Goal: Information Seeking & Learning: Check status

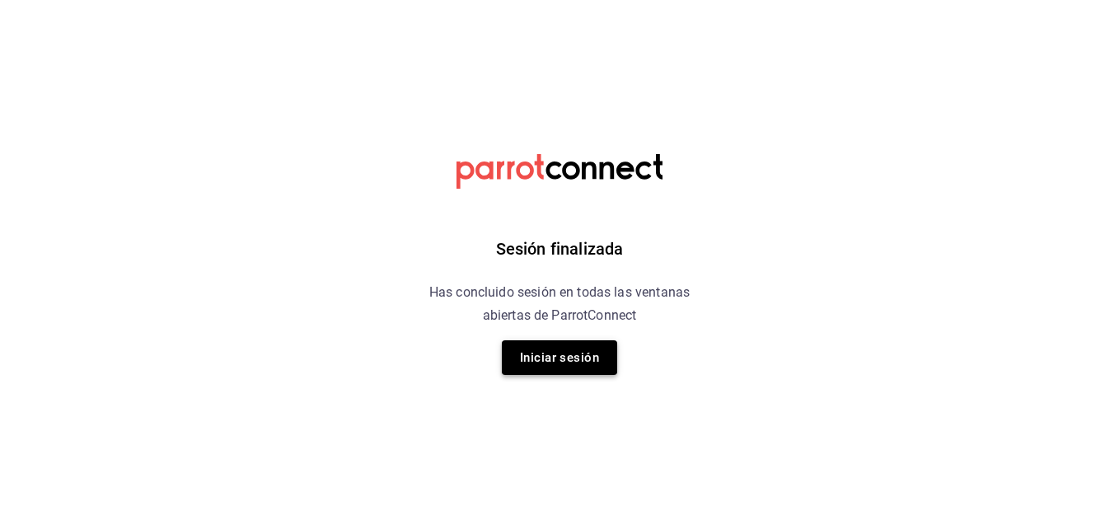
click at [563, 355] on button "Iniciar sesión" at bounding box center [559, 357] width 115 height 35
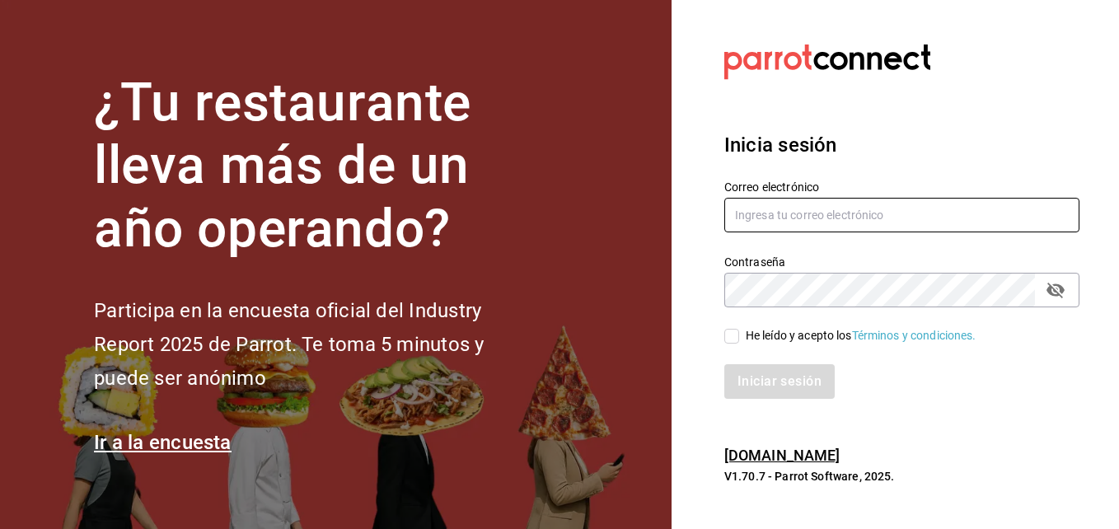
type input "Fernando@alltrade.mx"
click at [733, 334] on input "He leído y acepto los Términos y condiciones." at bounding box center [731, 336] width 15 height 15
checkbox input "true"
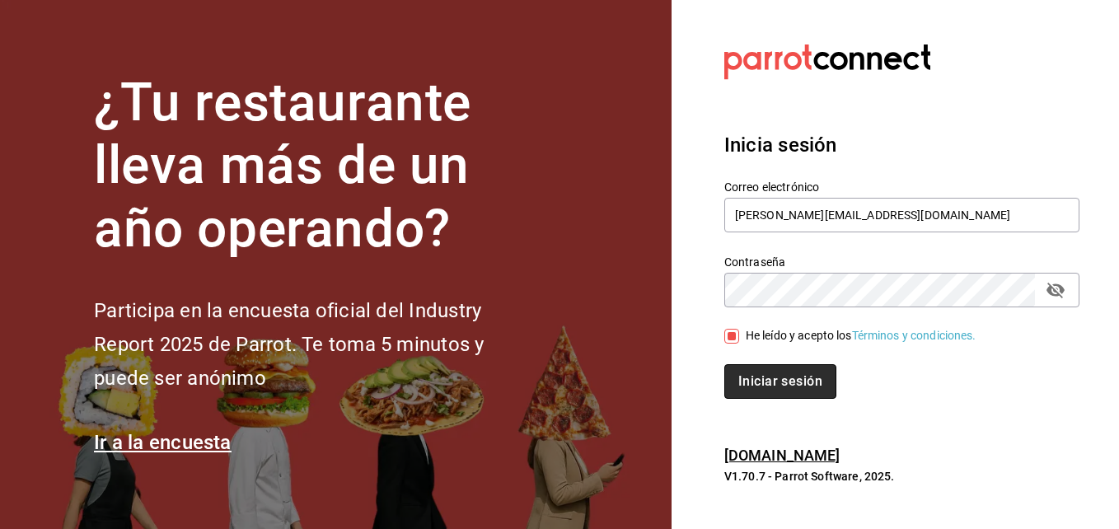
click at [777, 384] on button "Iniciar sesión" at bounding box center [780, 381] width 112 height 35
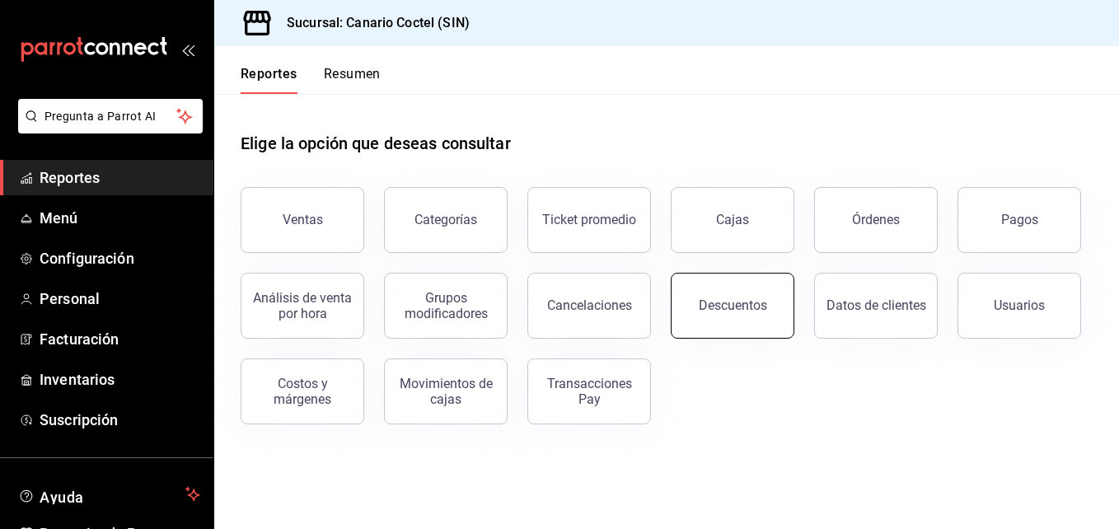
click at [748, 308] on div "Descuentos" at bounding box center [733, 305] width 68 height 16
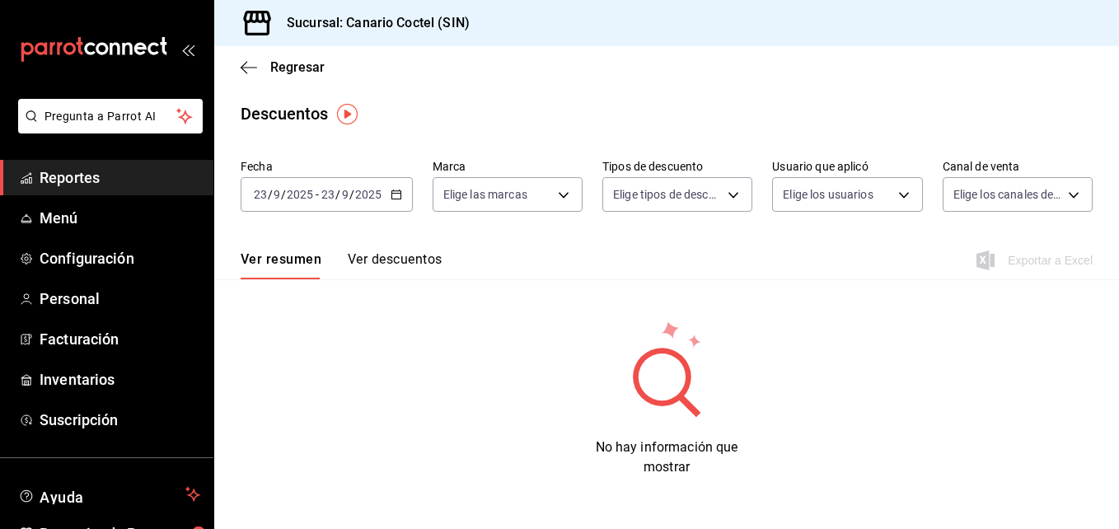
click at [397, 191] on \(Stroke\) "button" at bounding box center [396, 194] width 10 height 9
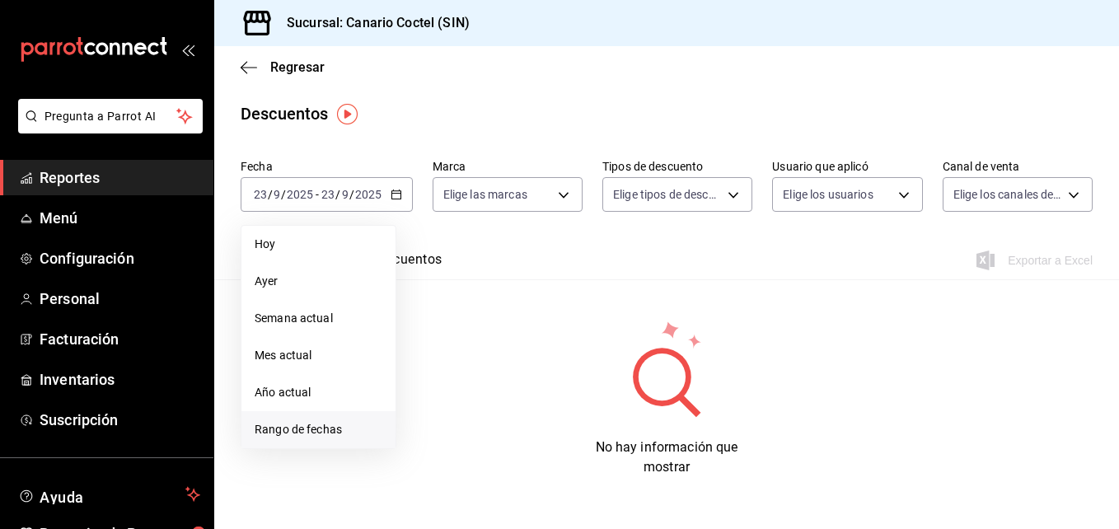
click at [294, 434] on span "Rango de fechas" at bounding box center [319, 429] width 128 height 17
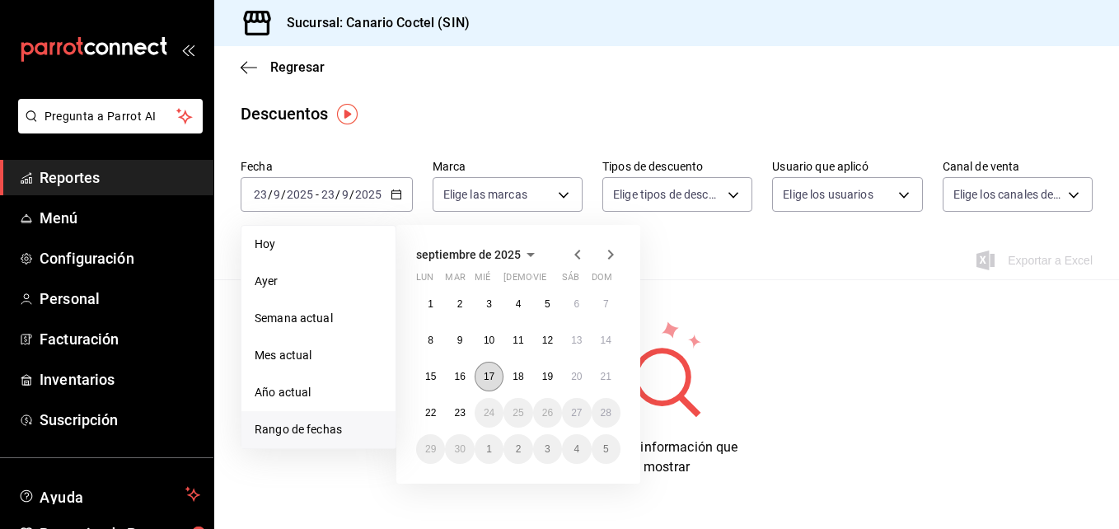
click at [493, 381] on abbr "17" at bounding box center [489, 377] width 11 height 12
click at [493, 380] on abbr "17" at bounding box center [489, 377] width 11 height 12
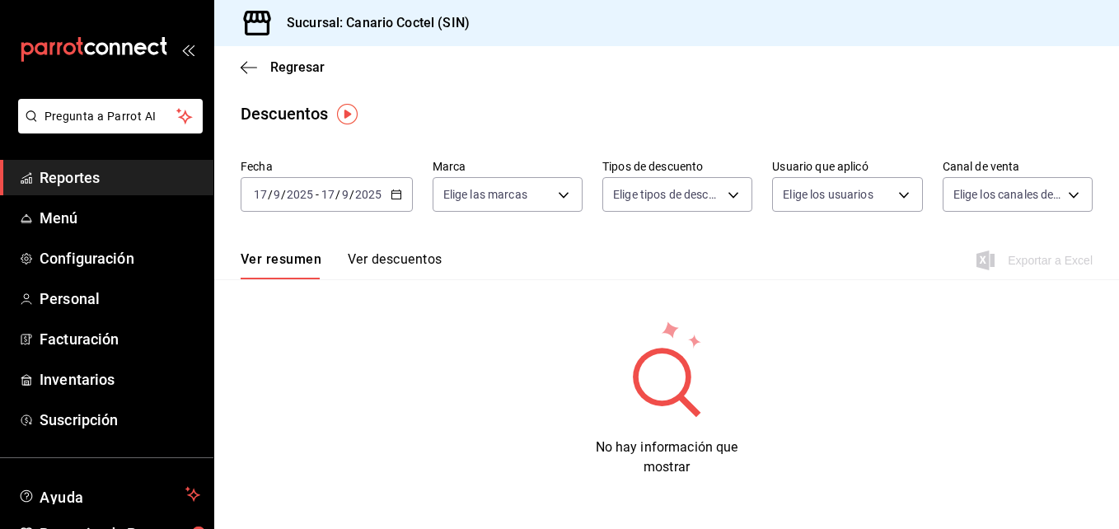
click at [396, 192] on icon "button" at bounding box center [396, 195] width 12 height 12
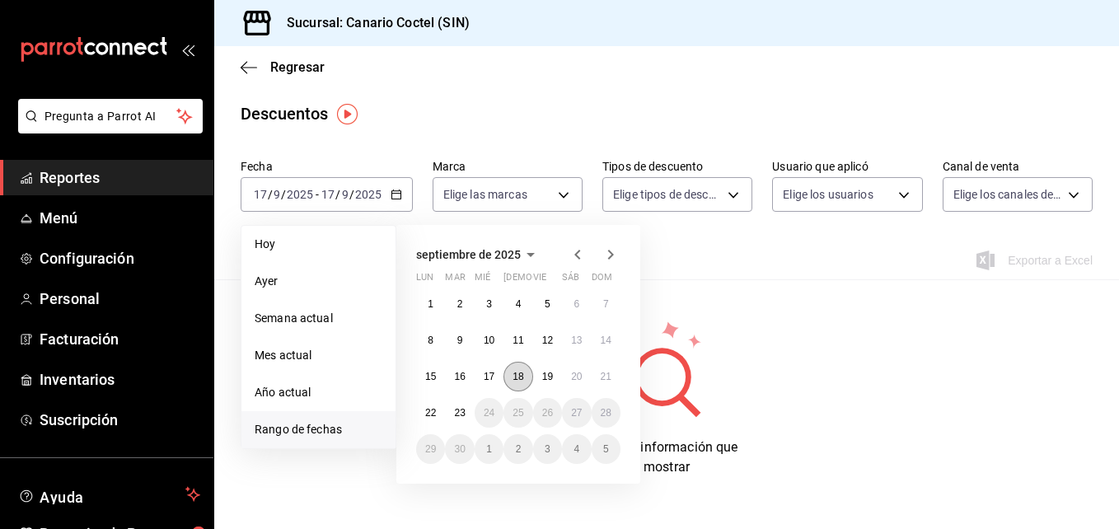
click at [517, 372] on abbr "18" at bounding box center [517, 377] width 11 height 12
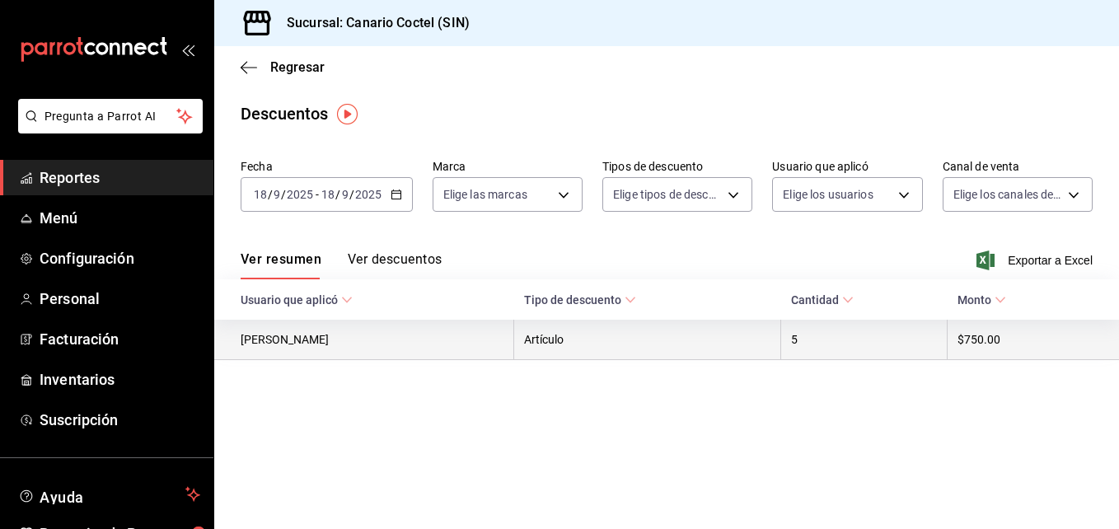
click at [549, 337] on th "Artículo" at bounding box center [647, 340] width 267 height 40
click at [290, 341] on th "[PERSON_NAME]" at bounding box center [364, 340] width 300 height 40
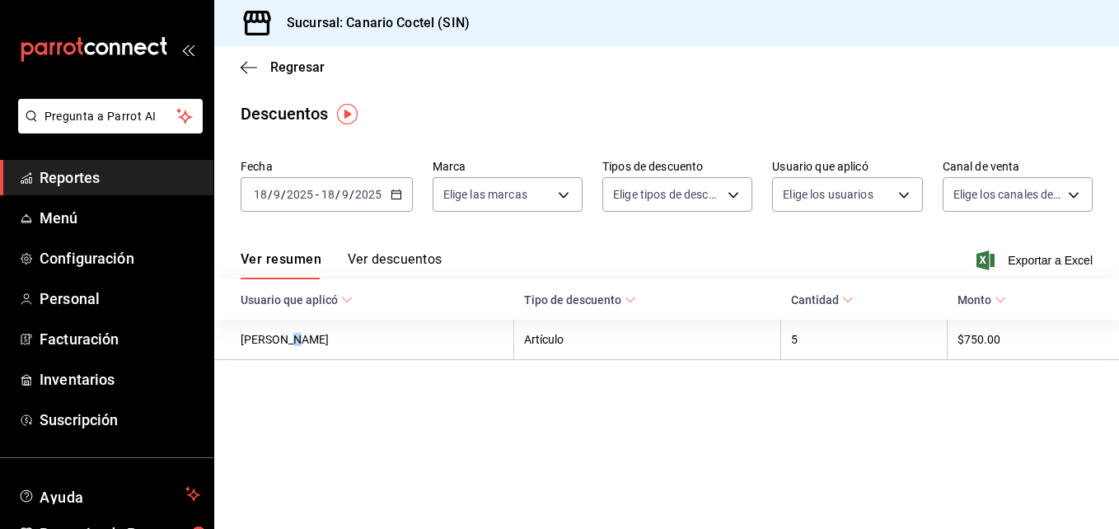
click at [395, 189] on icon "button" at bounding box center [396, 195] width 12 height 12
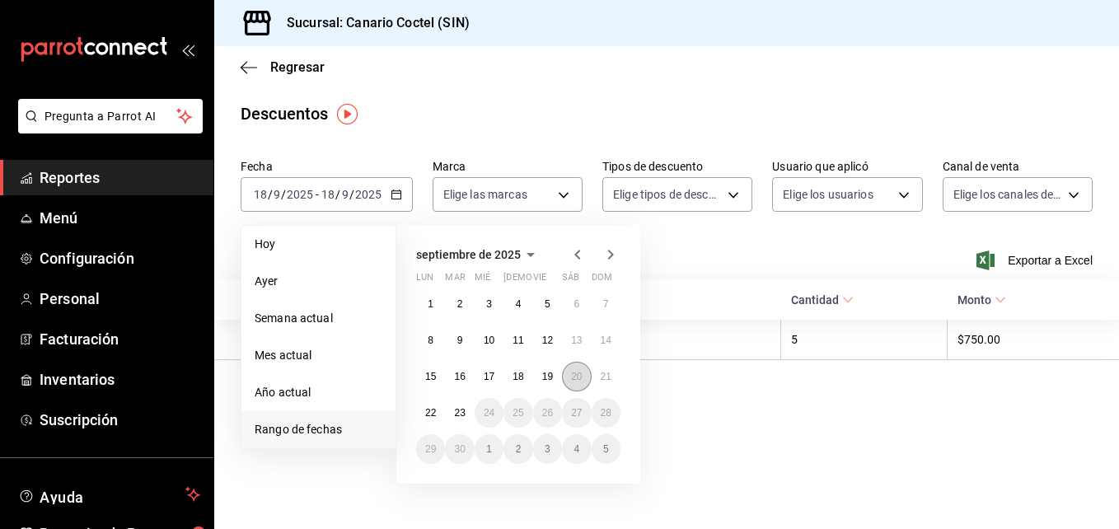
click at [568, 379] on button "20" at bounding box center [576, 377] width 29 height 30
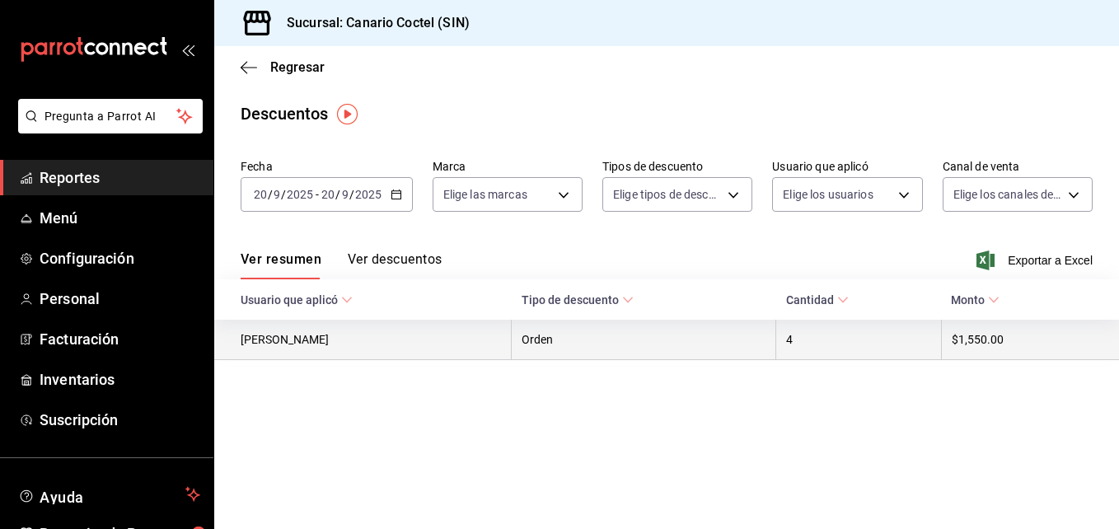
click at [287, 343] on th "[PERSON_NAME]" at bounding box center [362, 340] width 297 height 40
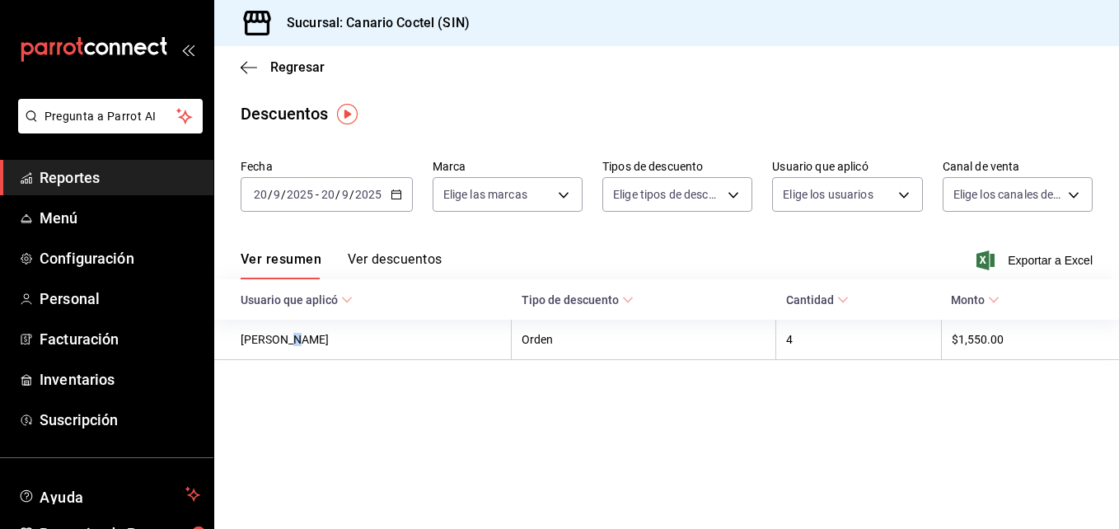
click at [402, 255] on button "Ver descuentos" at bounding box center [395, 265] width 94 height 28
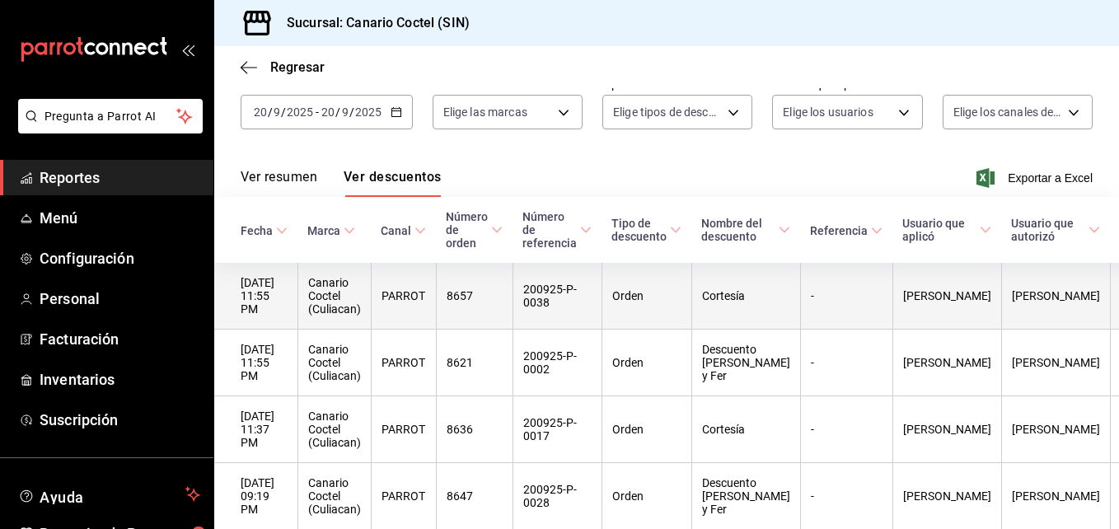
scroll to position [165, 0]
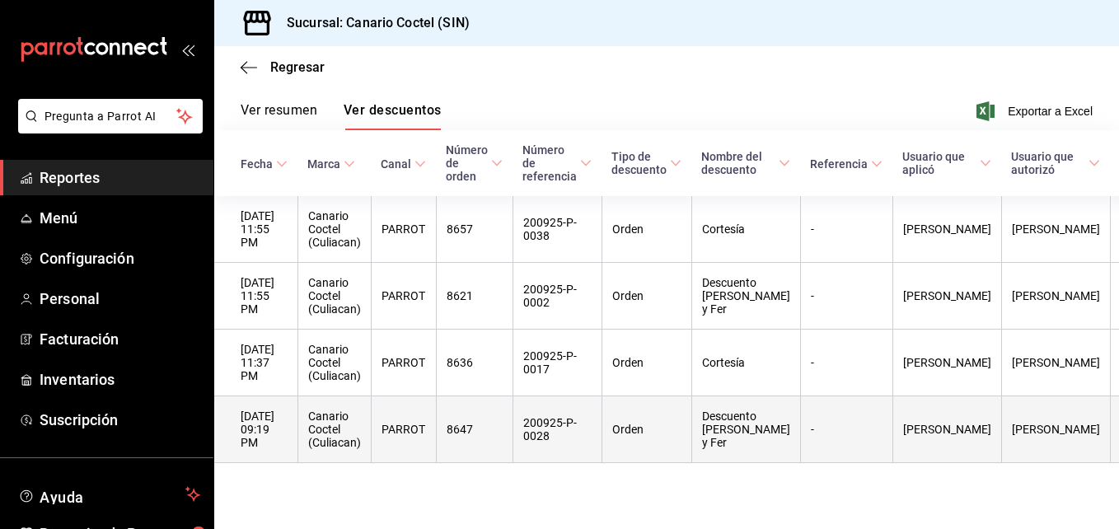
click at [331, 432] on th "Canario Coctel (Culiacan)" at bounding box center [333, 429] width 73 height 67
click at [332, 431] on th "Canario Coctel (Culiacan)" at bounding box center [333, 429] width 73 height 67
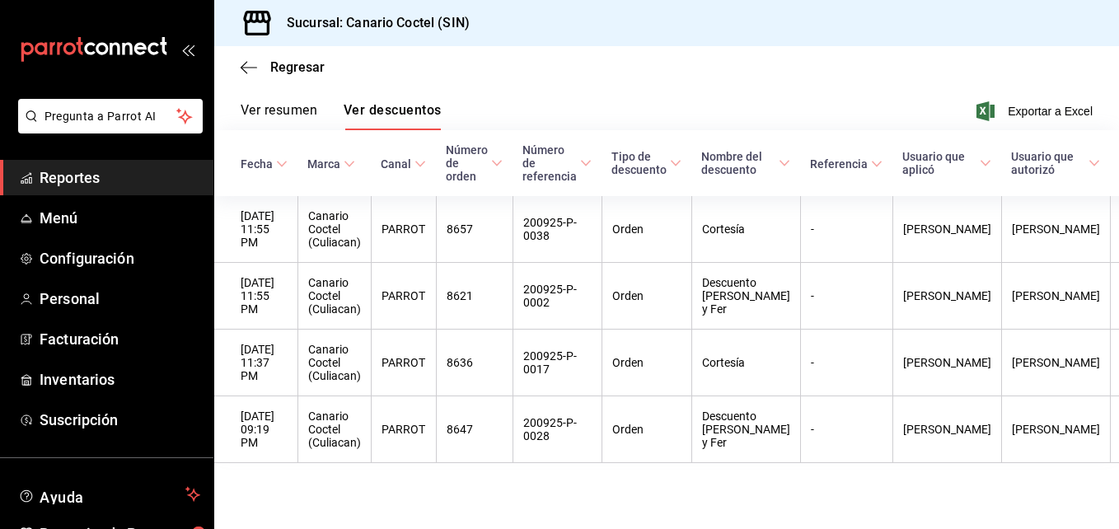
click at [400, 482] on main "Regresar Descuentos Fecha [DATE] [DATE] - [DATE] [DATE] Marca Elige las marcas …" at bounding box center [666, 213] width 905 height 632
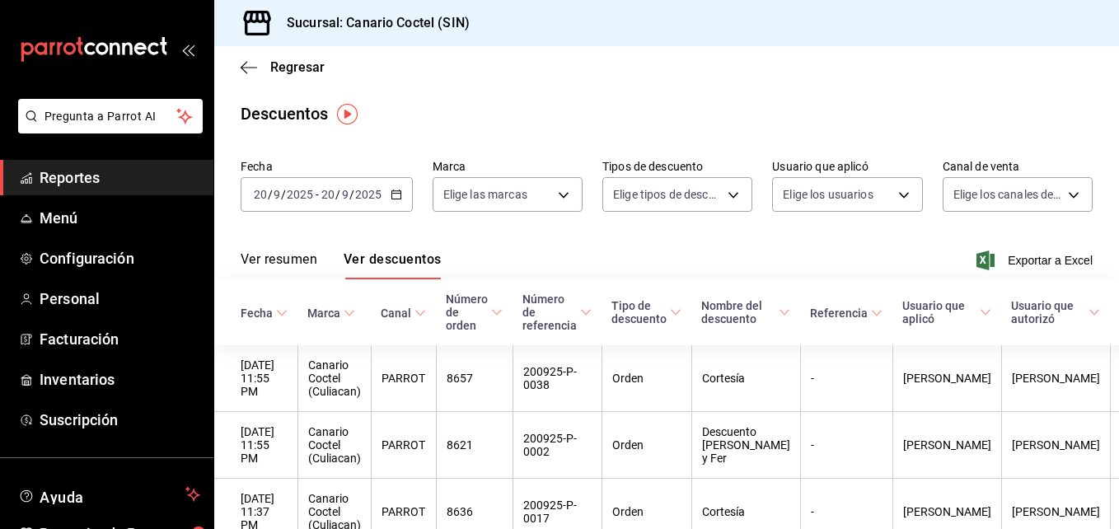
click at [396, 198] on icon "button" at bounding box center [396, 195] width 12 height 12
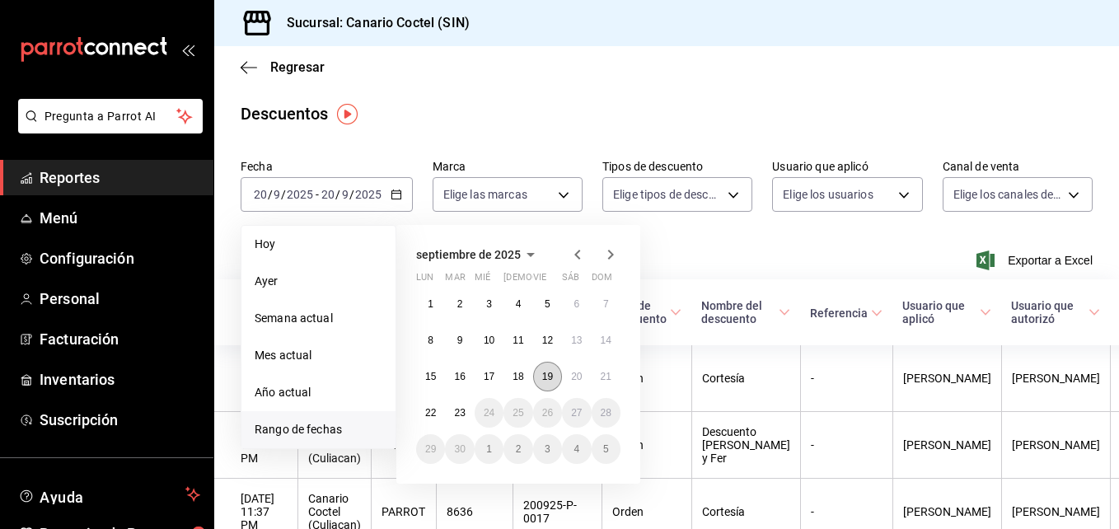
click at [542, 374] on abbr "19" at bounding box center [547, 377] width 11 height 12
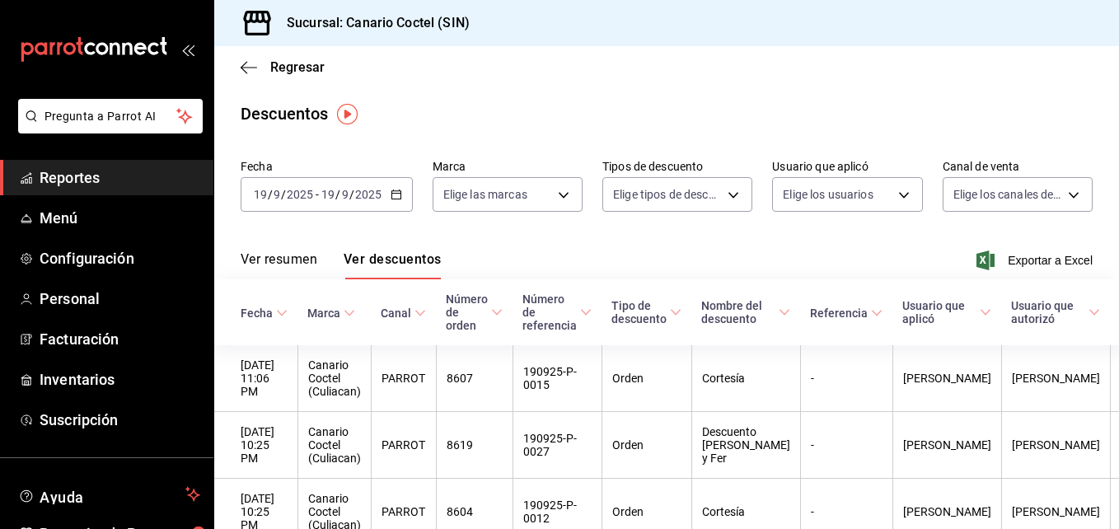
click at [398, 193] on icon "button" at bounding box center [396, 195] width 12 height 12
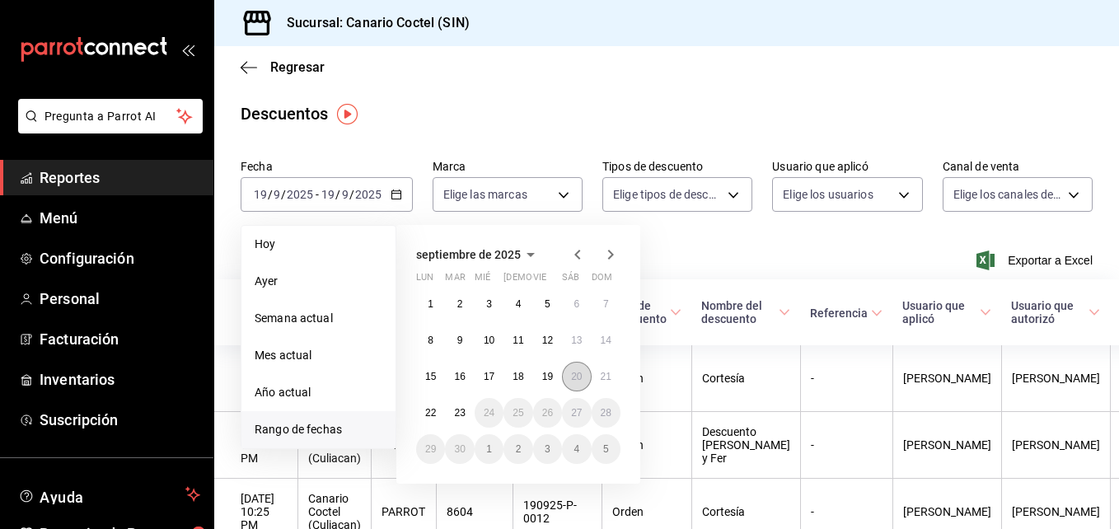
click at [582, 372] on button "20" at bounding box center [576, 377] width 29 height 30
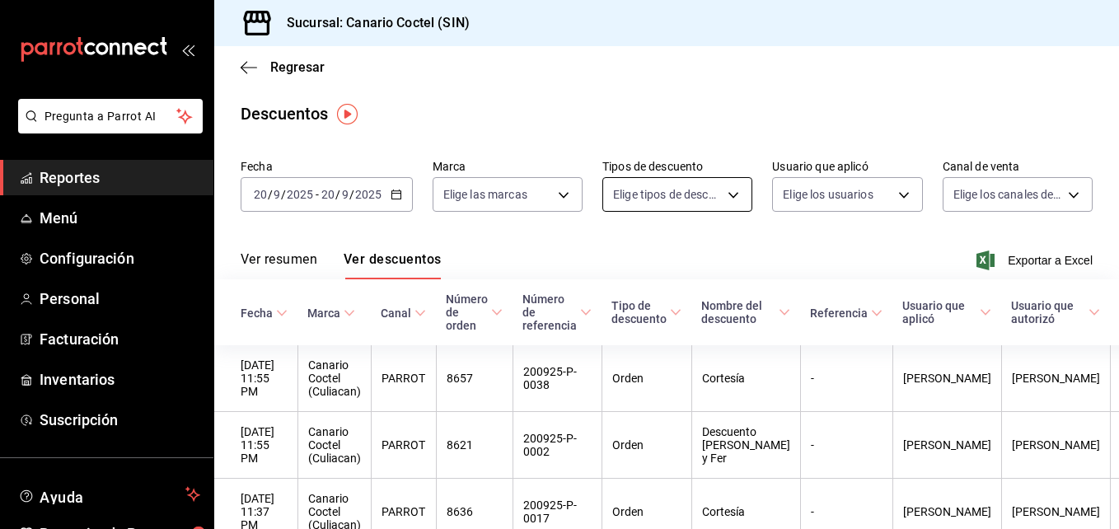
click at [731, 199] on body "Pregunta a Parrot AI Reportes Menú Configuración Personal Facturación Inventari…" at bounding box center [559, 264] width 1119 height 529
click at [895, 195] on div at bounding box center [559, 264] width 1119 height 529
click at [895, 195] on body "Pregunta a Parrot AI Reportes Menú Configuración Personal Facturación Inventari…" at bounding box center [559, 264] width 1119 height 529
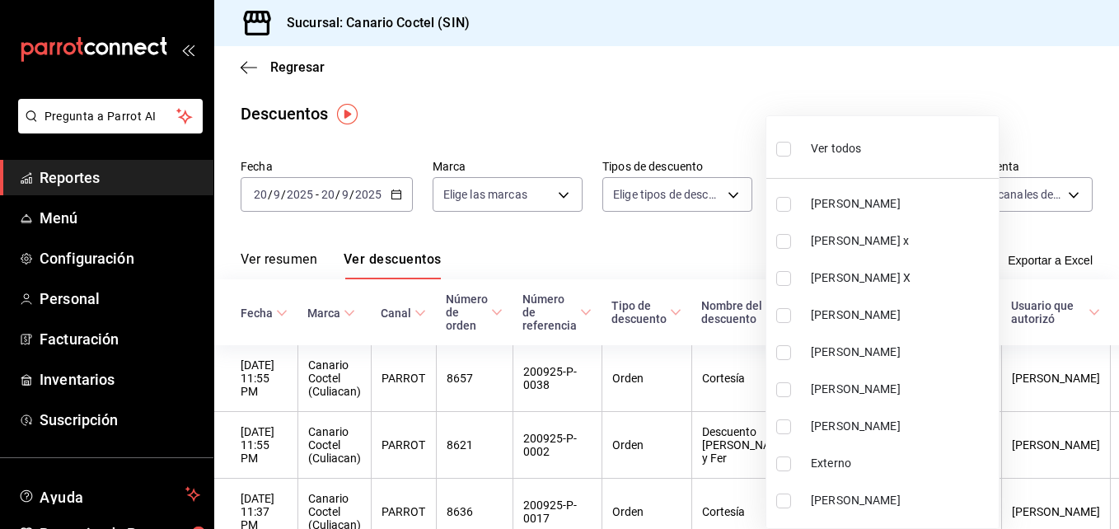
click at [691, 236] on div at bounding box center [559, 264] width 1119 height 529
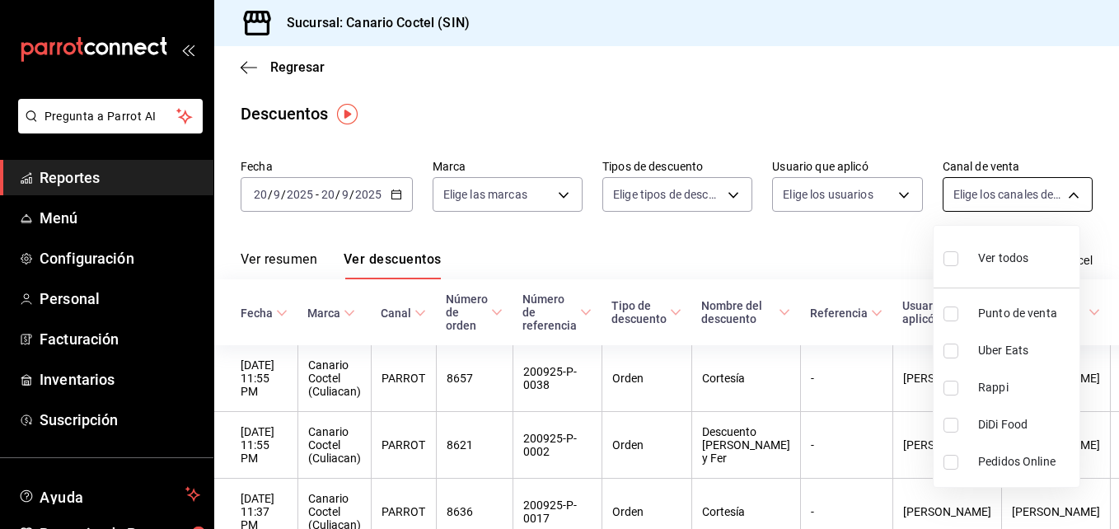
click at [1066, 191] on body "Pregunta a Parrot AI Reportes Menú Configuración Personal Facturación Inventari…" at bounding box center [559, 264] width 1119 height 529
click at [805, 241] on div at bounding box center [559, 264] width 1119 height 529
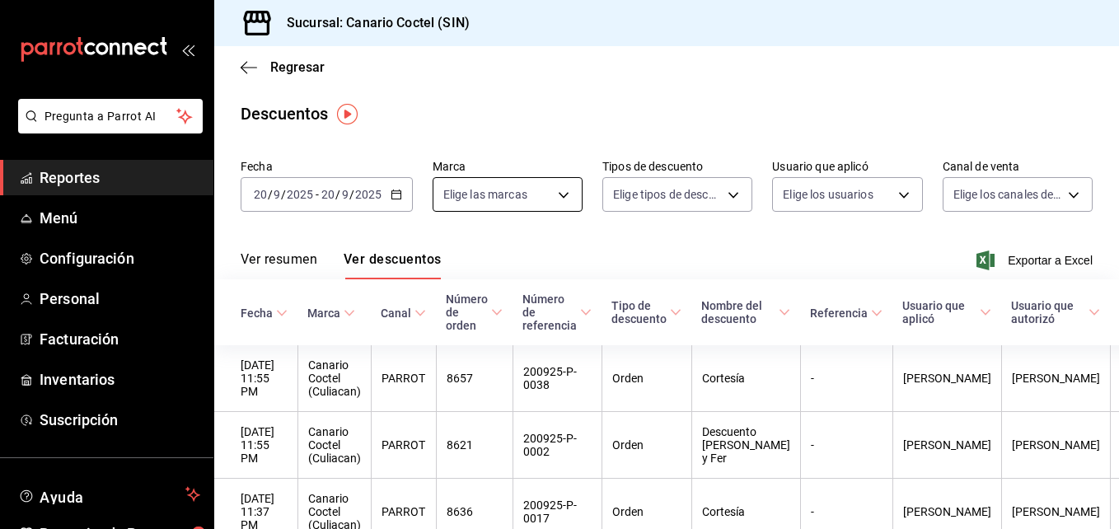
click at [562, 198] on body "Pregunta a Parrot AI Reportes Menú Configuración Personal Facturación Inventari…" at bounding box center [559, 264] width 1119 height 529
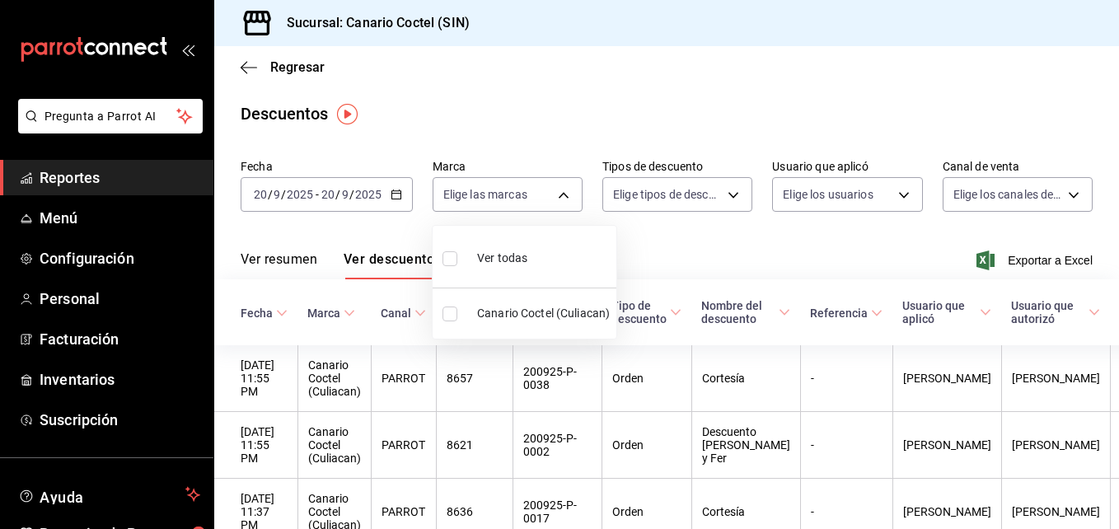
click at [409, 222] on div at bounding box center [559, 264] width 1119 height 529
click at [251, 69] on icon "button" at bounding box center [249, 67] width 16 height 15
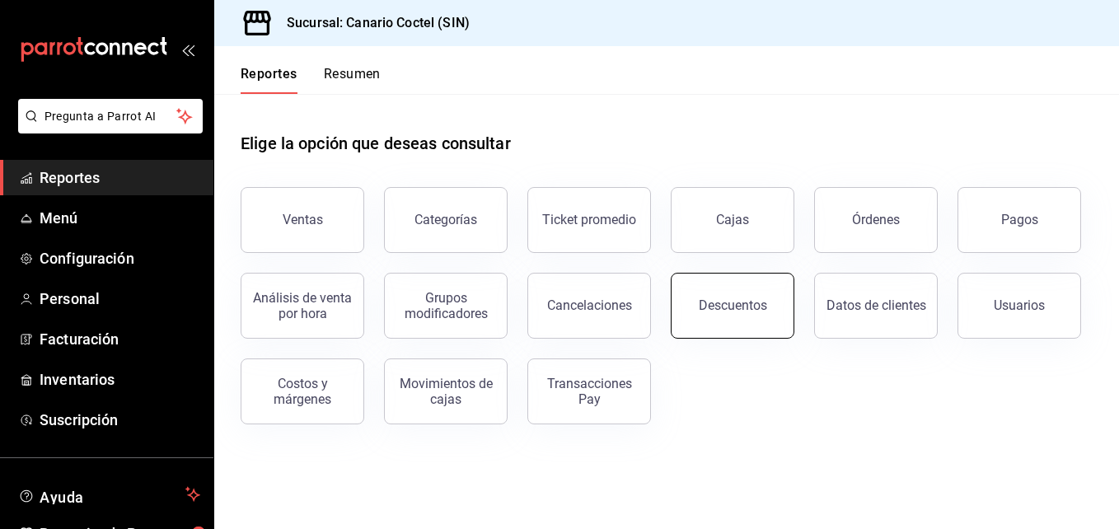
click at [733, 308] on div "Descuentos" at bounding box center [733, 305] width 68 height 16
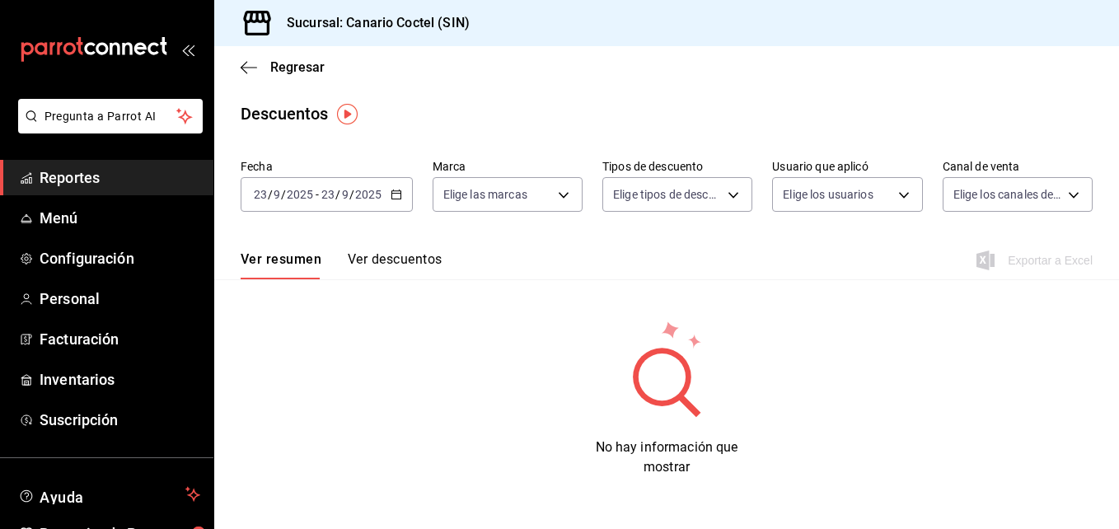
click at [384, 197] on div "[DATE] [DATE] - [DATE] [DATE]" at bounding box center [327, 194] width 172 height 35
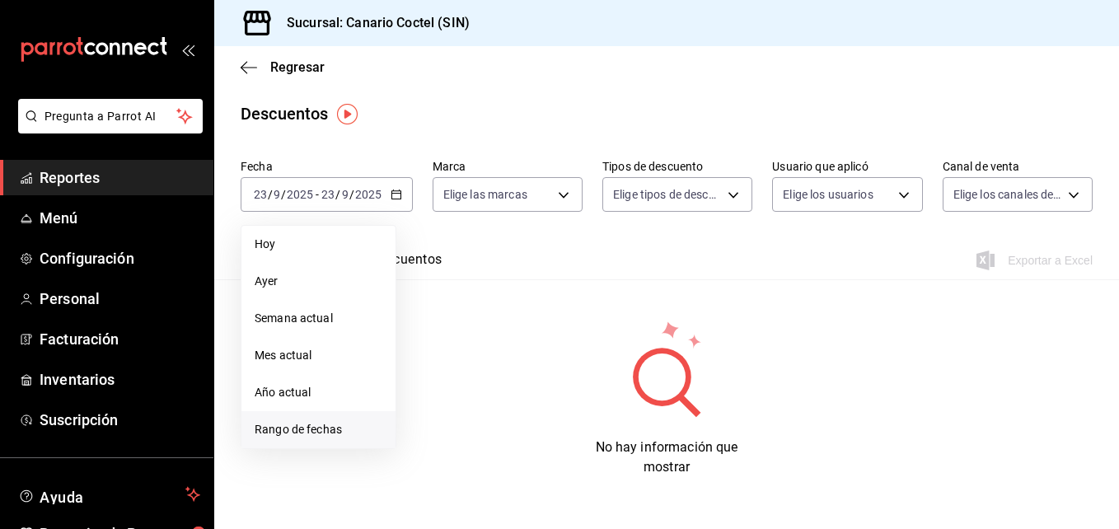
click at [334, 431] on span "Rango de fechas" at bounding box center [319, 429] width 128 height 17
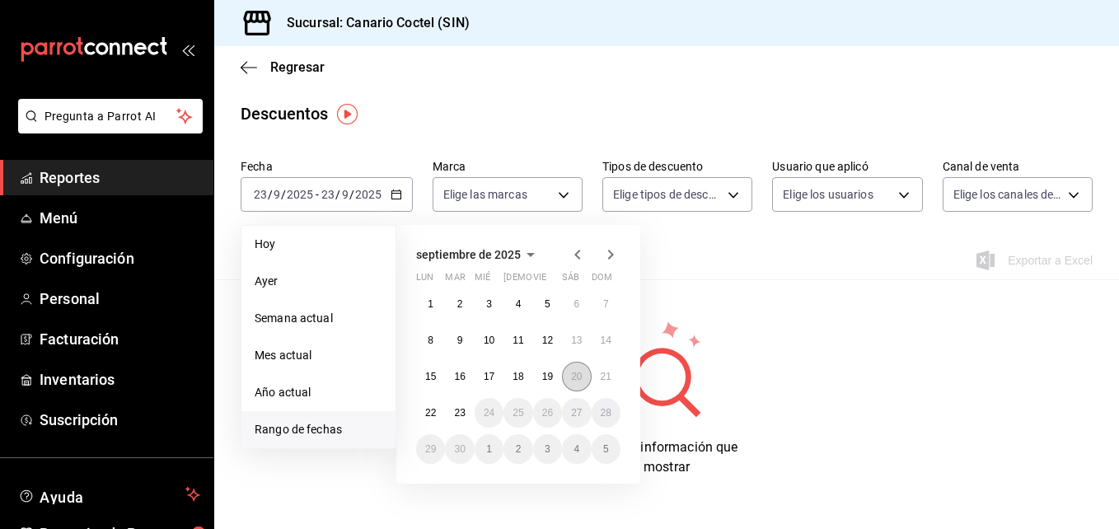
click at [570, 376] on button "20" at bounding box center [576, 377] width 29 height 30
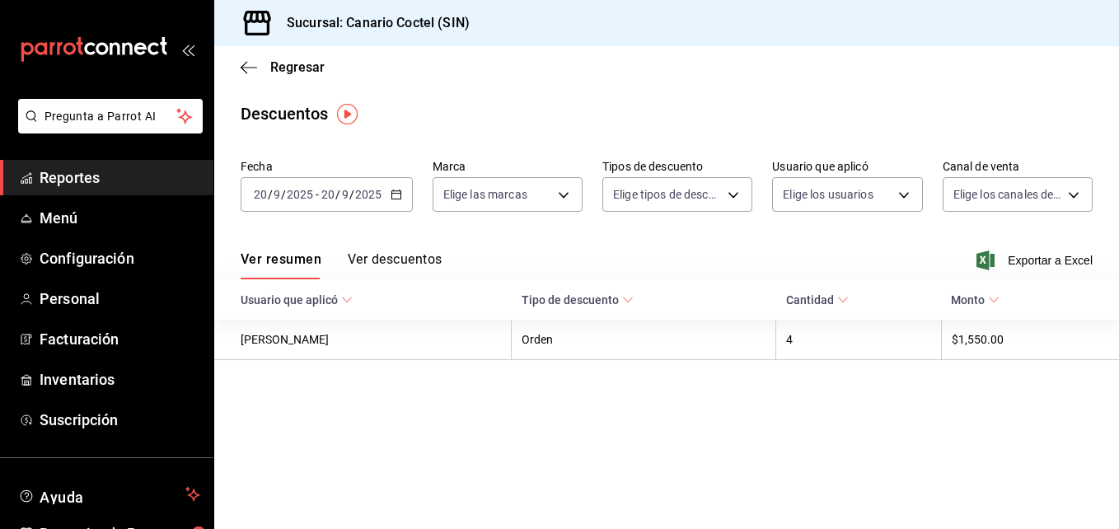
click at [405, 259] on button "Ver descuentos" at bounding box center [395, 265] width 94 height 28
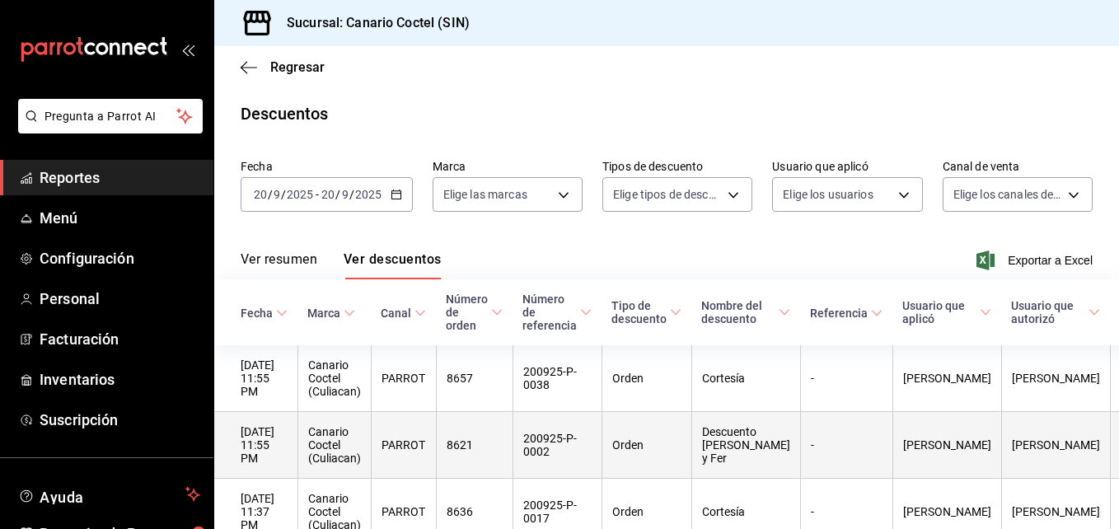
scroll to position [165, 0]
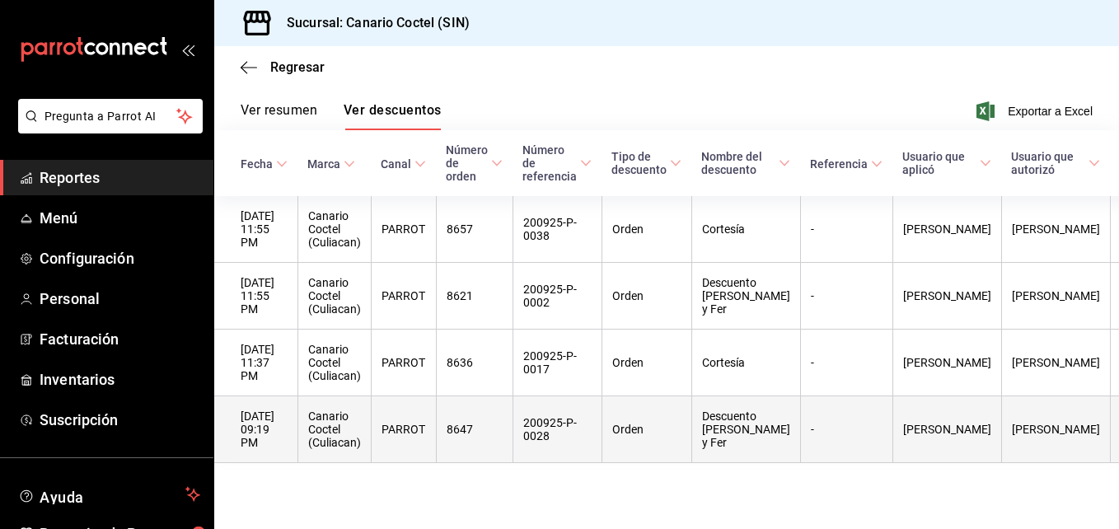
click at [344, 427] on th "Canario Coctel (Culiacan)" at bounding box center [333, 429] width 73 height 67
drag, startPoint x: 344, startPoint y: 427, endPoint x: 268, endPoint y: 423, distance: 75.9
click at [268, 423] on th "[DATE] 09:19 PM" at bounding box center [255, 429] width 83 height 67
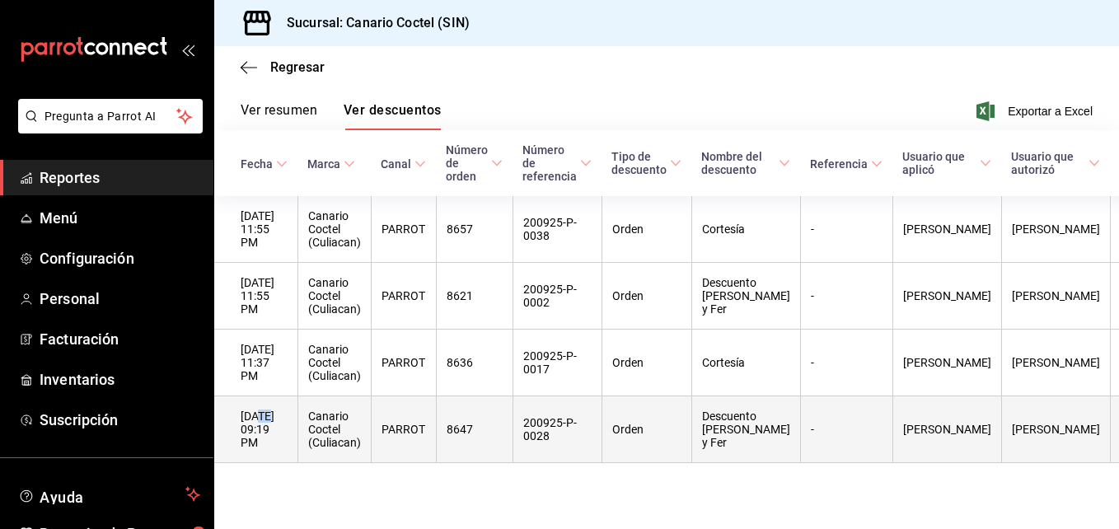
click at [268, 423] on th "[DATE] 09:19 PM" at bounding box center [255, 429] width 83 height 67
drag, startPoint x: 268, startPoint y: 423, endPoint x: 343, endPoint y: 428, distance: 75.1
click at [343, 428] on th "Canario Coctel (Culiacan)" at bounding box center [333, 429] width 73 height 67
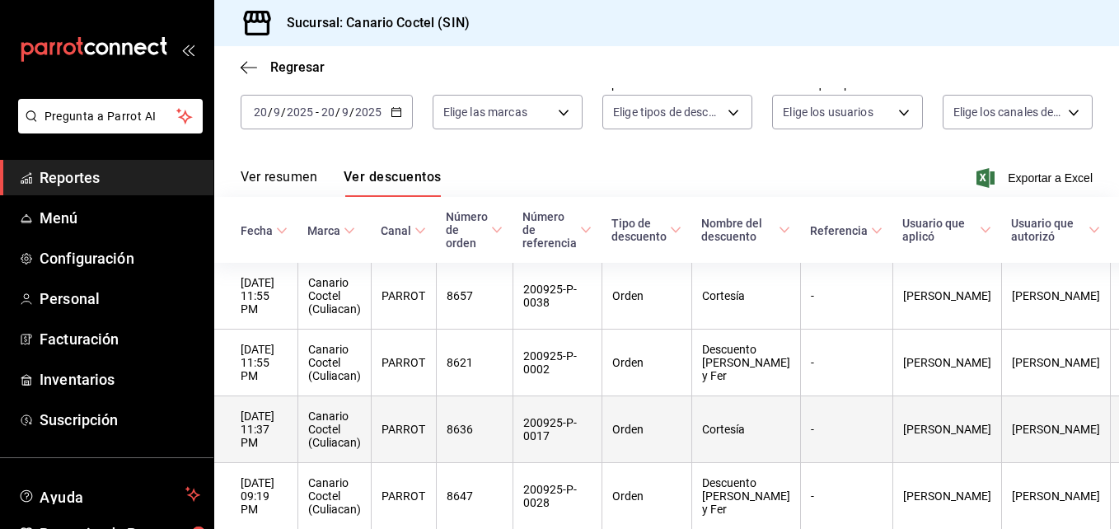
scroll to position [0, 0]
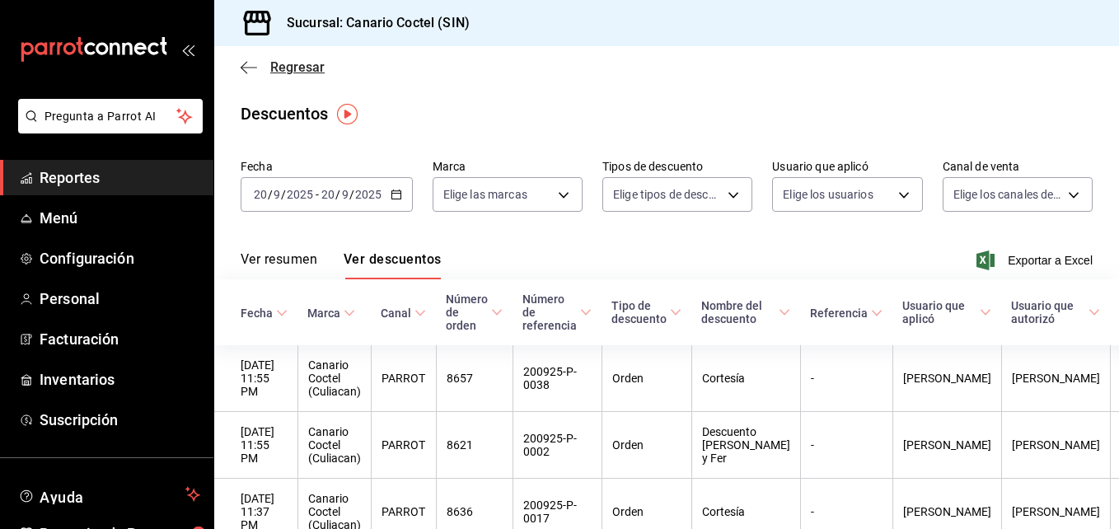
click at [251, 68] on icon "button" at bounding box center [249, 67] width 16 height 15
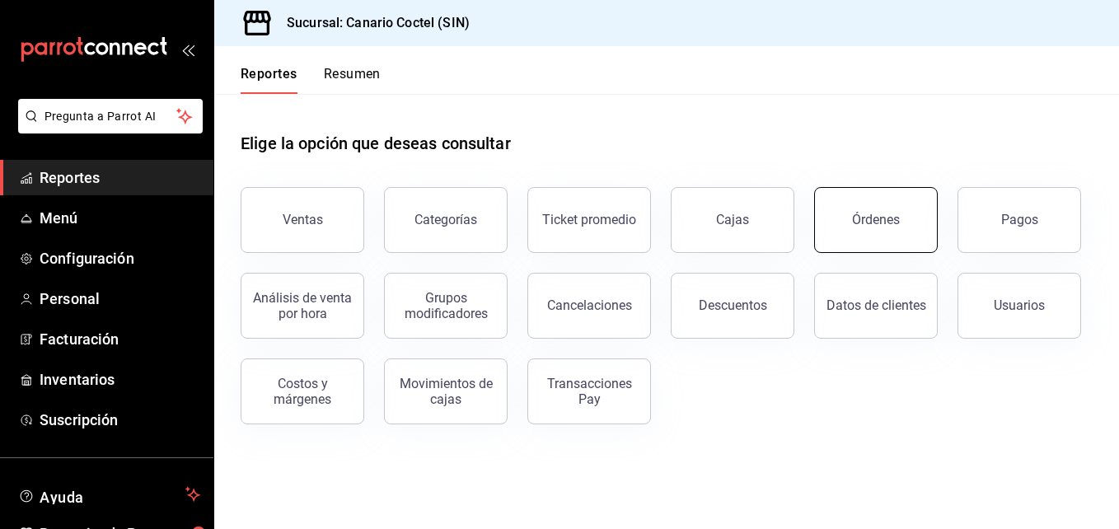
click at [882, 222] on div "Órdenes" at bounding box center [876, 220] width 48 height 16
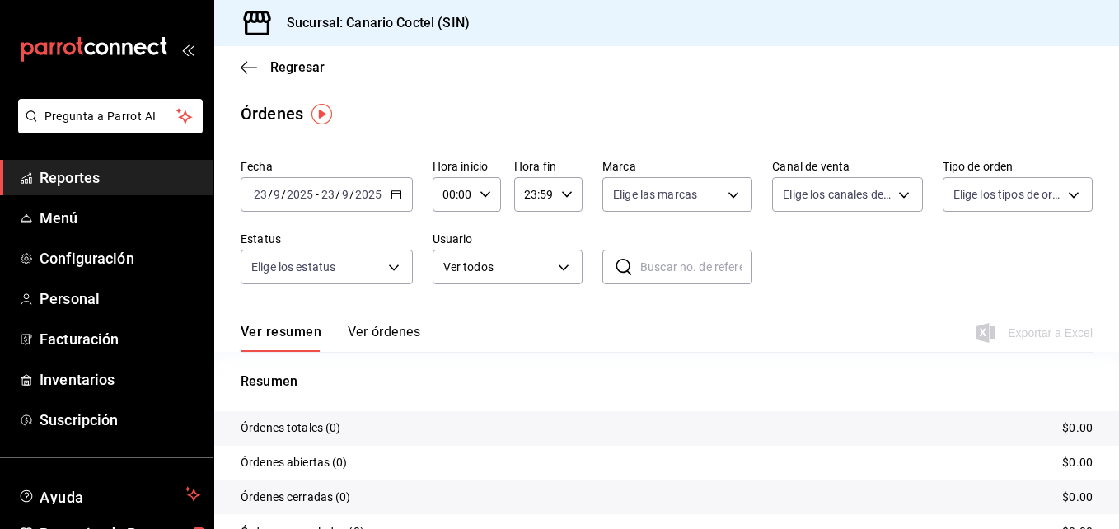
click at [393, 193] on icon "button" at bounding box center [396, 195] width 12 height 12
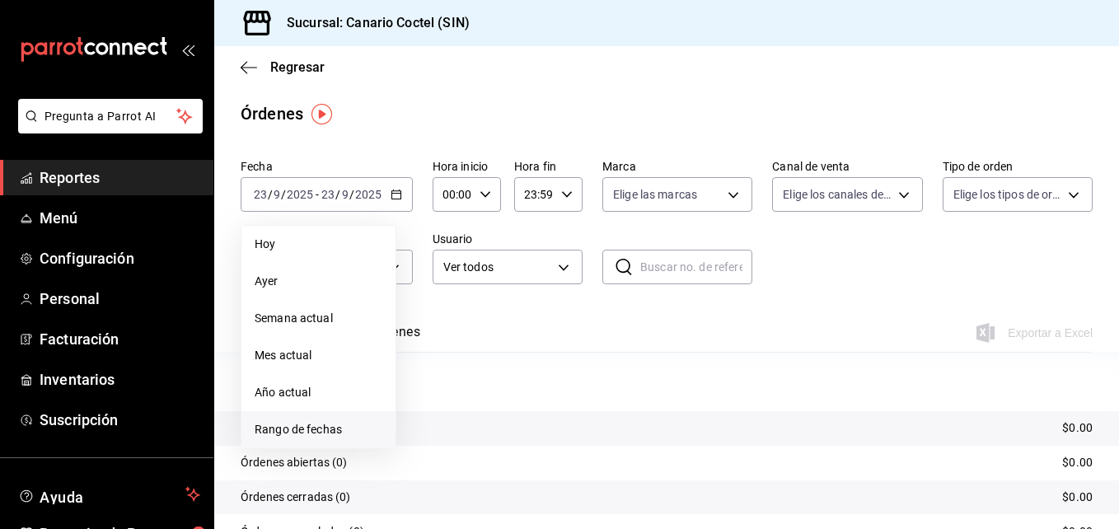
click at [328, 428] on span "Rango de fechas" at bounding box center [319, 429] width 128 height 17
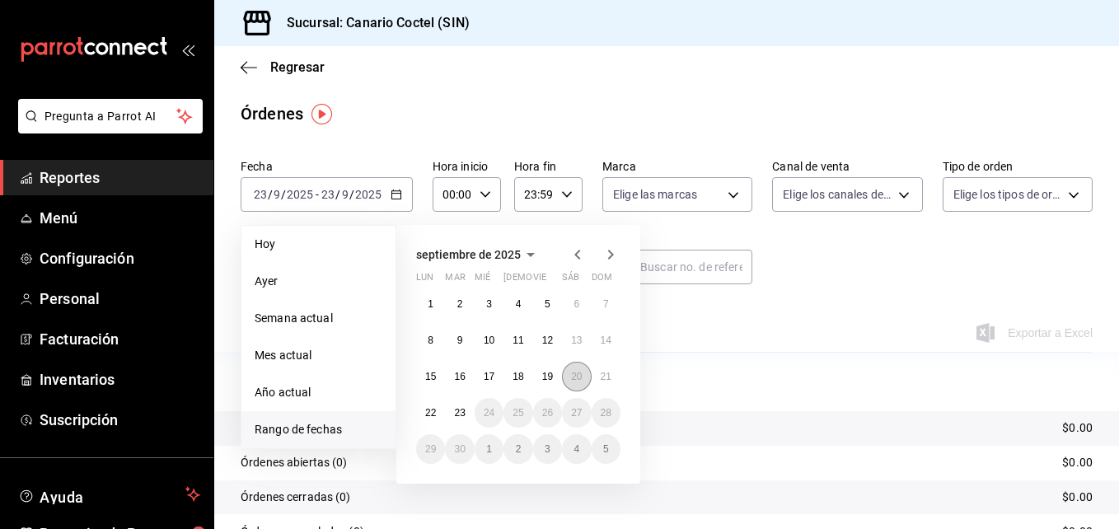
click at [574, 376] on abbr "20" at bounding box center [576, 377] width 11 height 12
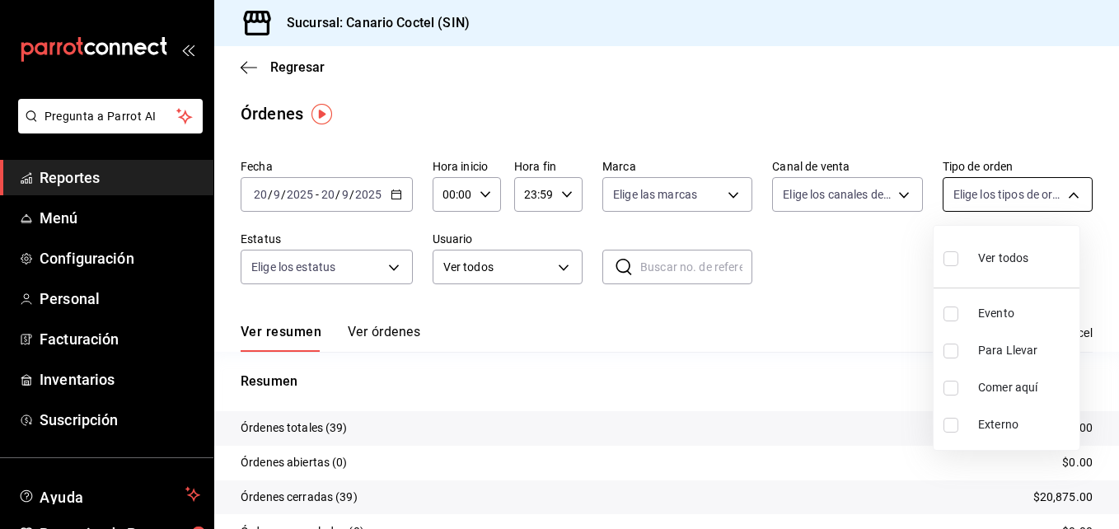
click at [1063, 198] on body "Pregunta a Parrot AI Reportes Menú Configuración Personal Facturación Inventari…" at bounding box center [559, 264] width 1119 height 529
click at [1018, 382] on span "Comer aquí" at bounding box center [1025, 387] width 95 height 17
type input "c7cade2b-466a-4fc5-84dd-830677719e11"
checkbox input "true"
click at [746, 365] on div at bounding box center [559, 264] width 1119 height 529
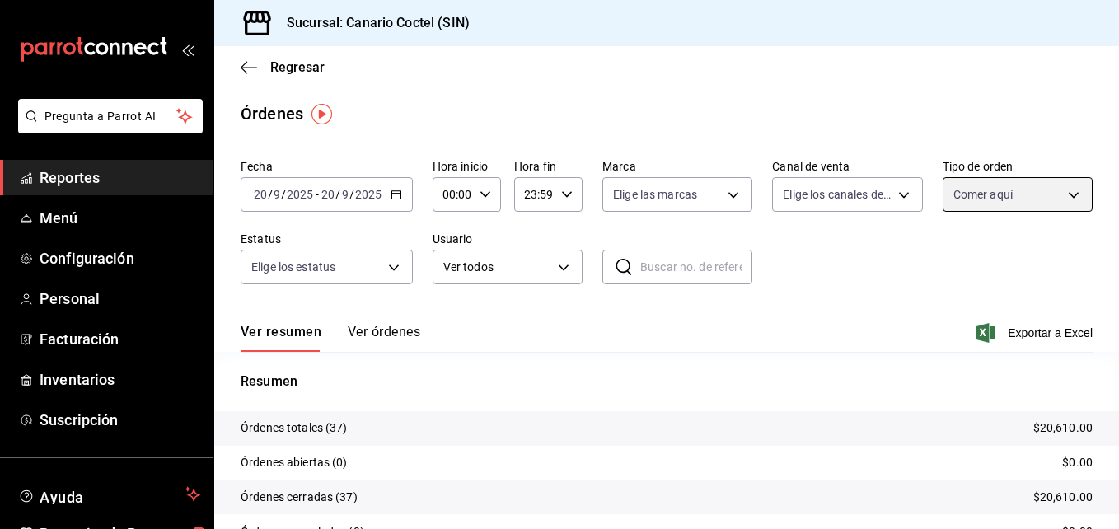
scroll to position [118, 0]
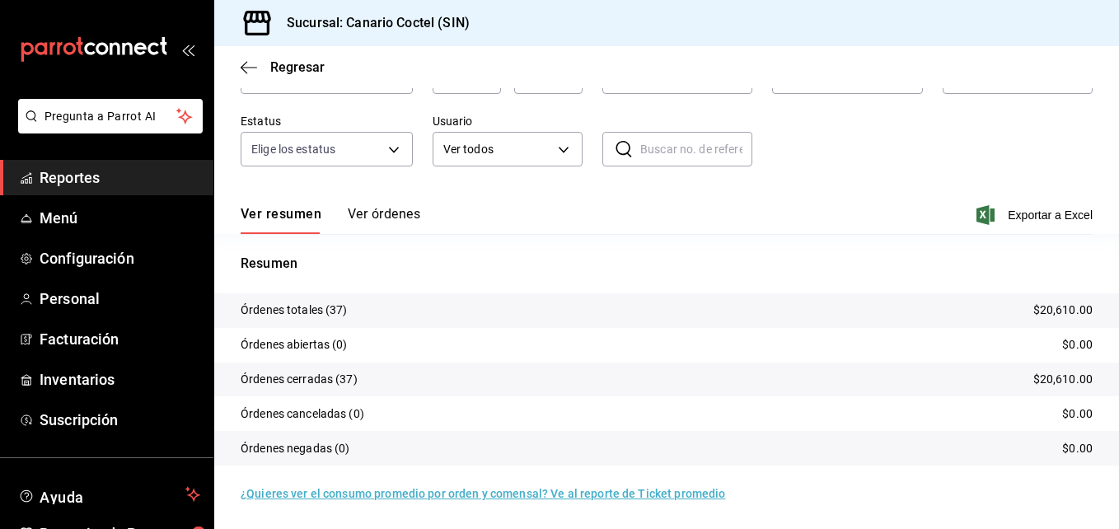
click at [409, 213] on button "Ver órdenes" at bounding box center [384, 220] width 72 height 28
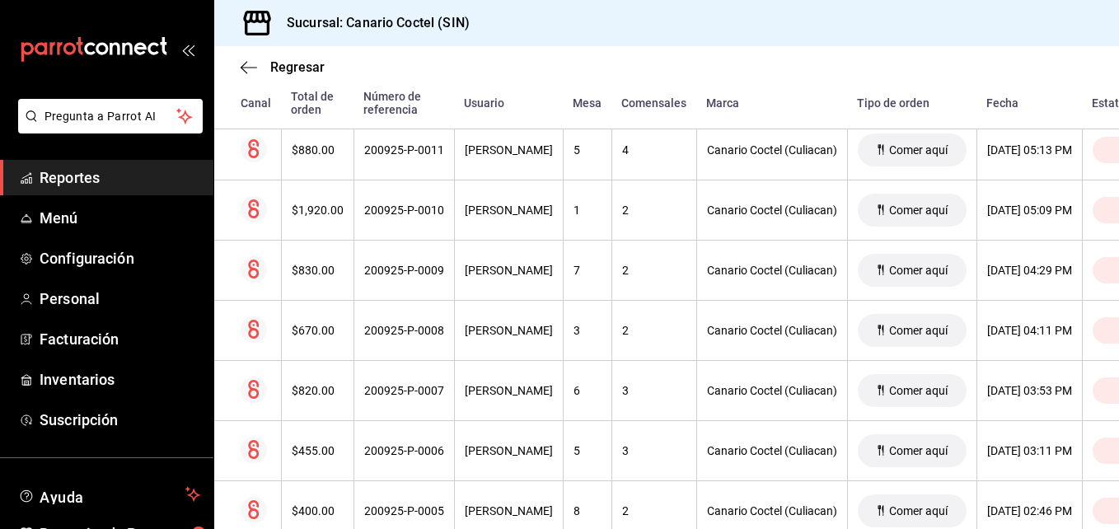
scroll to position [2043, 0]
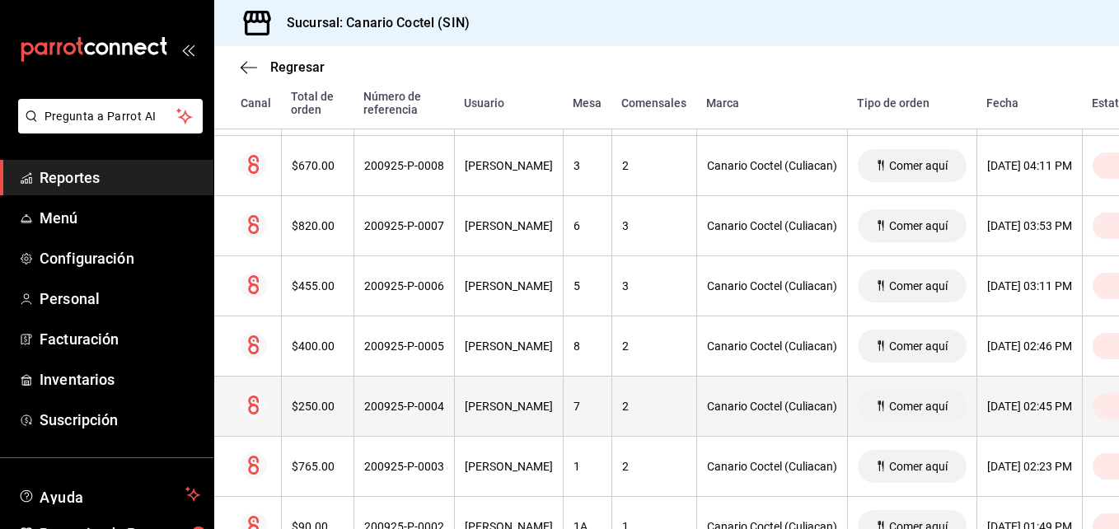
click at [251, 405] on icon at bounding box center [253, 404] width 11 height 19
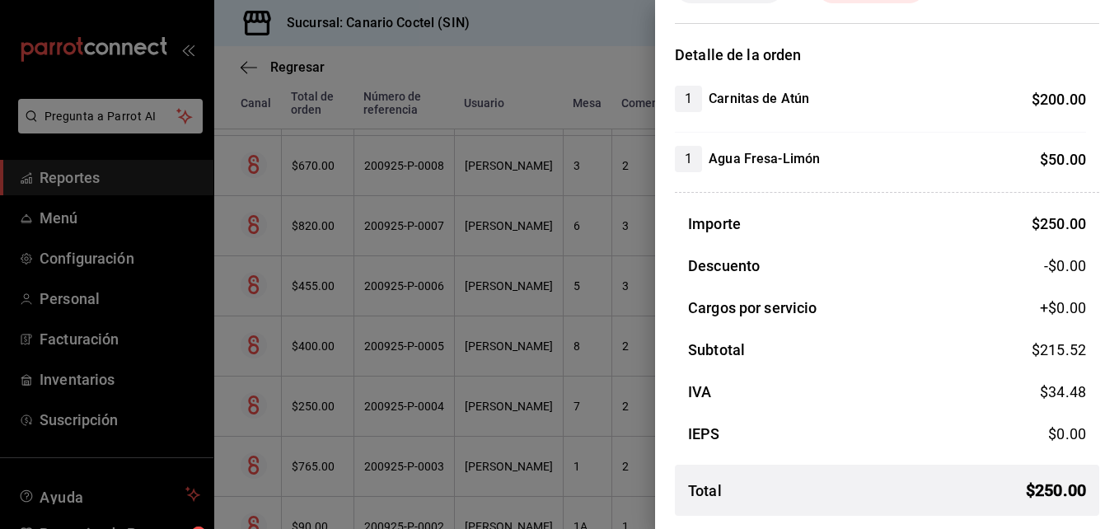
scroll to position [0, 0]
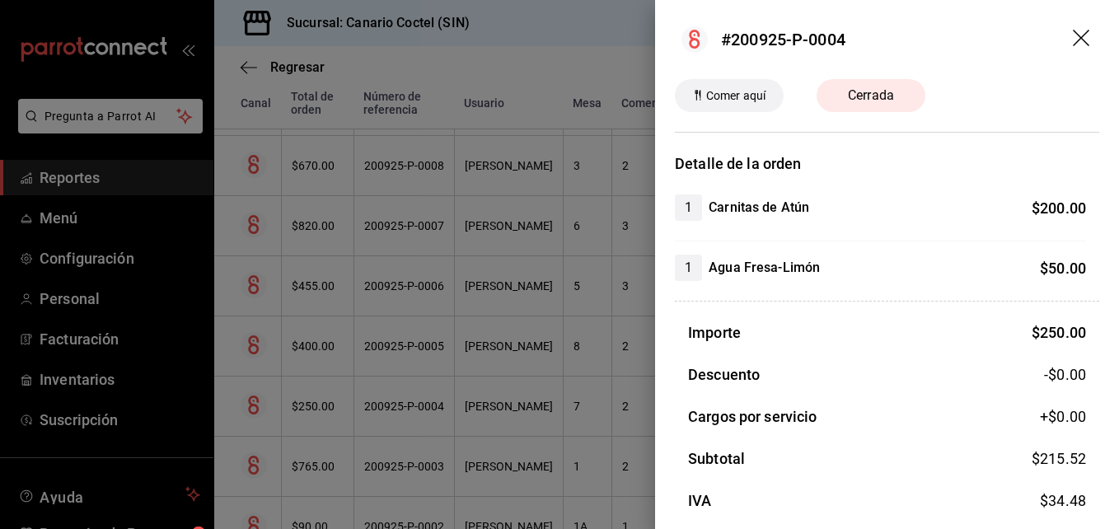
click at [587, 414] on div at bounding box center [559, 264] width 1119 height 529
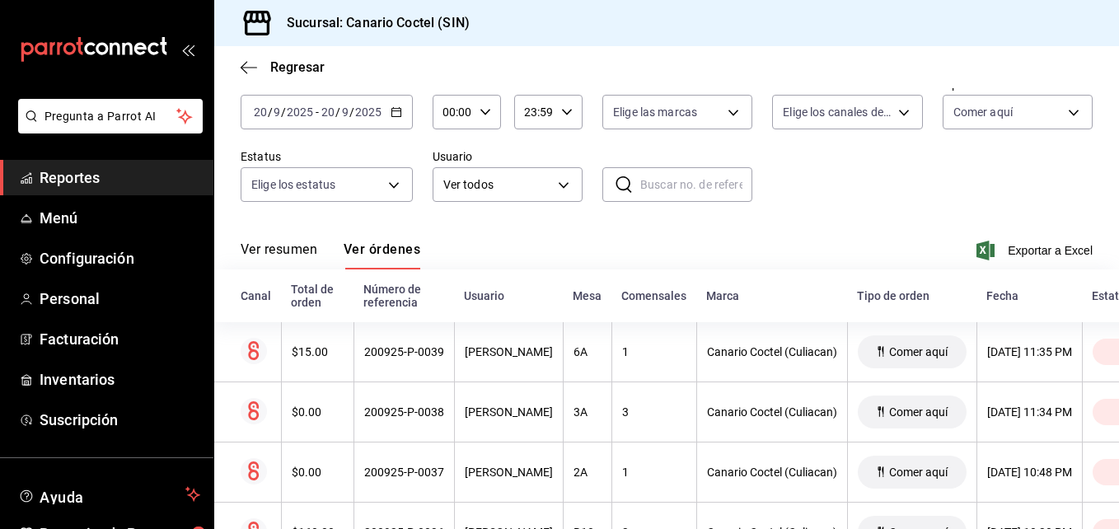
scroll to position [165, 0]
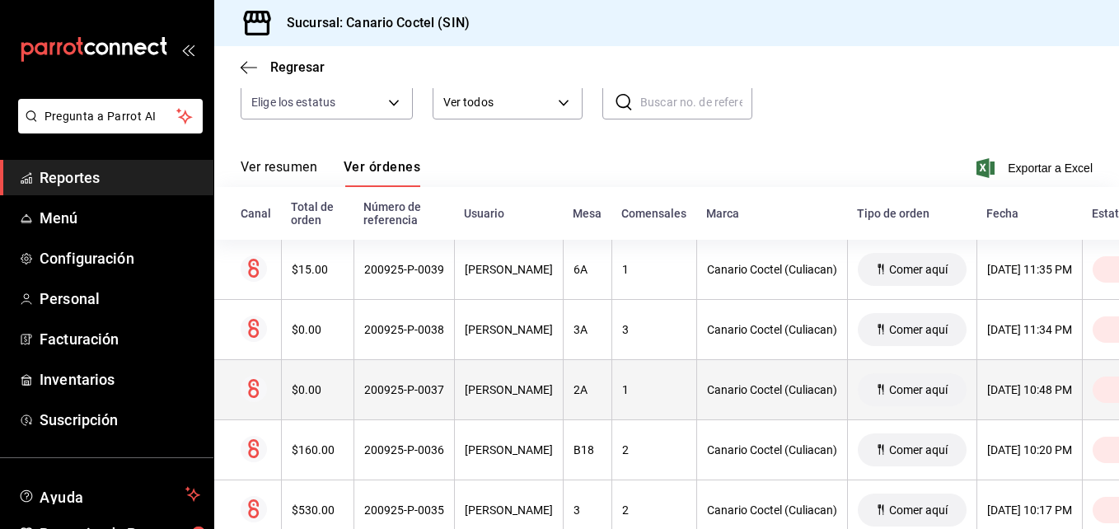
click at [248, 390] on circle at bounding box center [254, 389] width 26 height 26
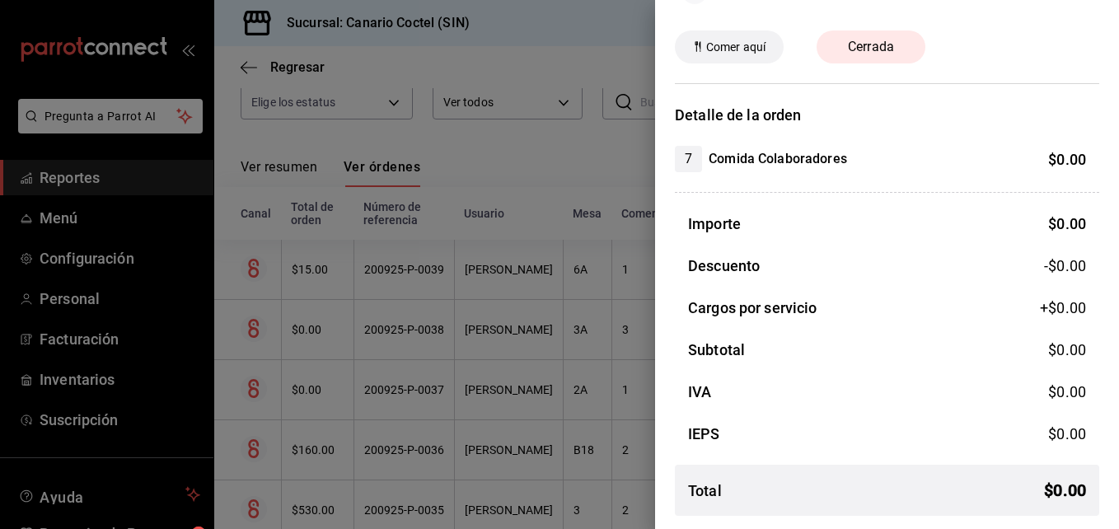
scroll to position [0, 0]
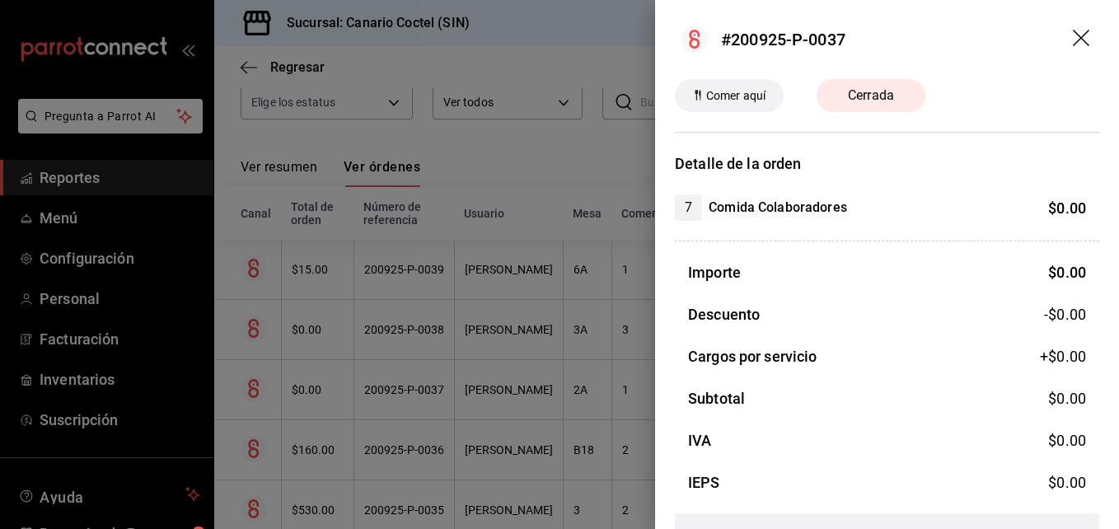
click at [1073, 32] on icon "drag" at bounding box center [1081, 38] width 16 height 16
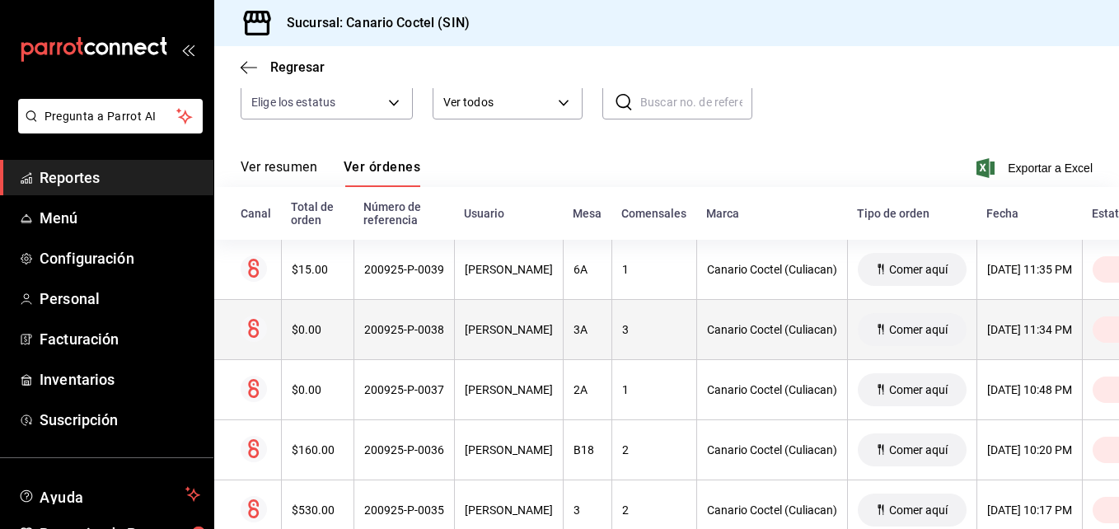
click at [253, 326] on circle at bounding box center [254, 329] width 26 height 26
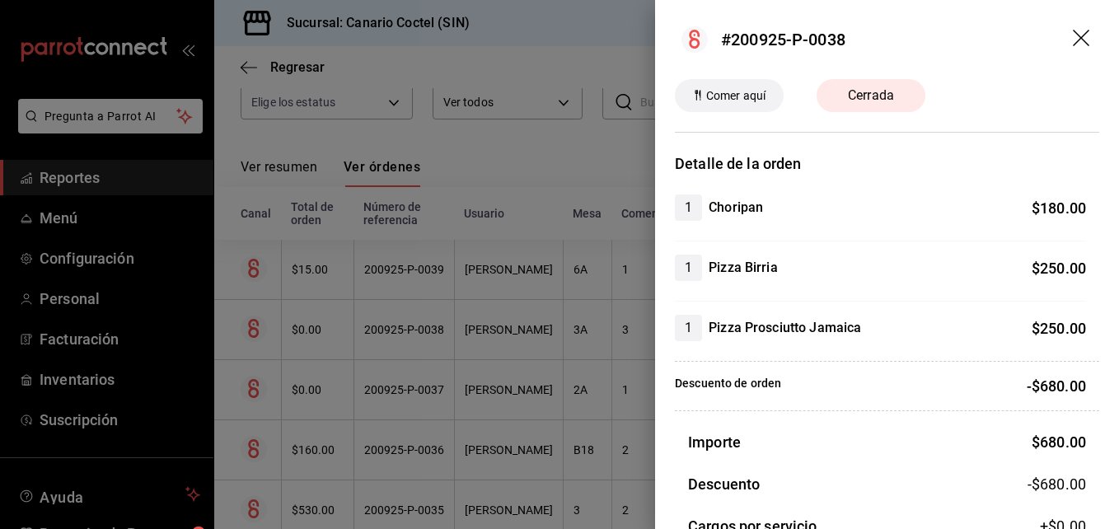
click at [1073, 36] on icon "drag" at bounding box center [1083, 40] width 20 height 20
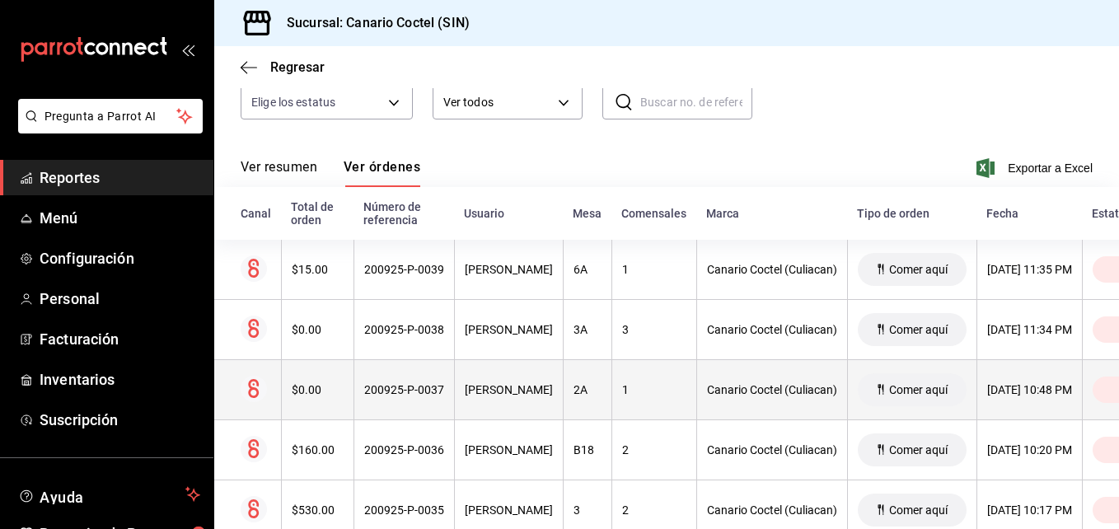
click at [257, 392] on icon at bounding box center [253, 388] width 11 height 19
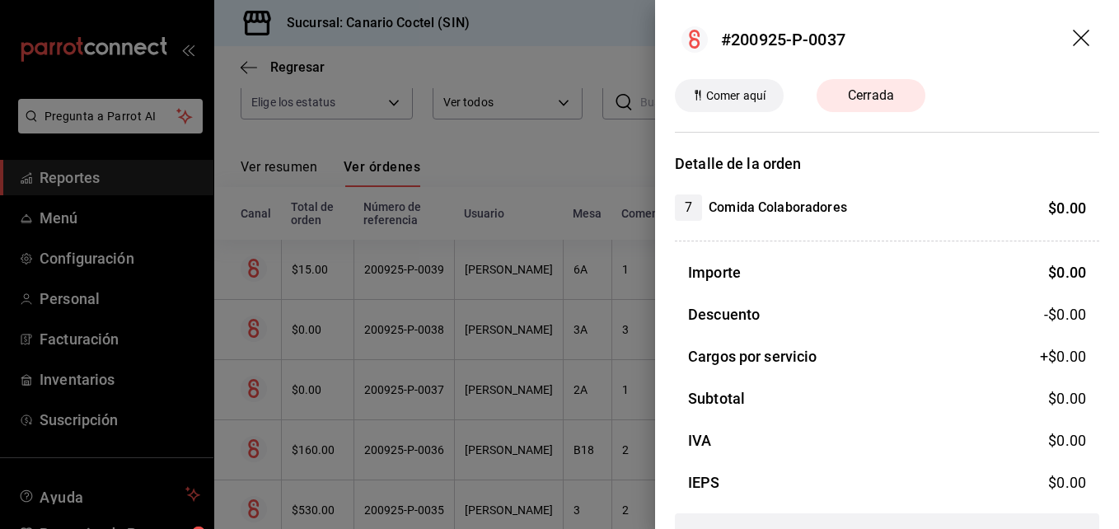
click at [255, 387] on div at bounding box center [559, 264] width 1119 height 529
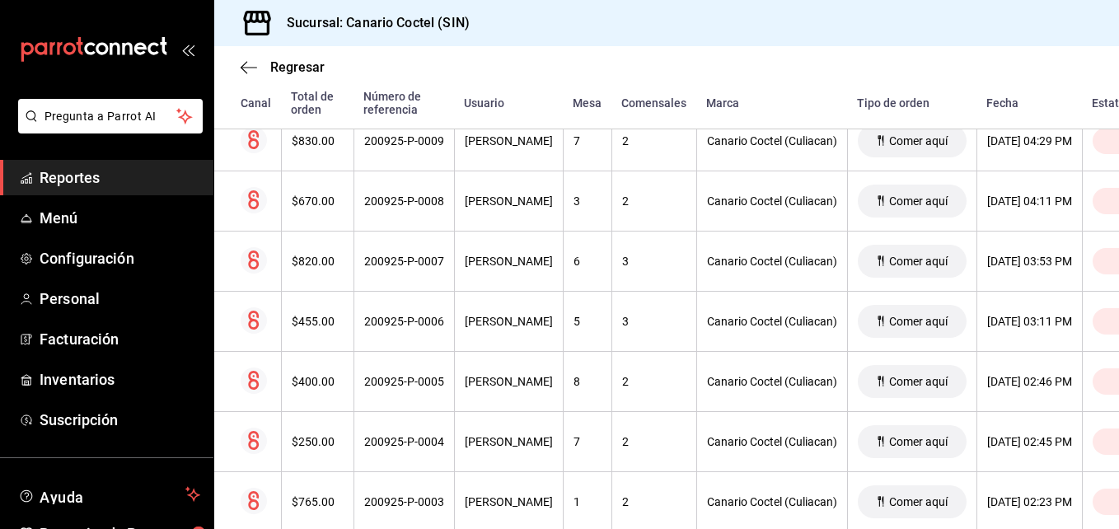
scroll to position [2178, 0]
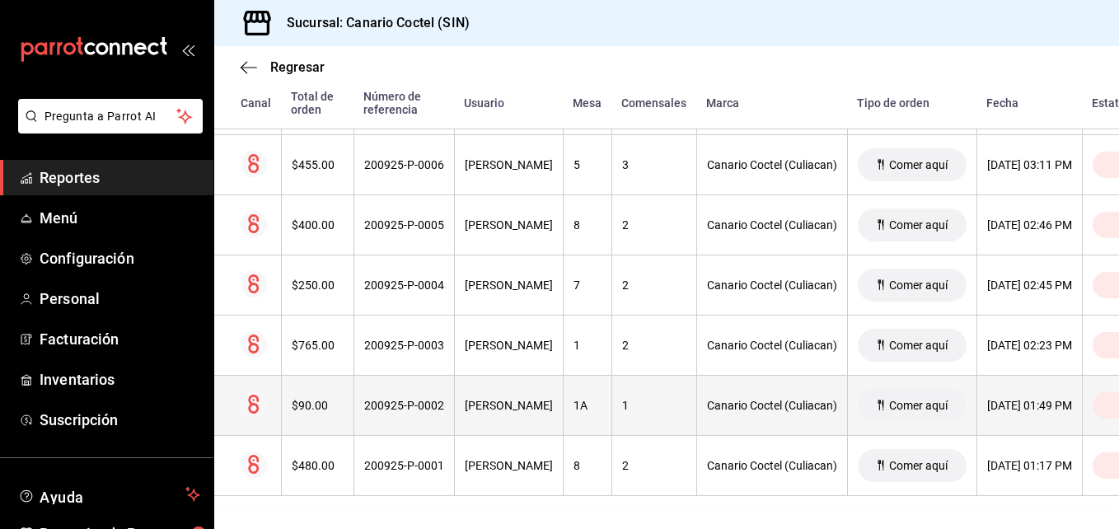
click at [256, 391] on circle at bounding box center [254, 404] width 26 height 26
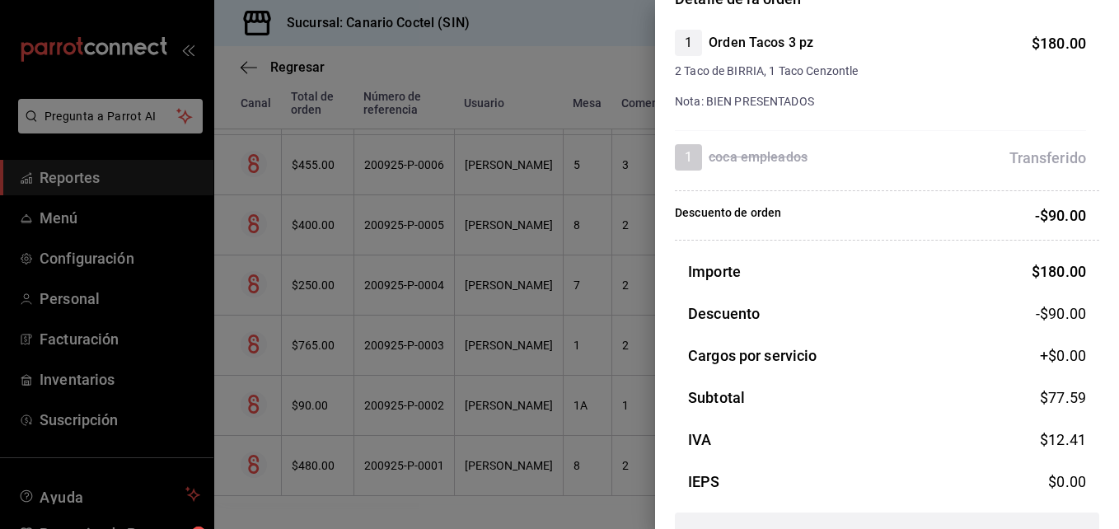
scroll to position [213, 0]
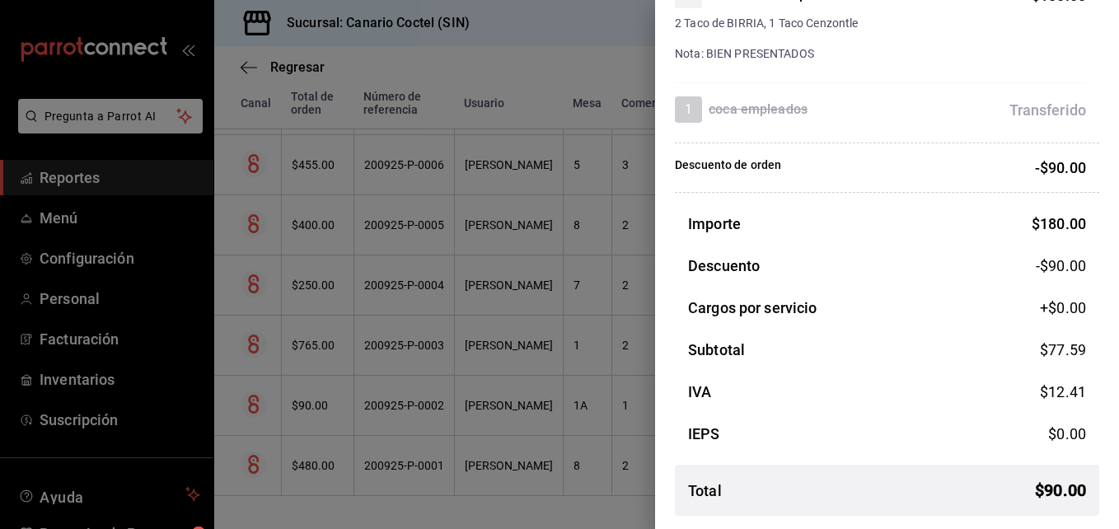
click at [624, 311] on div at bounding box center [559, 264] width 1119 height 529
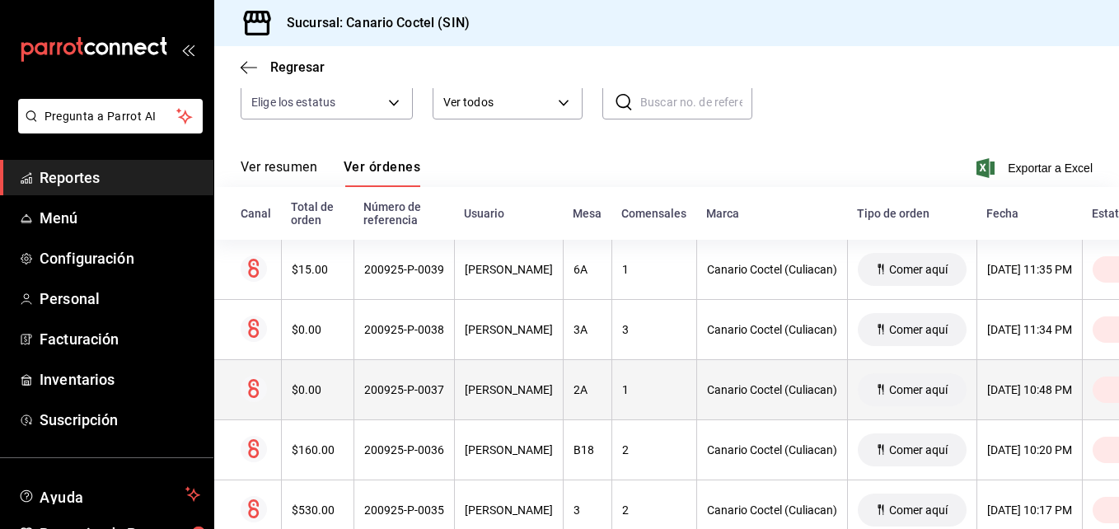
scroll to position [247, 0]
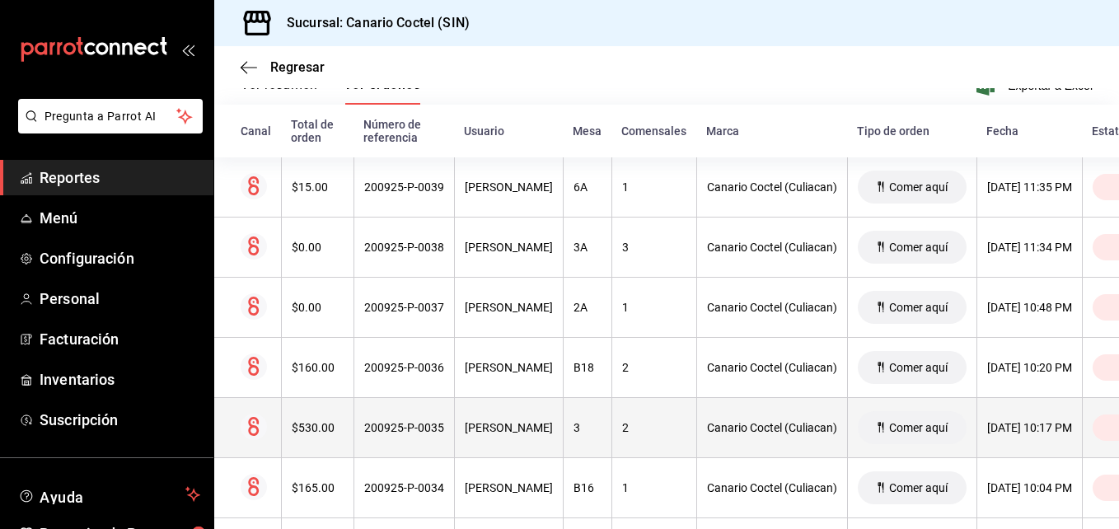
click at [251, 426] on icon at bounding box center [253, 426] width 11 height 19
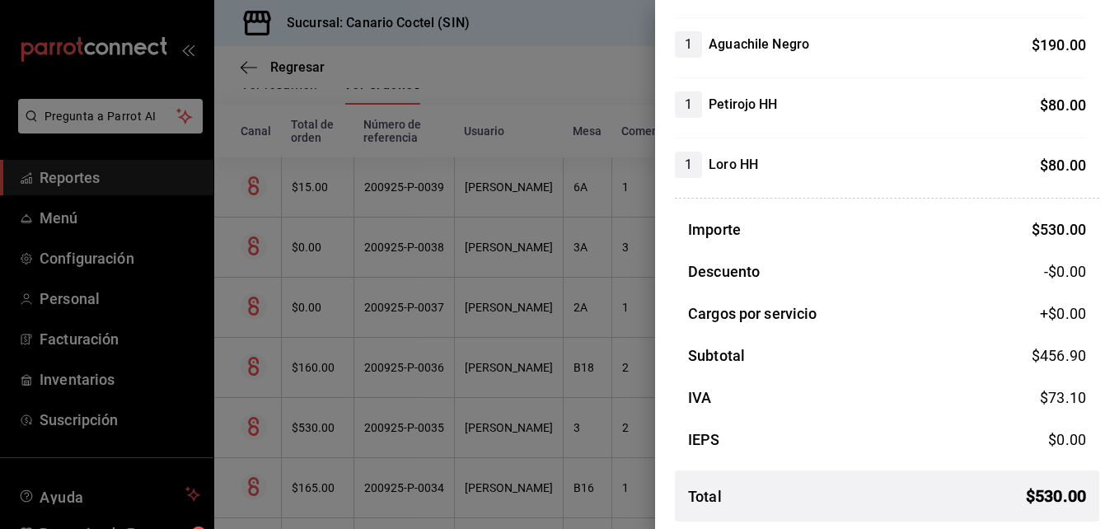
scroll to position [253, 0]
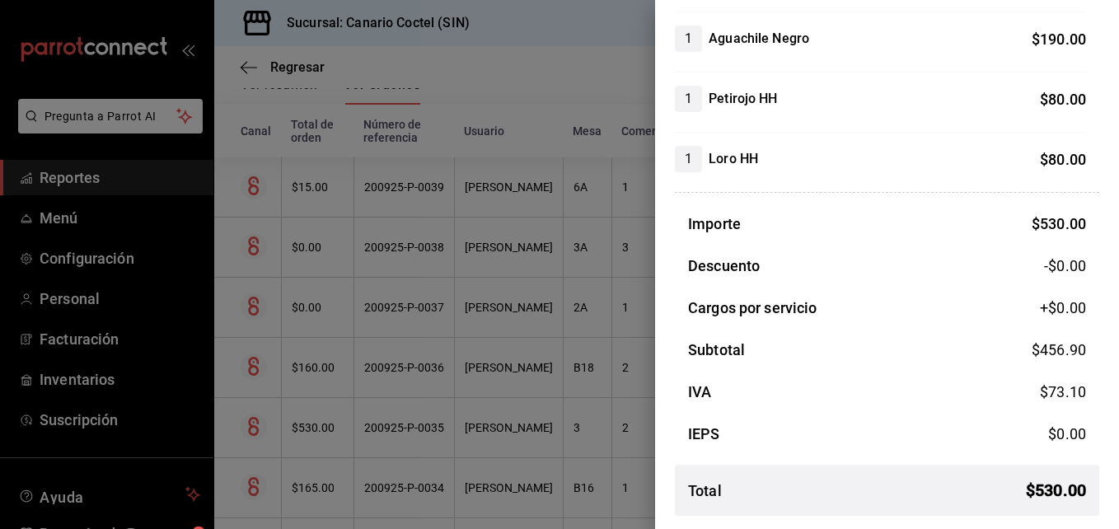
click at [580, 446] on div at bounding box center [559, 264] width 1119 height 529
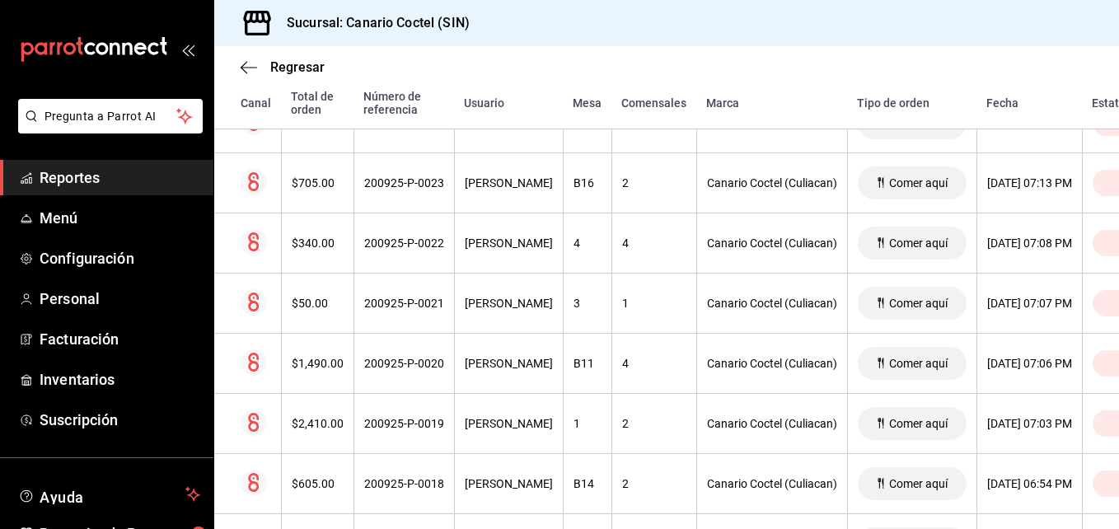
scroll to position [1266, 0]
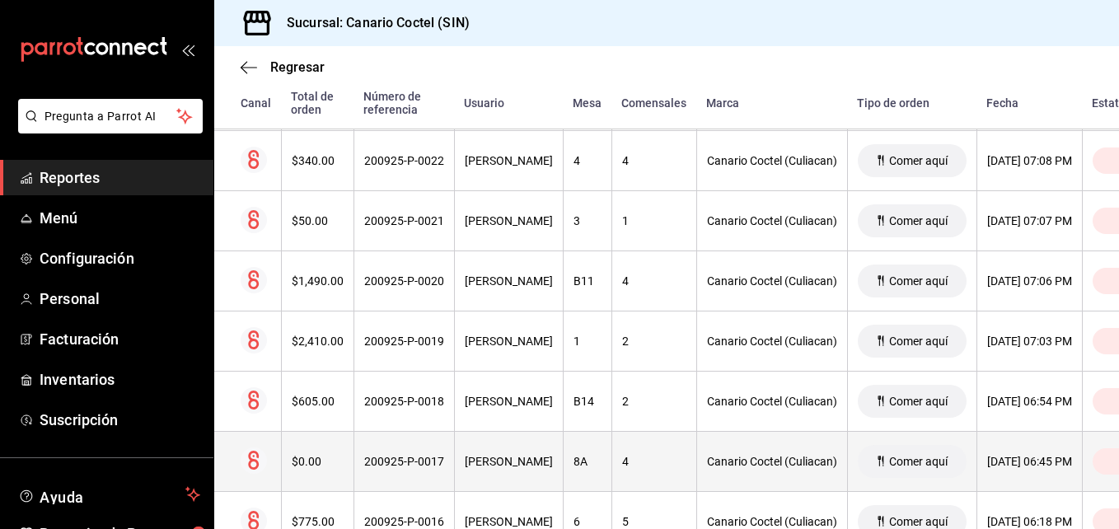
click at [313, 457] on div "$0.00" at bounding box center [318, 461] width 52 height 13
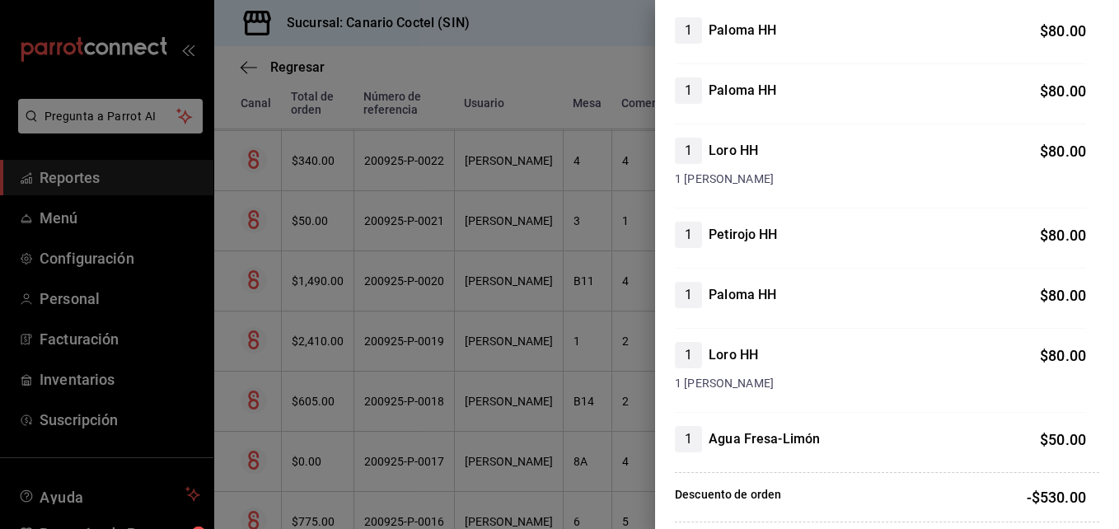
scroll to position [0, 0]
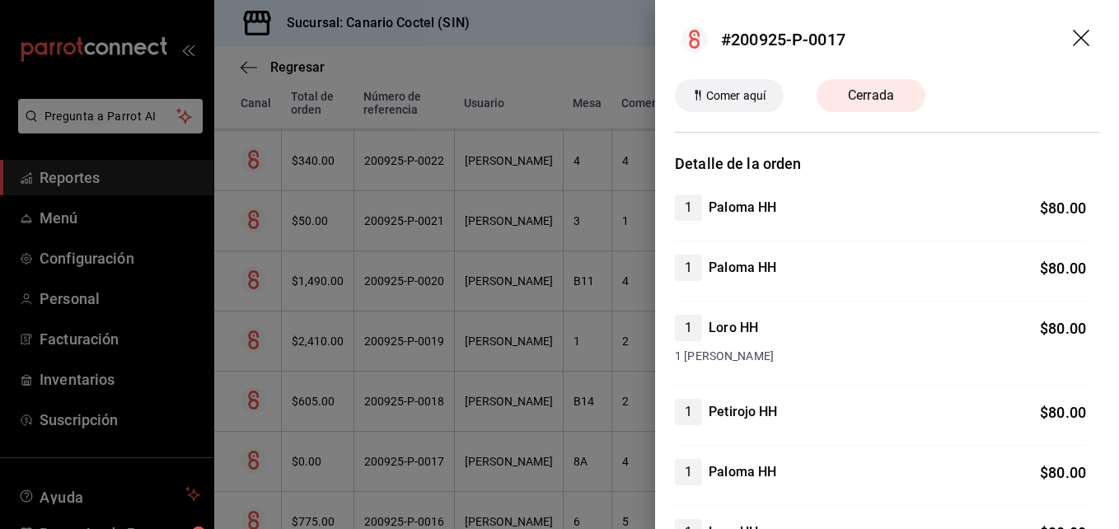
click at [1073, 34] on icon "drag" at bounding box center [1083, 40] width 20 height 20
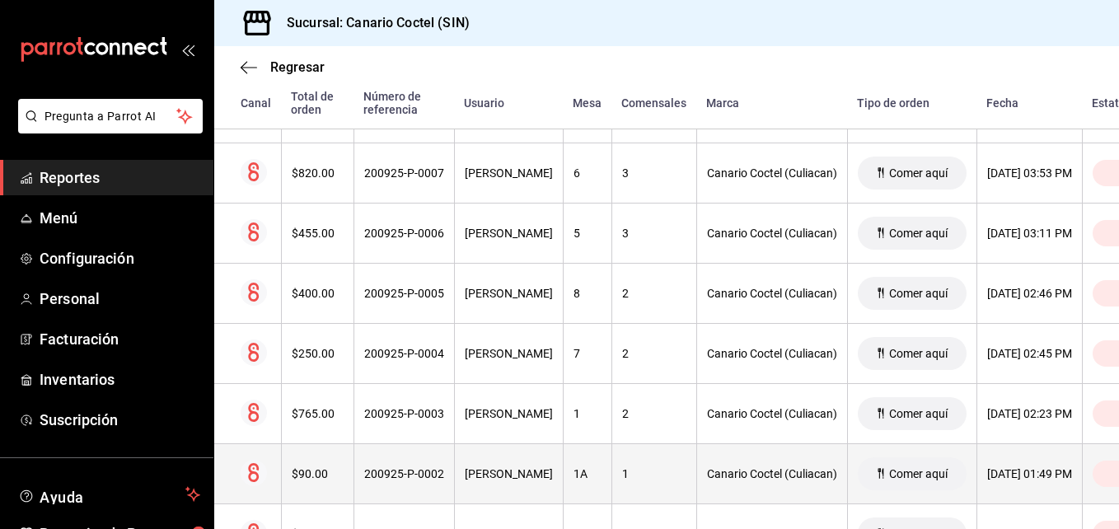
scroll to position [2178, 0]
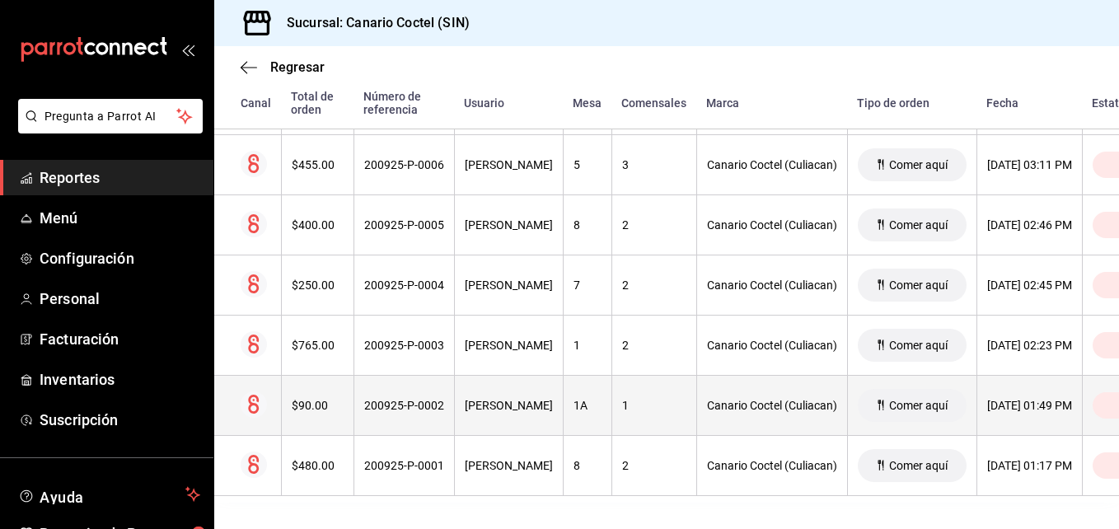
click at [302, 399] on div "$90.00" at bounding box center [318, 405] width 52 height 13
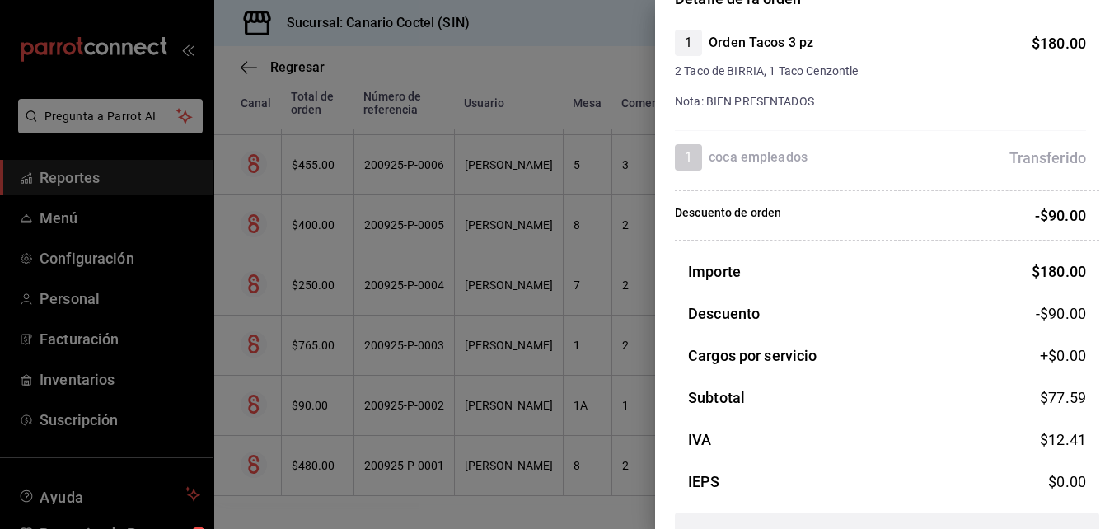
scroll to position [213, 0]
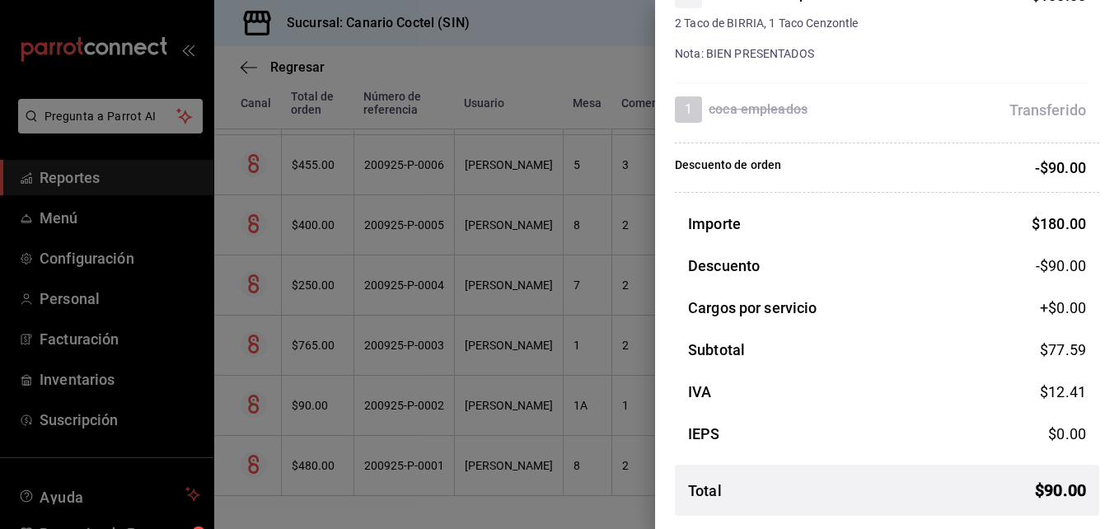
click at [313, 452] on div at bounding box center [559, 264] width 1119 height 529
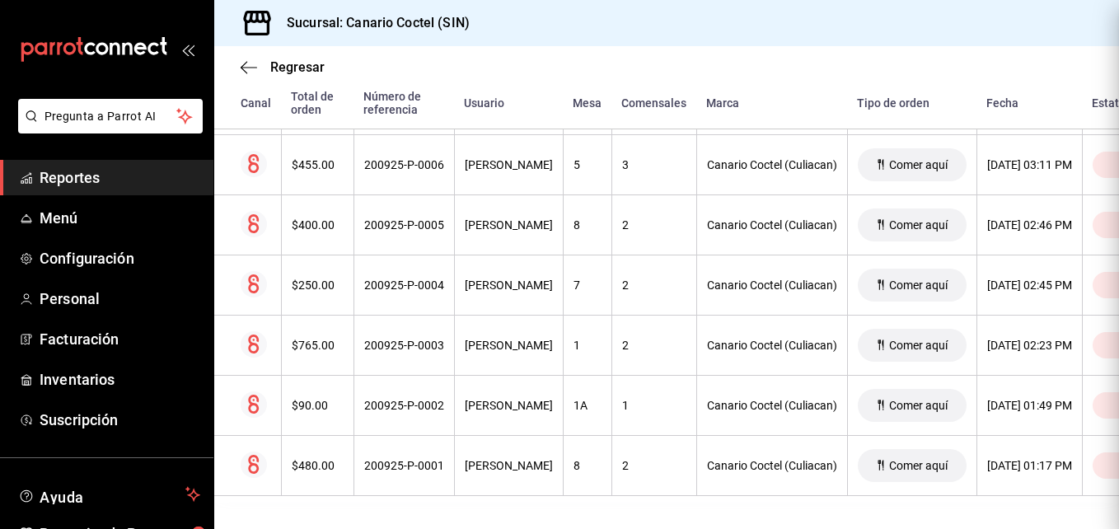
scroll to position [0, 0]
click at [313, 459] on div "$480.00" at bounding box center [318, 465] width 52 height 13
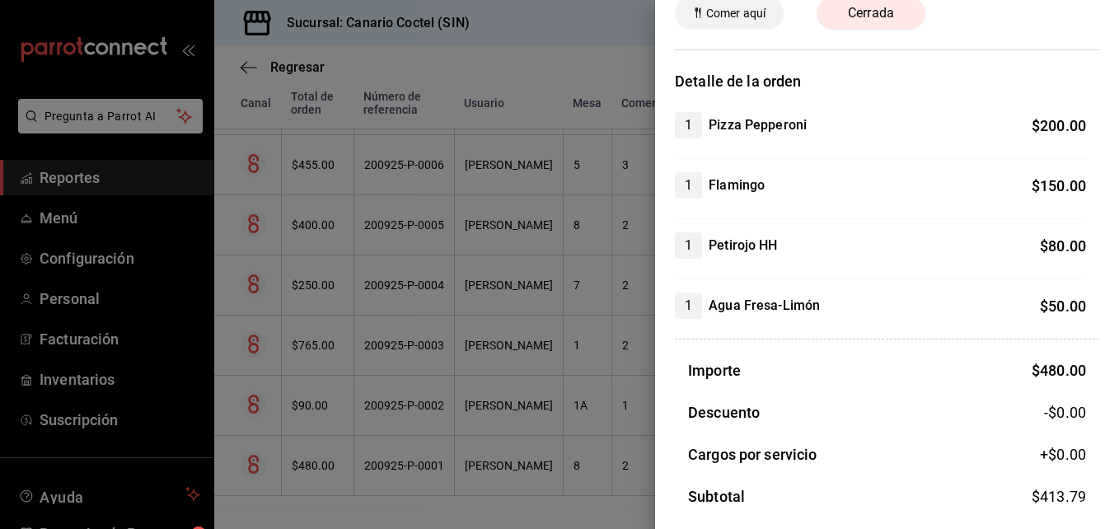
scroll to position [165, 0]
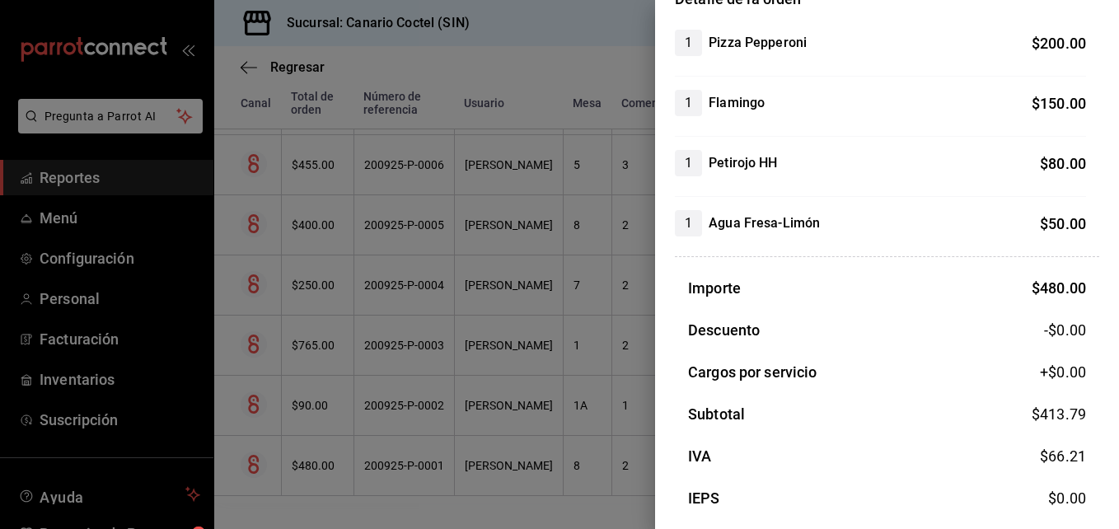
click at [320, 330] on div at bounding box center [559, 264] width 1119 height 529
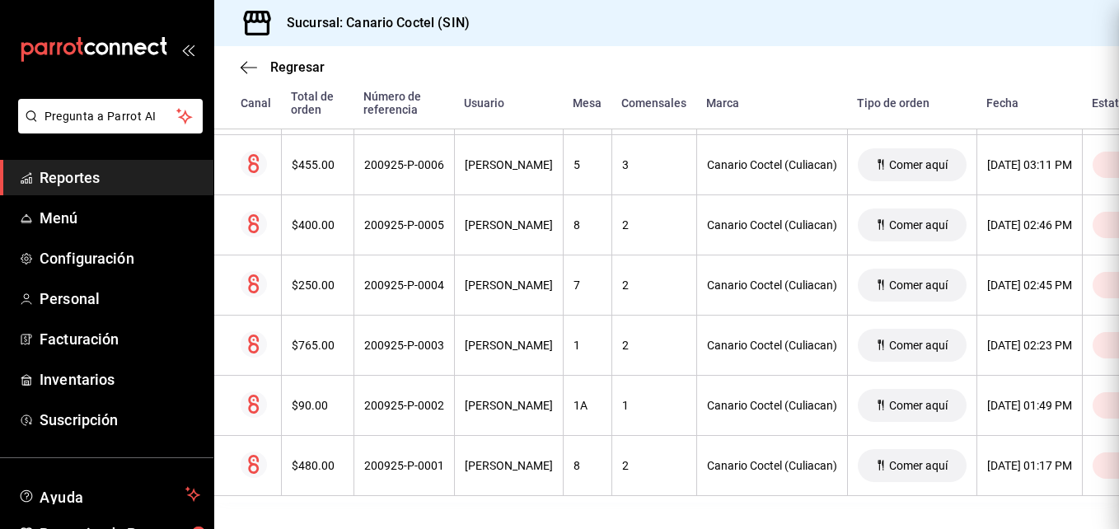
scroll to position [0, 0]
click at [320, 339] on div "$765.00" at bounding box center [318, 345] width 52 height 13
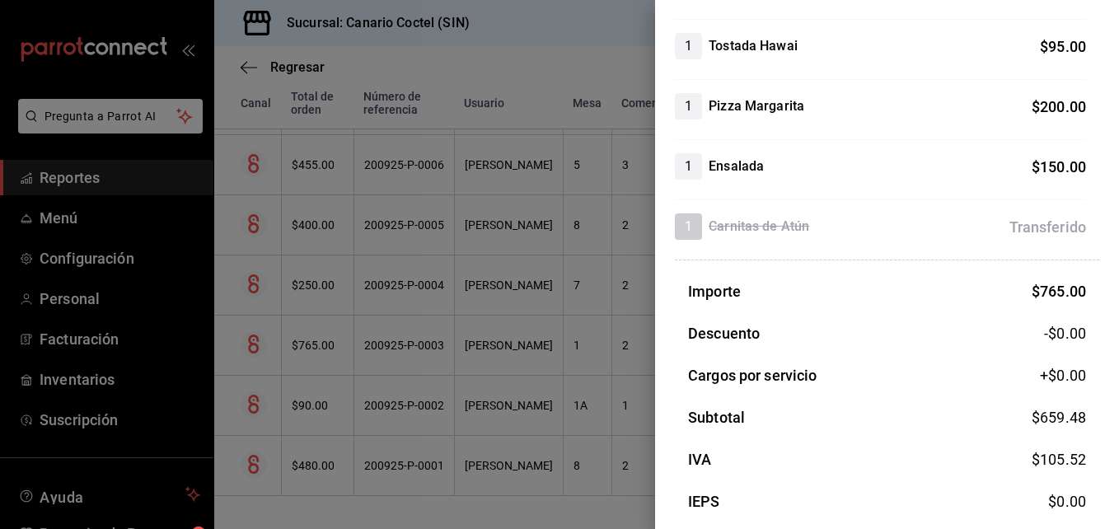
scroll to position [397, 0]
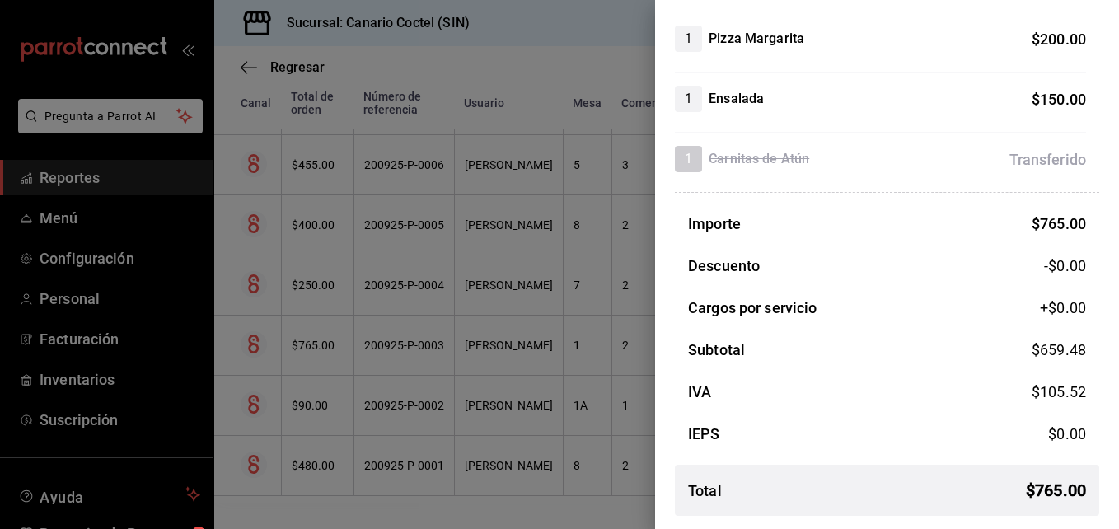
click at [313, 271] on div at bounding box center [559, 264] width 1119 height 529
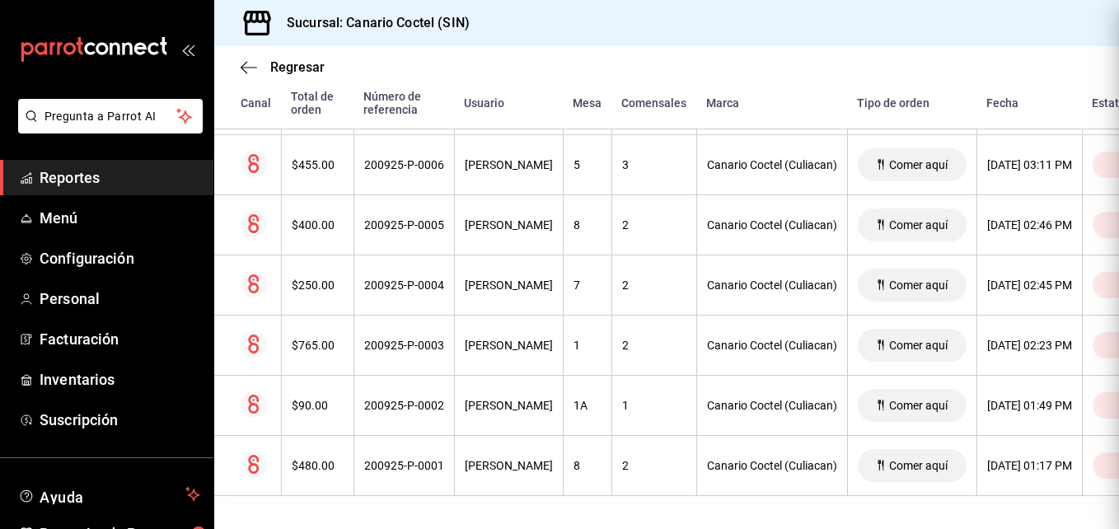
scroll to position [0, 0]
click at [313, 278] on div "$250.00" at bounding box center [318, 284] width 52 height 13
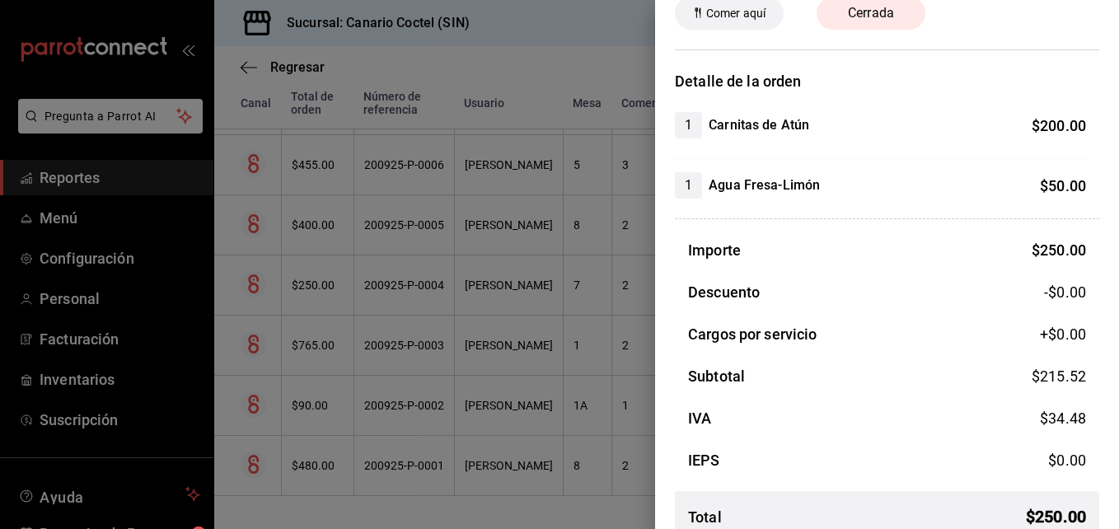
scroll to position [109, 0]
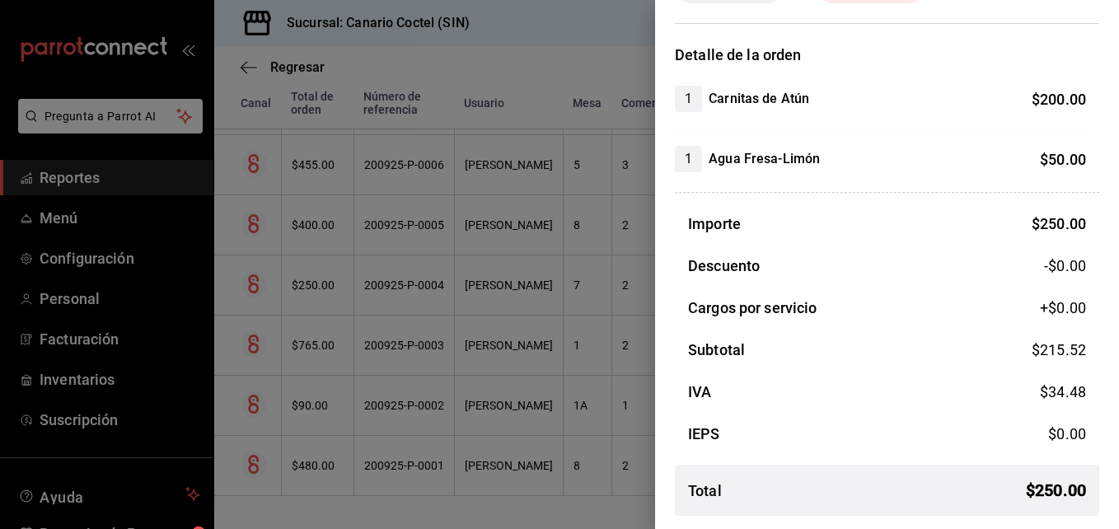
click at [317, 213] on div at bounding box center [559, 264] width 1119 height 529
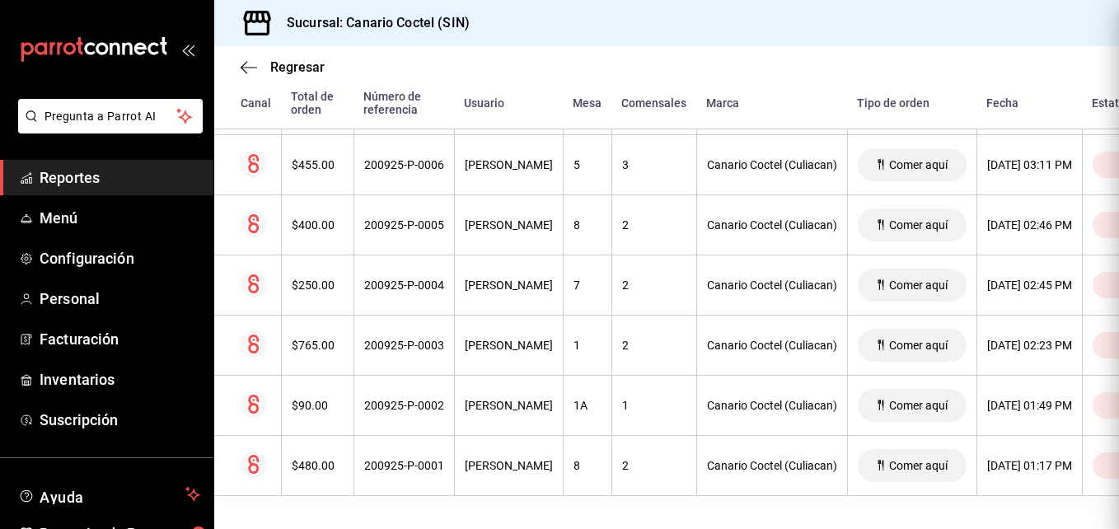
scroll to position [0, 0]
click at [317, 218] on div "$400.00" at bounding box center [318, 224] width 52 height 13
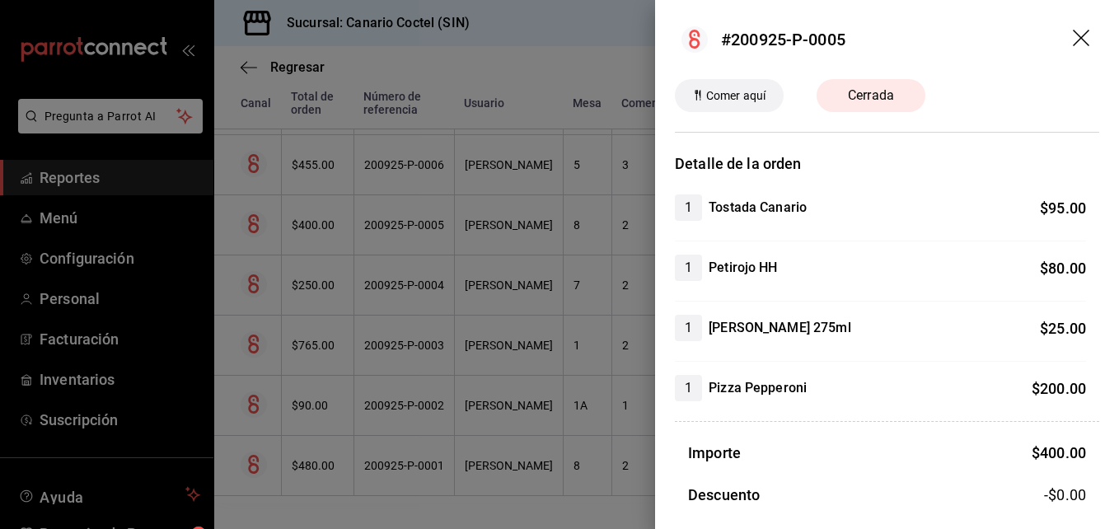
scroll to position [82, 0]
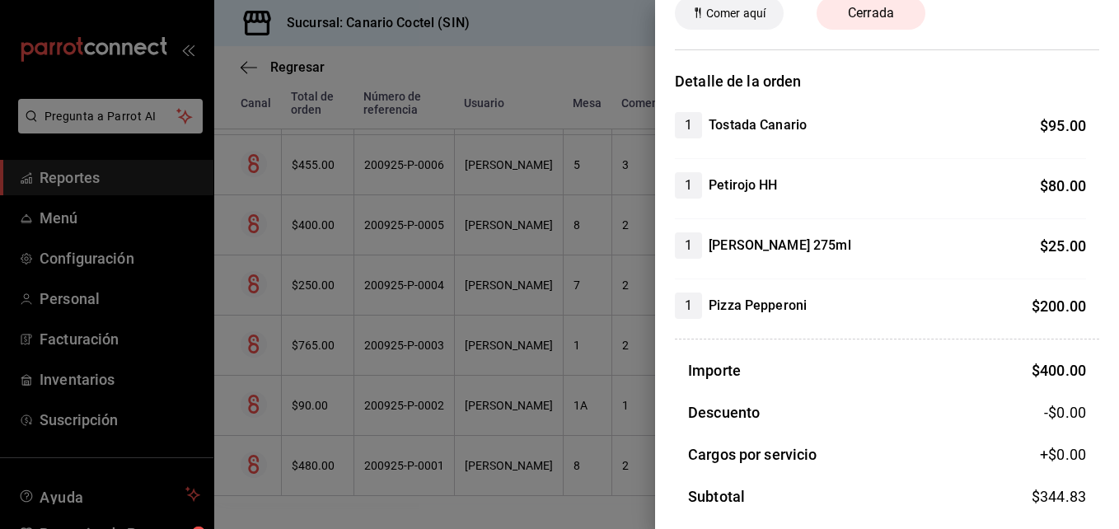
click at [306, 155] on div at bounding box center [559, 264] width 1119 height 529
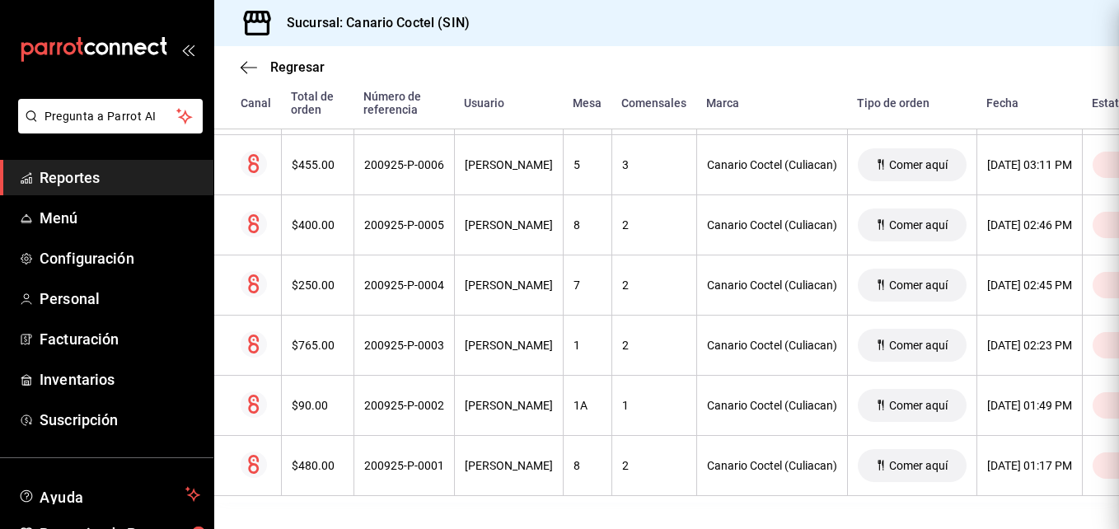
scroll to position [0, 0]
click at [306, 158] on div "$455.00" at bounding box center [318, 164] width 52 height 13
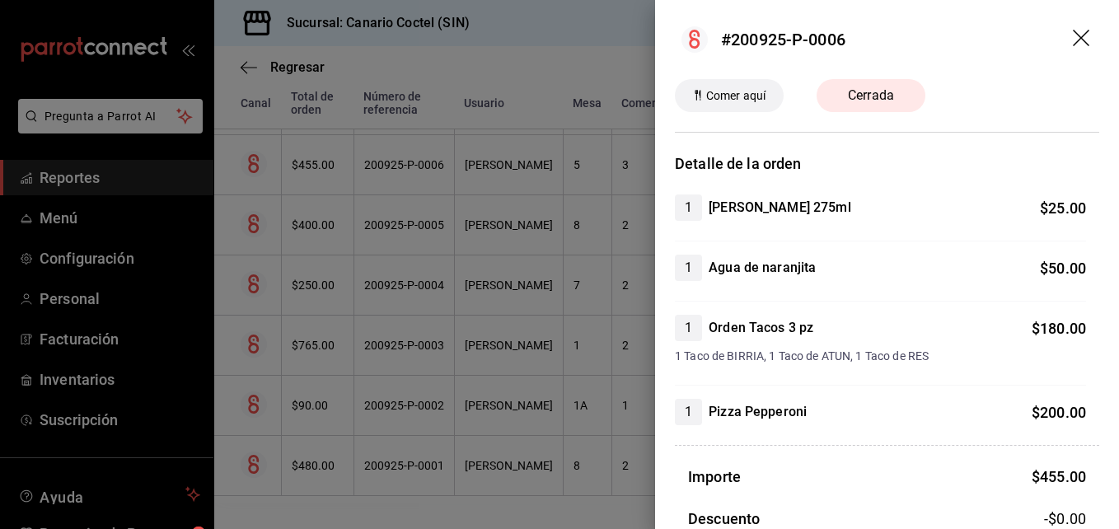
click at [1073, 38] on icon "drag" at bounding box center [1081, 38] width 16 height 16
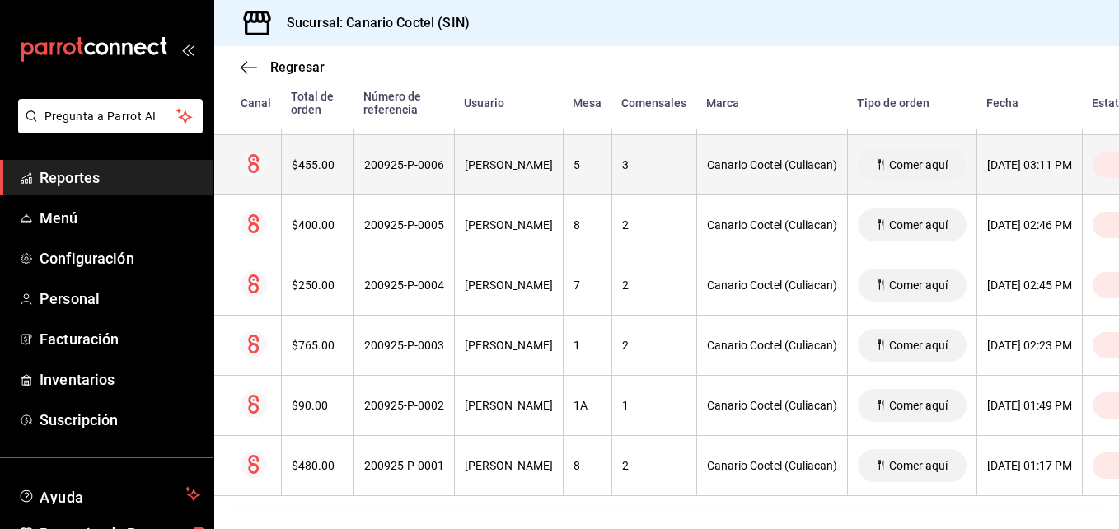
click at [312, 158] on div "$455.00" at bounding box center [318, 164] width 52 height 13
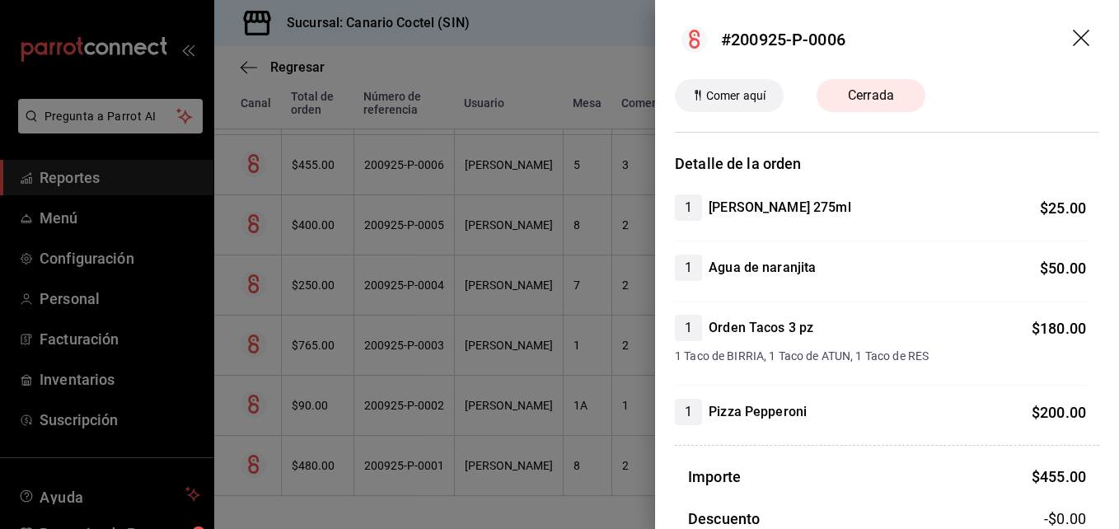
click at [1073, 33] on icon "drag" at bounding box center [1083, 40] width 20 height 20
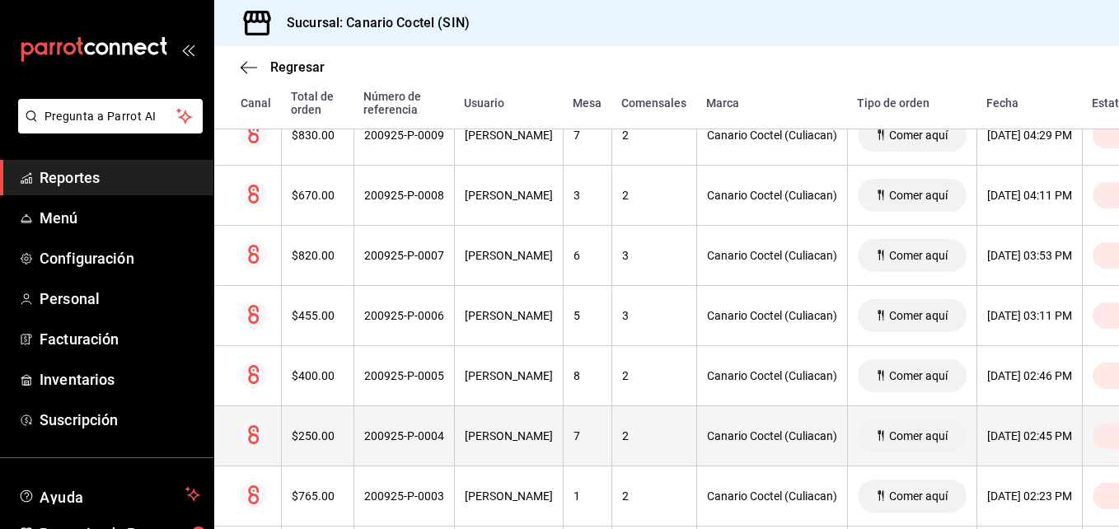
scroll to position [1931, 0]
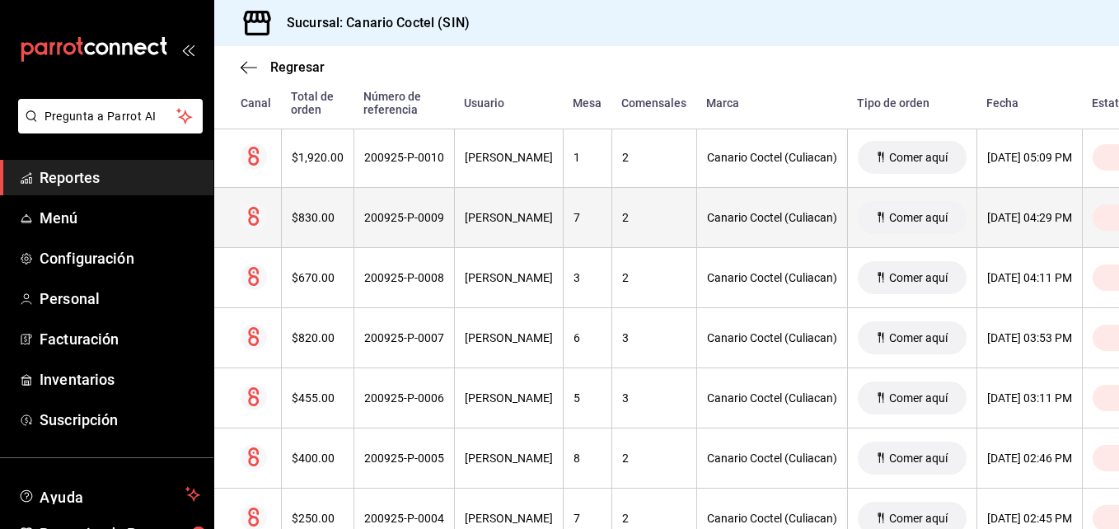
click at [308, 218] on div "$830.00" at bounding box center [318, 217] width 52 height 13
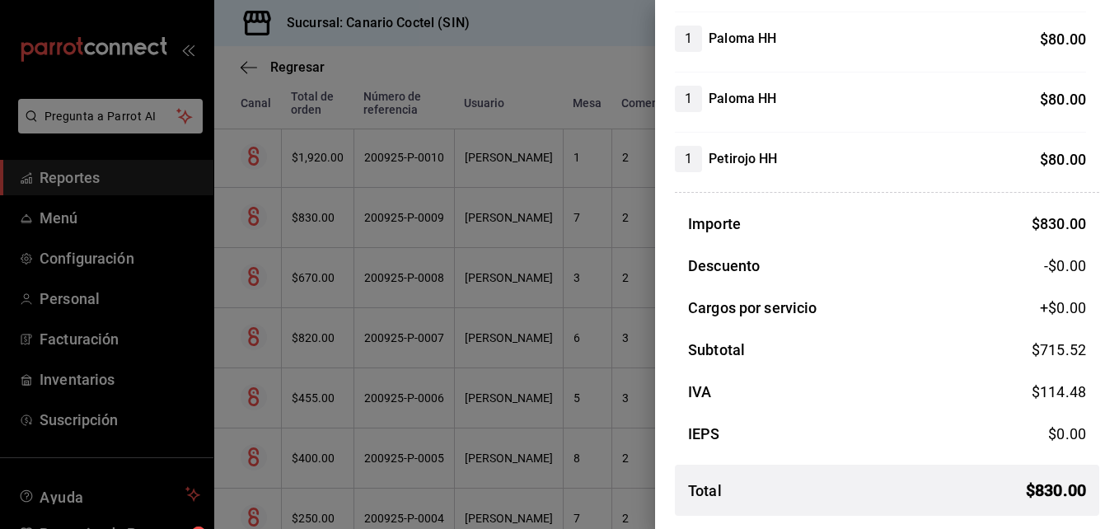
scroll to position [0, 0]
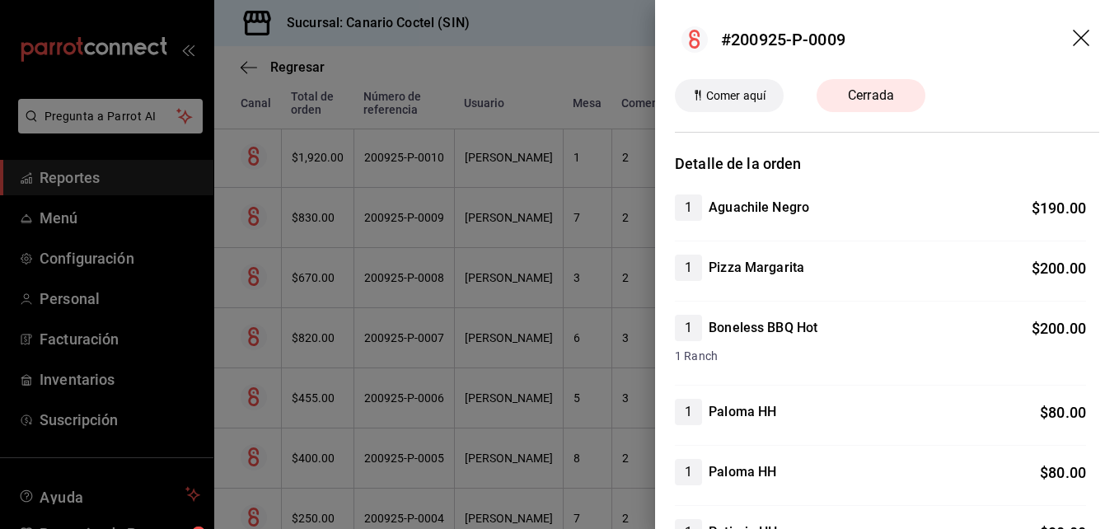
click at [1066, 25] on header "#200925-P-0009" at bounding box center [887, 39] width 464 height 79
click at [1073, 34] on icon "drag" at bounding box center [1083, 40] width 20 height 20
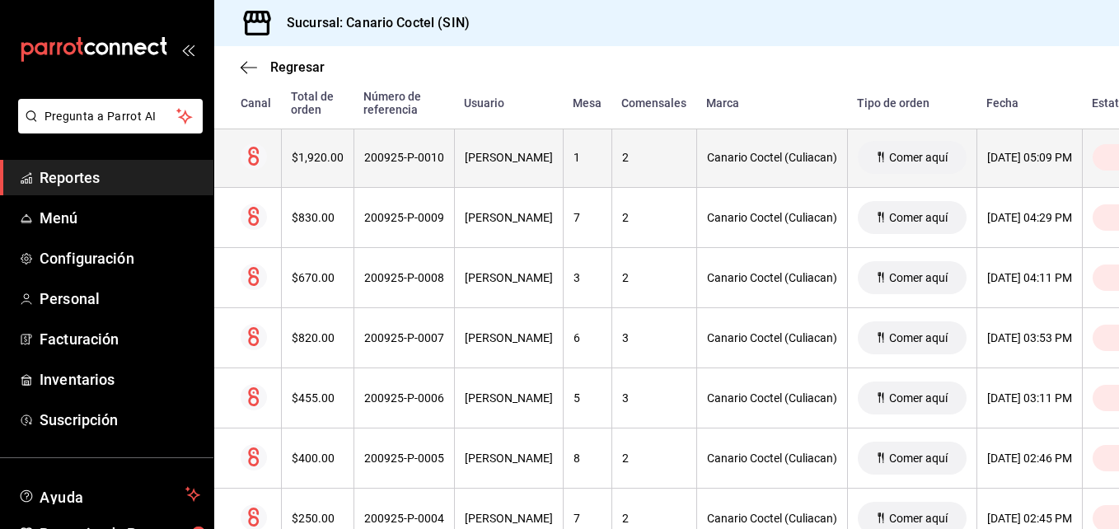
click at [324, 154] on div "$1,920.00" at bounding box center [318, 157] width 52 height 13
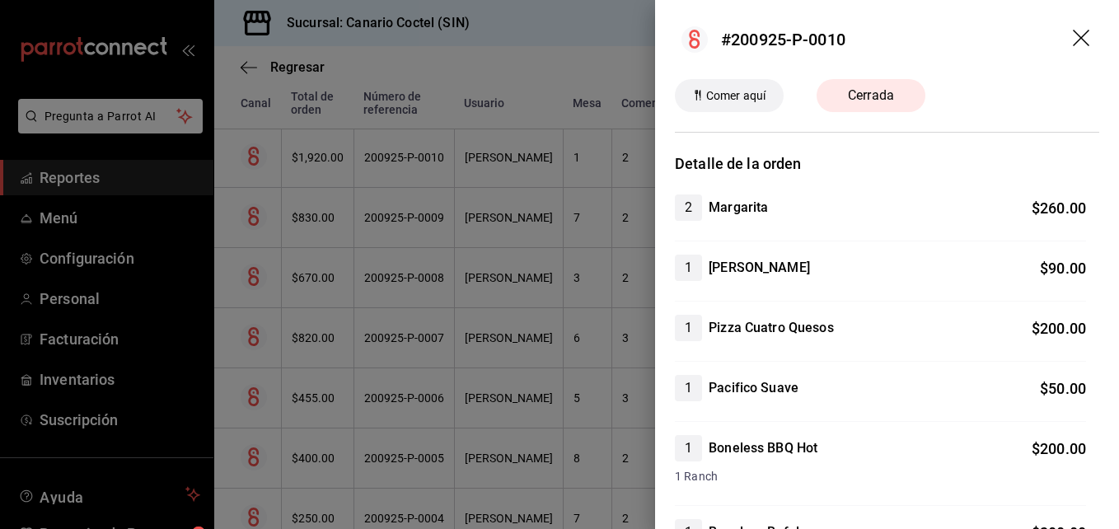
click at [1063, 29] on header "#200925-P-0010" at bounding box center [887, 39] width 464 height 79
click at [1073, 40] on icon "drag" at bounding box center [1083, 40] width 20 height 20
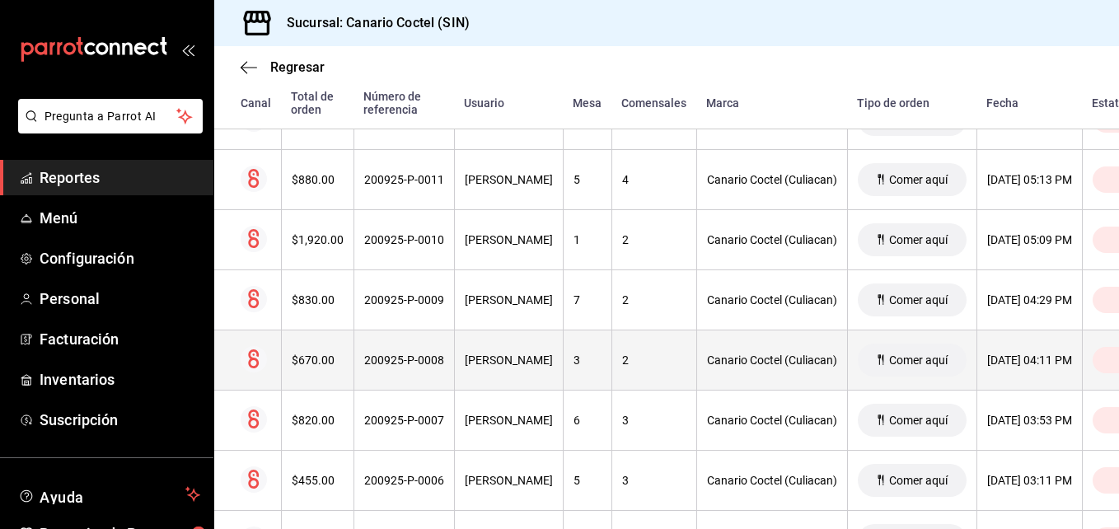
scroll to position [1684, 0]
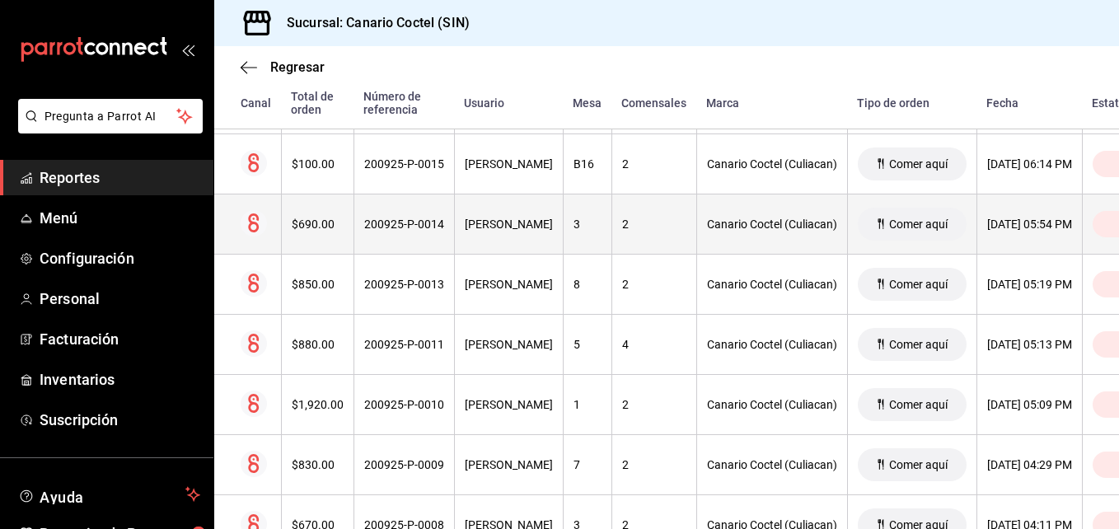
click at [313, 223] on div "$690.00" at bounding box center [318, 223] width 52 height 13
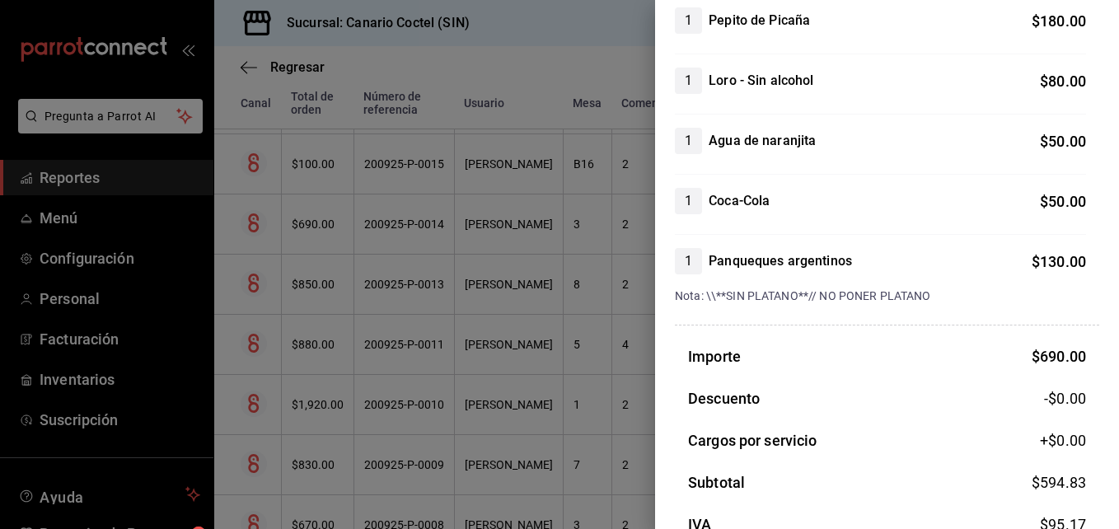
scroll to position [0, 0]
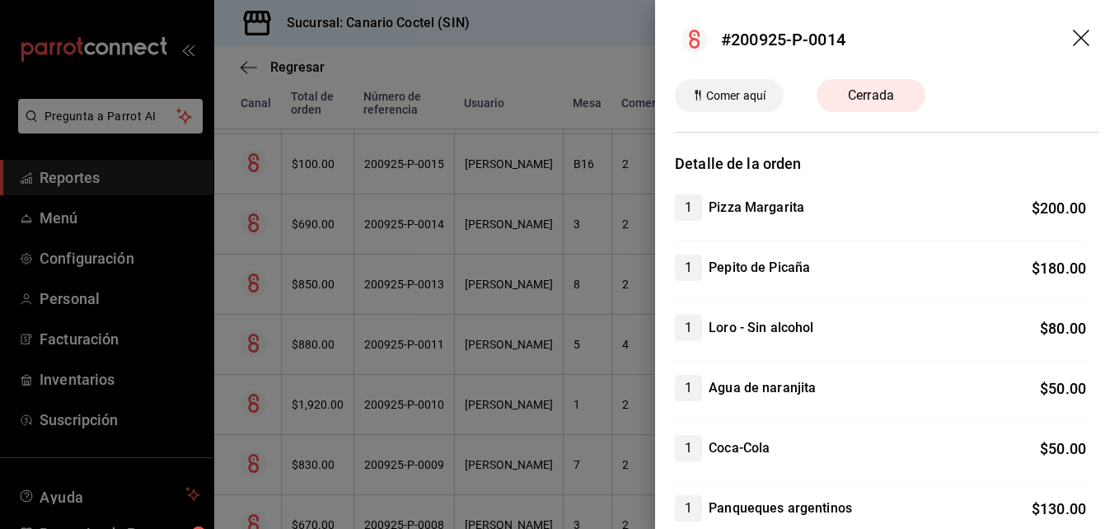
click at [1073, 40] on icon "drag" at bounding box center [1081, 38] width 16 height 16
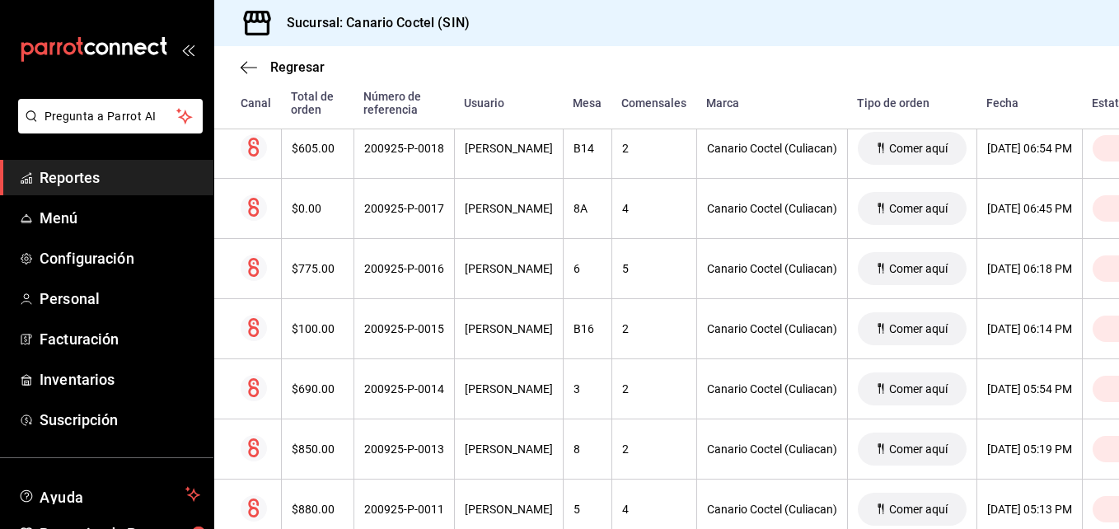
scroll to position [1354, 0]
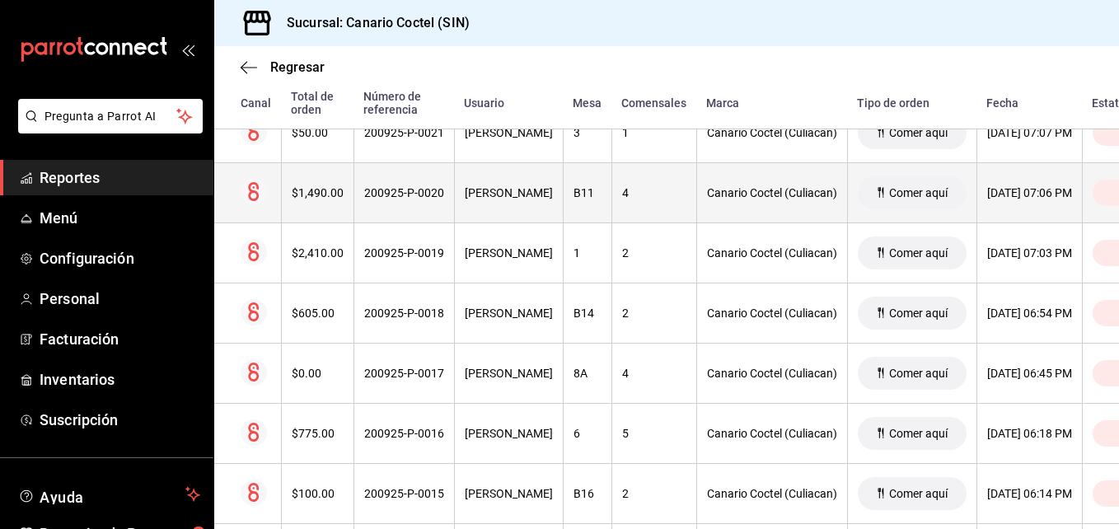
click at [320, 197] on div "$1,490.00" at bounding box center [318, 192] width 52 height 13
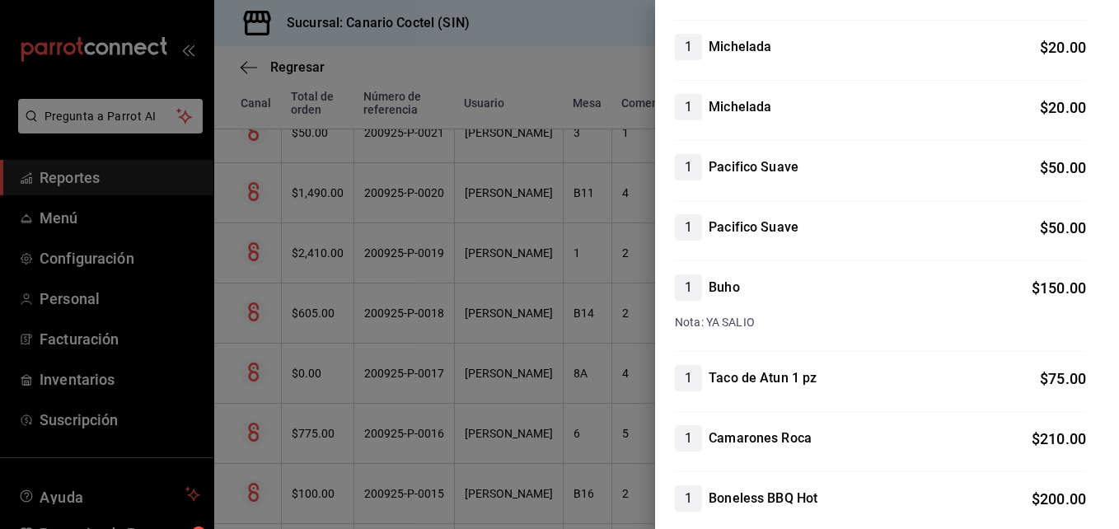
scroll to position [0, 0]
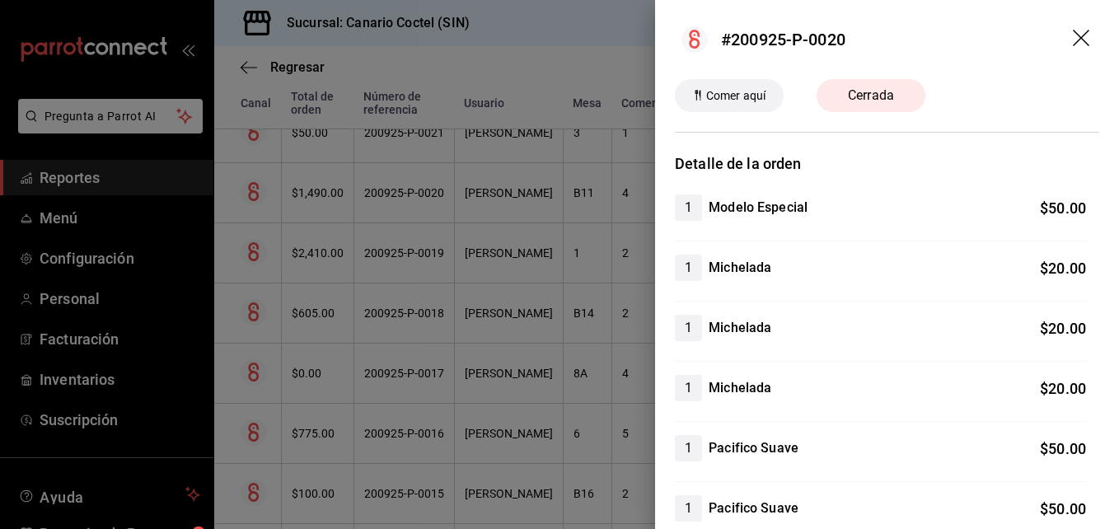
click at [1064, 29] on header "#200925-P-0020" at bounding box center [887, 39] width 464 height 79
click at [1073, 36] on icon "drag" at bounding box center [1081, 38] width 16 height 16
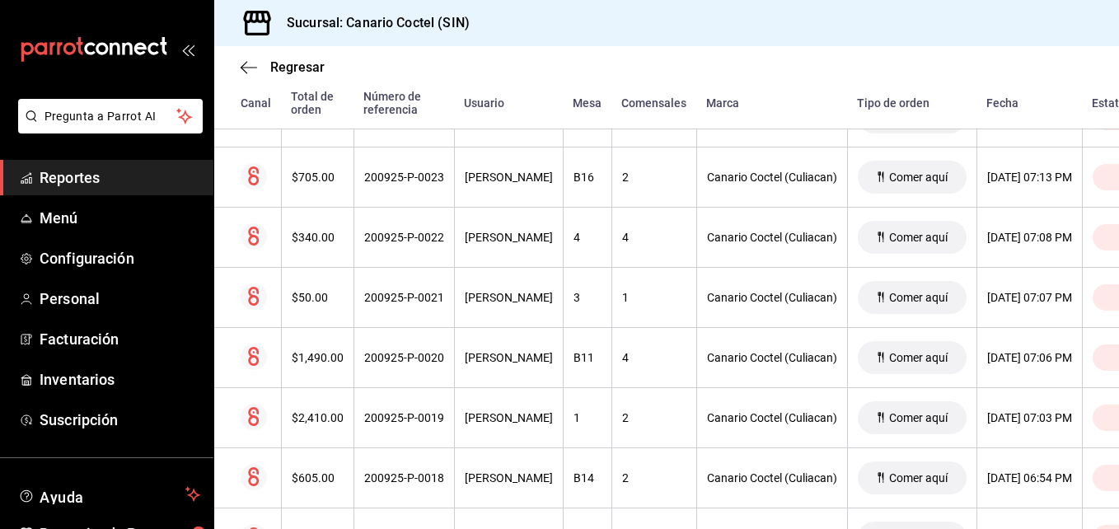
scroll to position [942, 0]
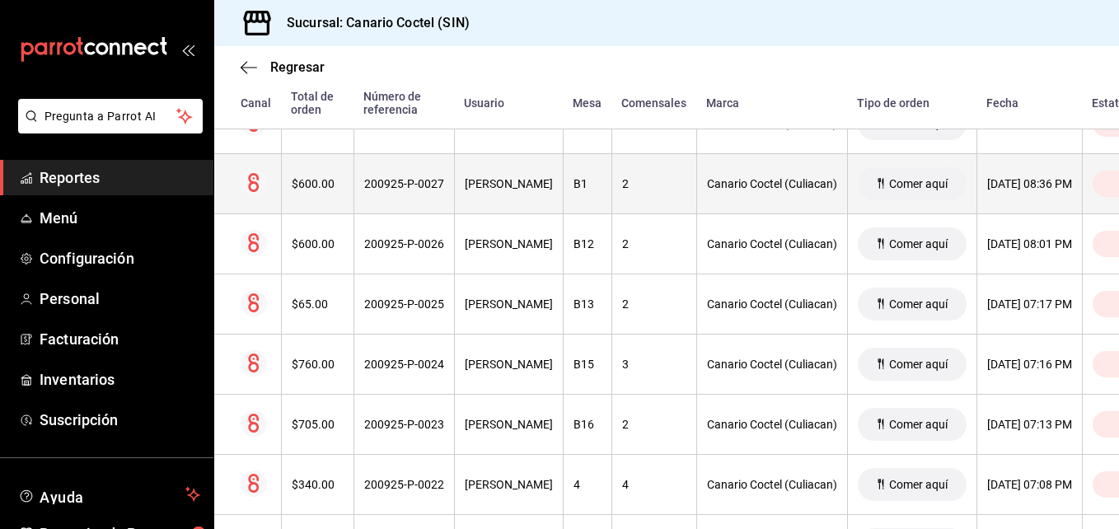
click at [321, 183] on div "$600.00" at bounding box center [318, 183] width 52 height 13
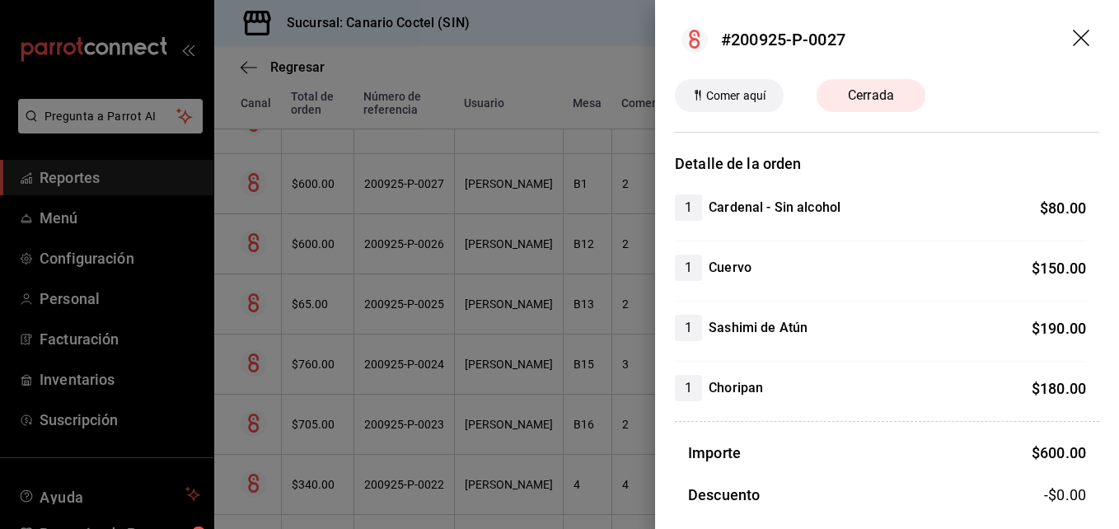
click at [1073, 38] on icon "drag" at bounding box center [1083, 40] width 20 height 20
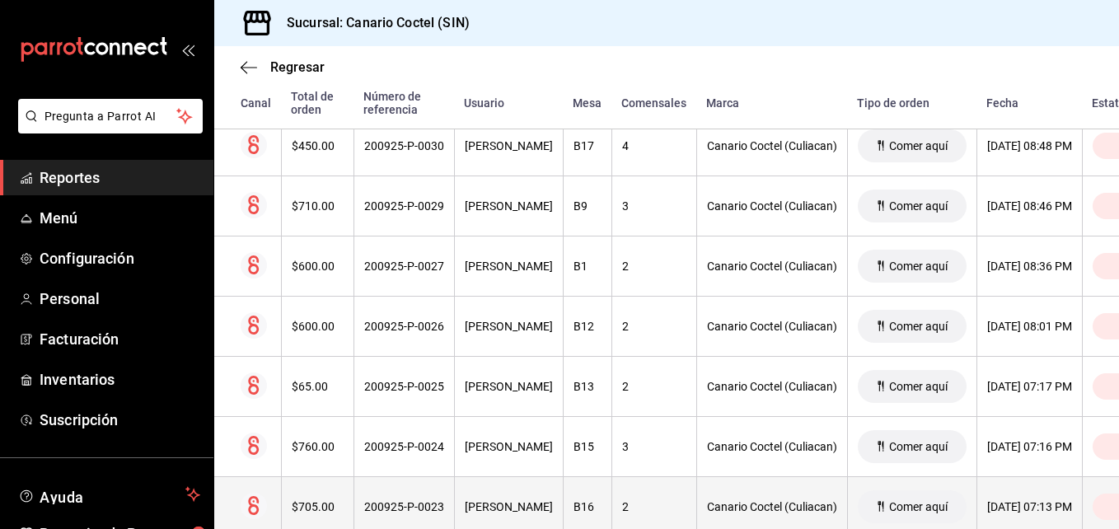
scroll to position [695, 0]
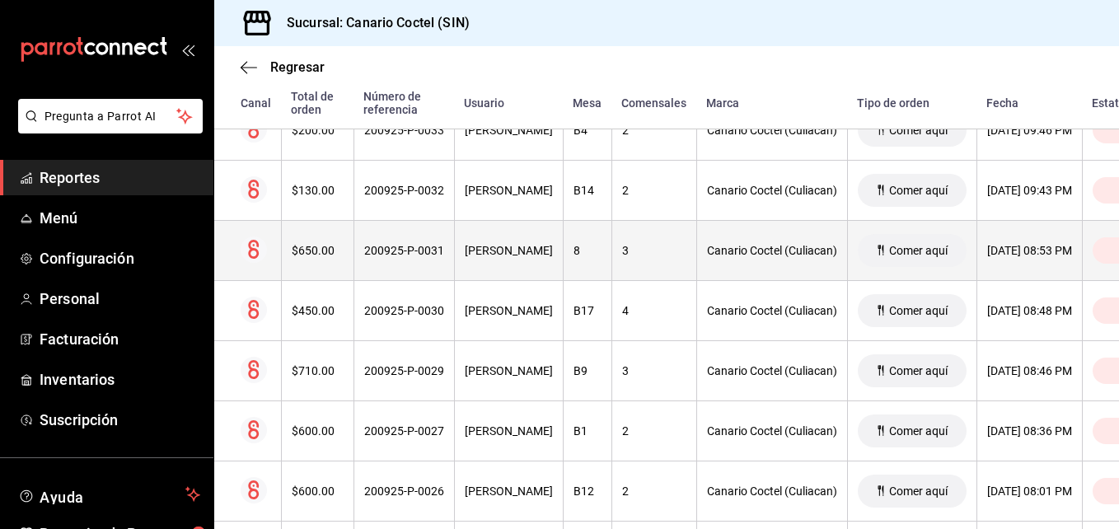
click at [320, 256] on div "$650.00" at bounding box center [318, 250] width 52 height 13
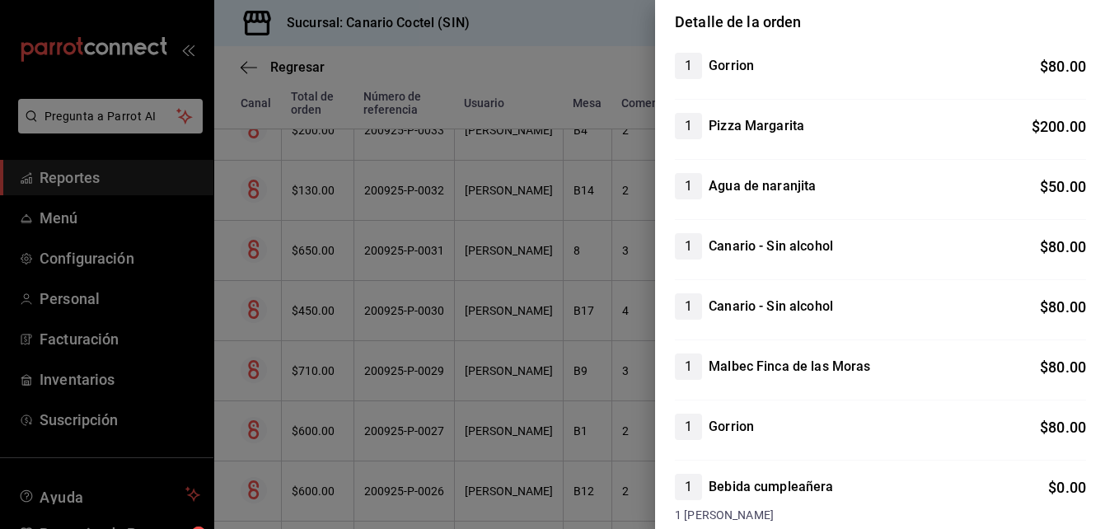
scroll to position [0, 0]
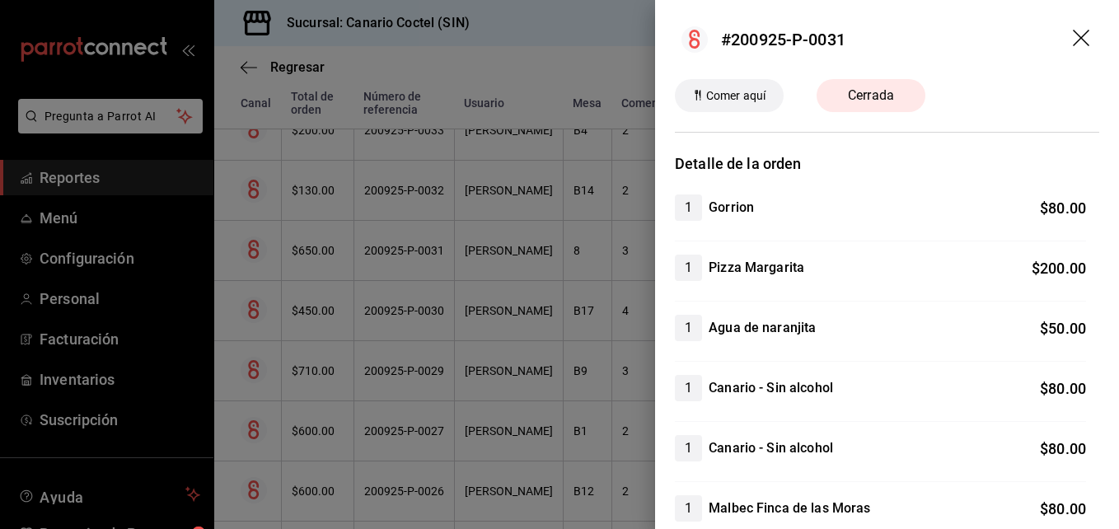
click at [1073, 32] on icon "drag" at bounding box center [1083, 40] width 20 height 20
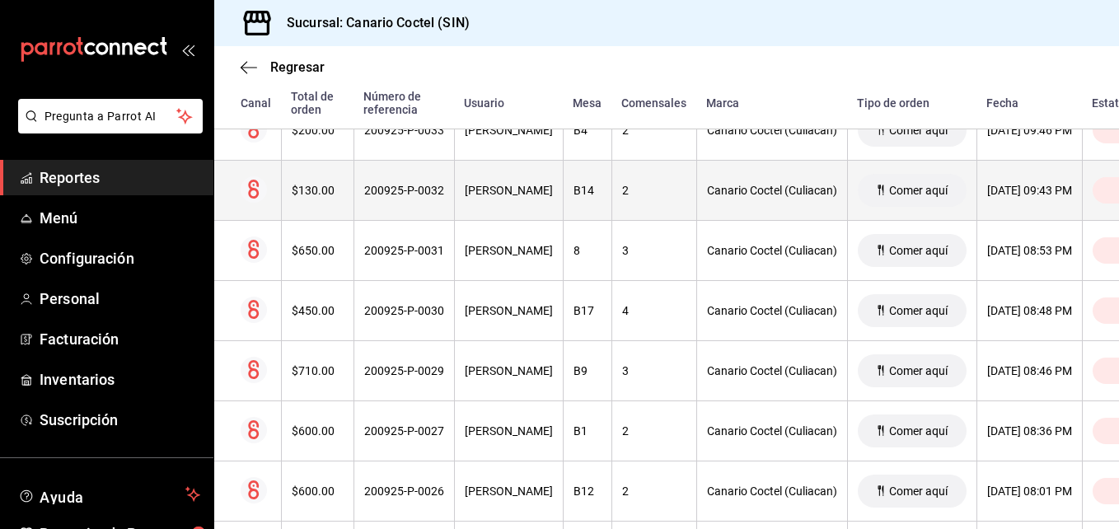
scroll to position [613, 0]
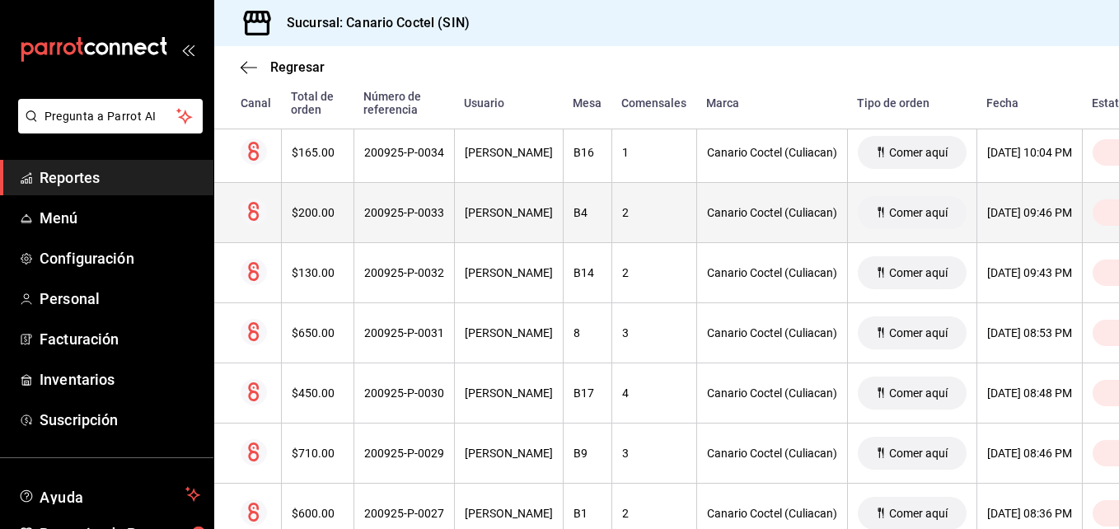
click at [322, 215] on div "$200.00" at bounding box center [318, 212] width 52 height 13
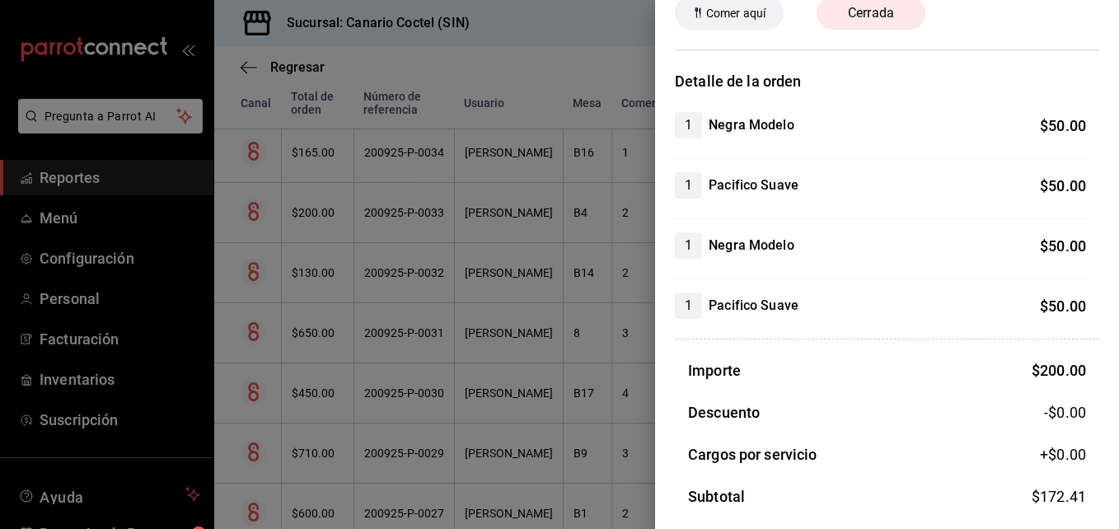
scroll to position [0, 0]
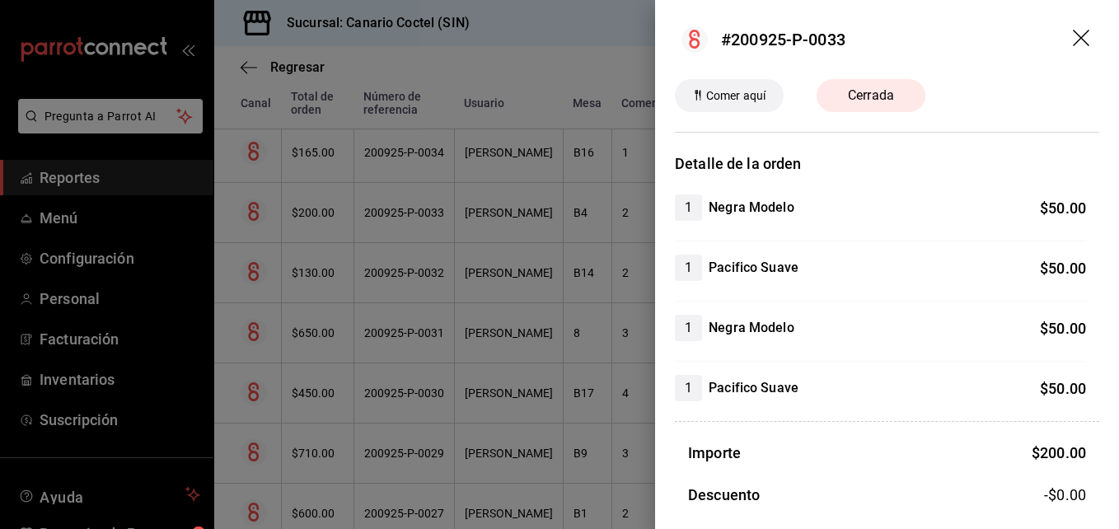
click at [1063, 28] on header "#200925-P-0033" at bounding box center [887, 39] width 464 height 79
click at [1073, 42] on icon "drag" at bounding box center [1083, 40] width 20 height 20
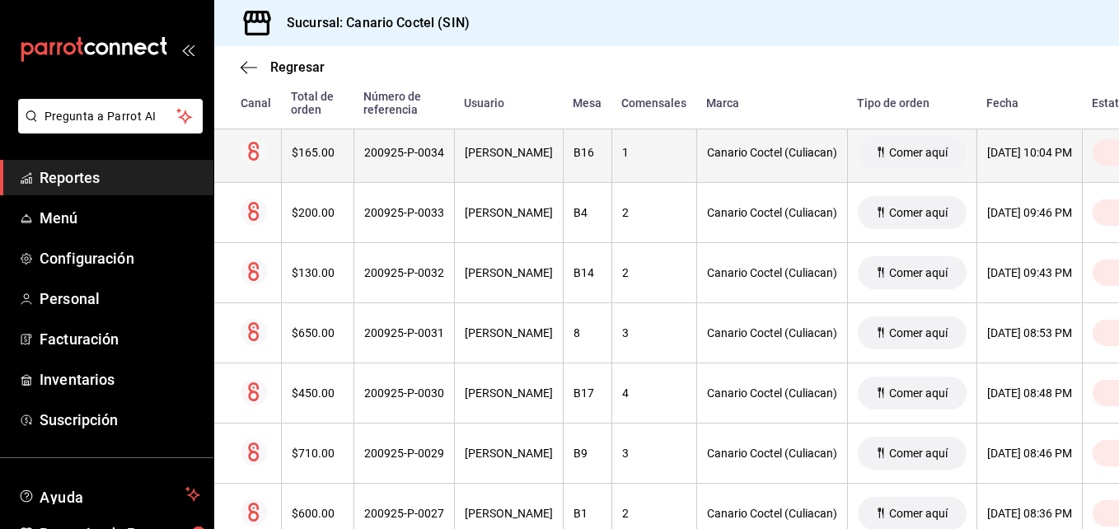
click at [316, 158] on div "$165.00" at bounding box center [318, 152] width 52 height 13
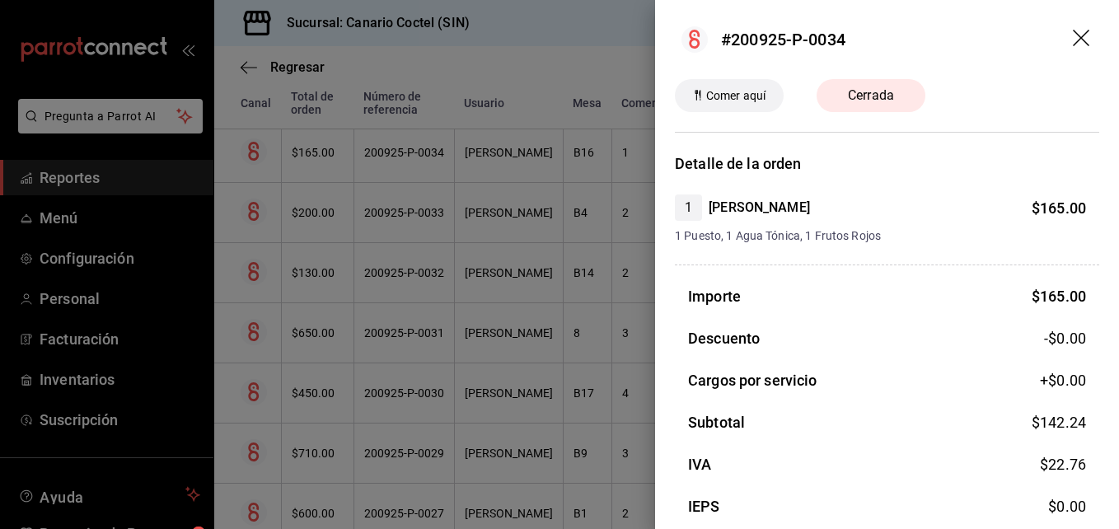
click at [1073, 34] on icon "drag" at bounding box center [1083, 40] width 20 height 20
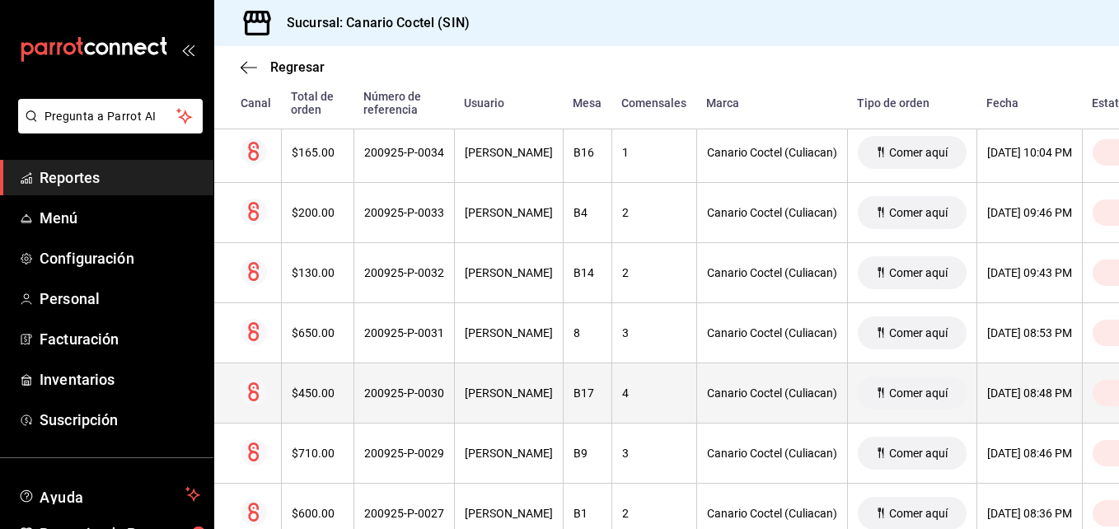
scroll to position [448, 0]
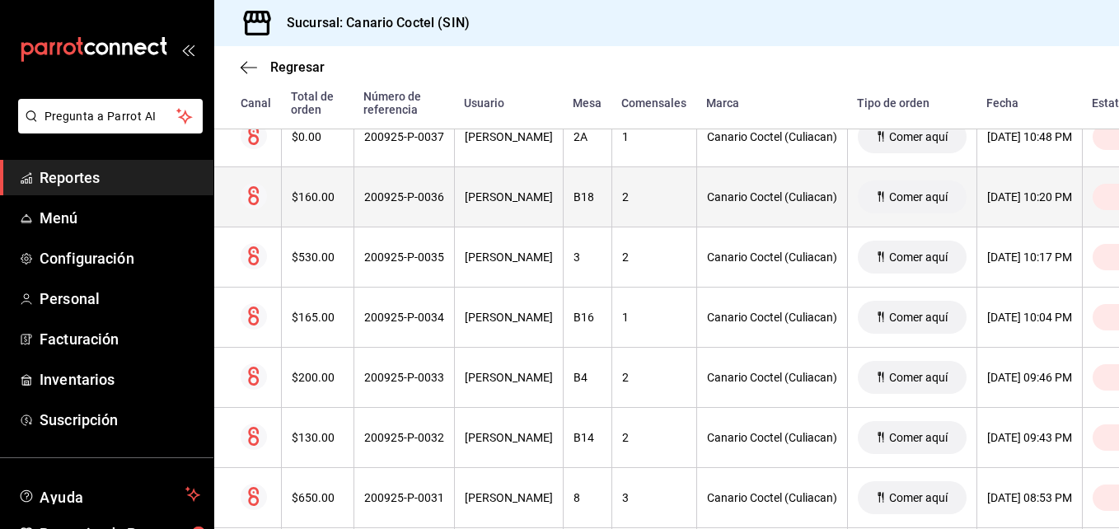
click at [326, 201] on div "$160.00" at bounding box center [318, 196] width 52 height 13
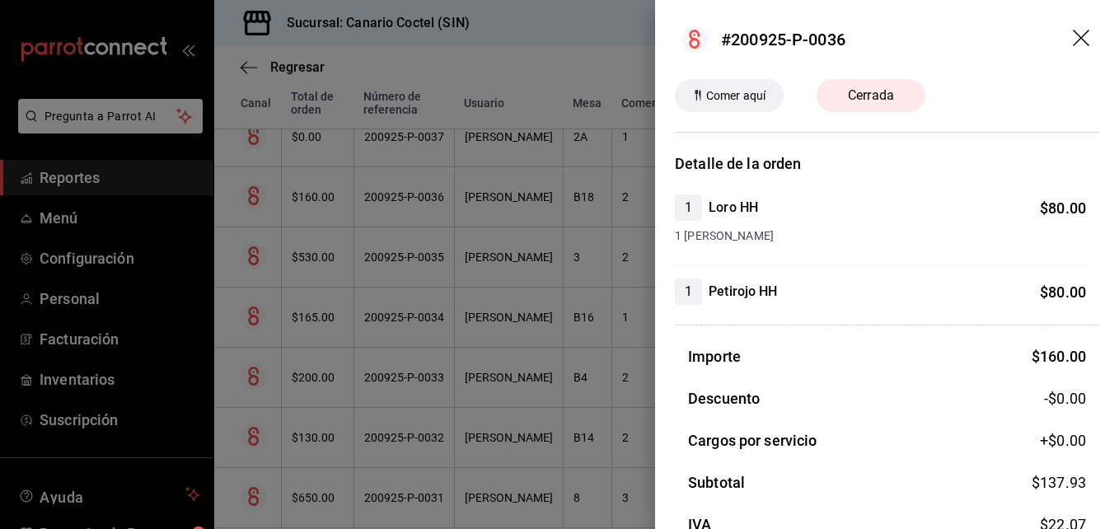
click at [1073, 32] on icon "drag" at bounding box center [1083, 40] width 20 height 20
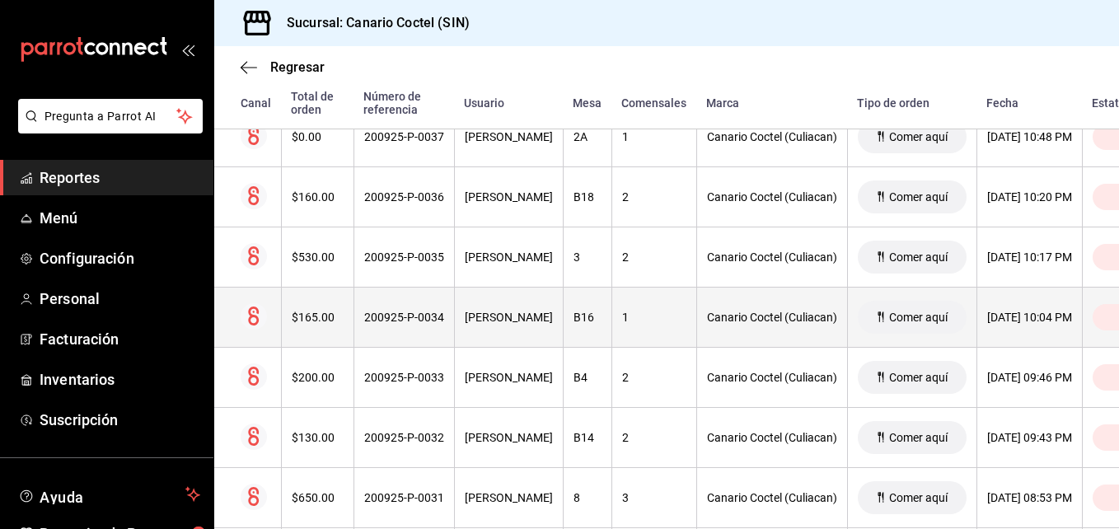
scroll to position [366, 0]
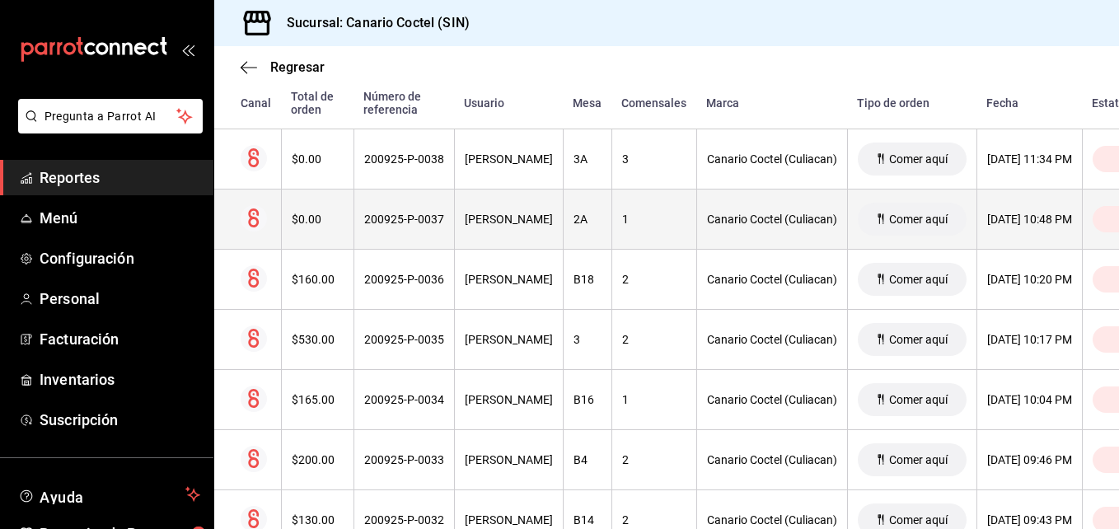
click at [321, 218] on div "$0.00" at bounding box center [318, 219] width 52 height 13
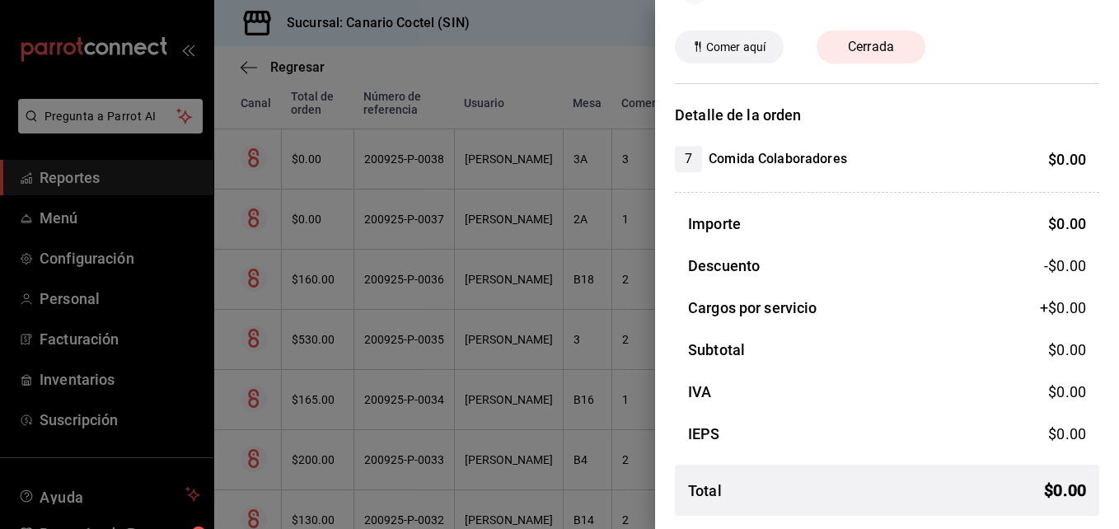
scroll to position [0, 0]
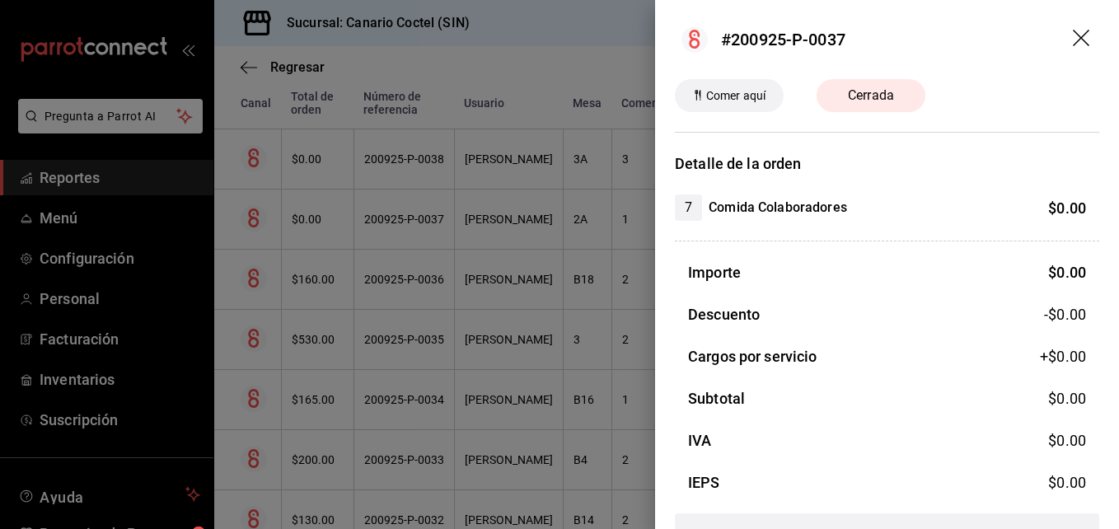
click at [1073, 34] on icon "drag" at bounding box center [1081, 38] width 16 height 16
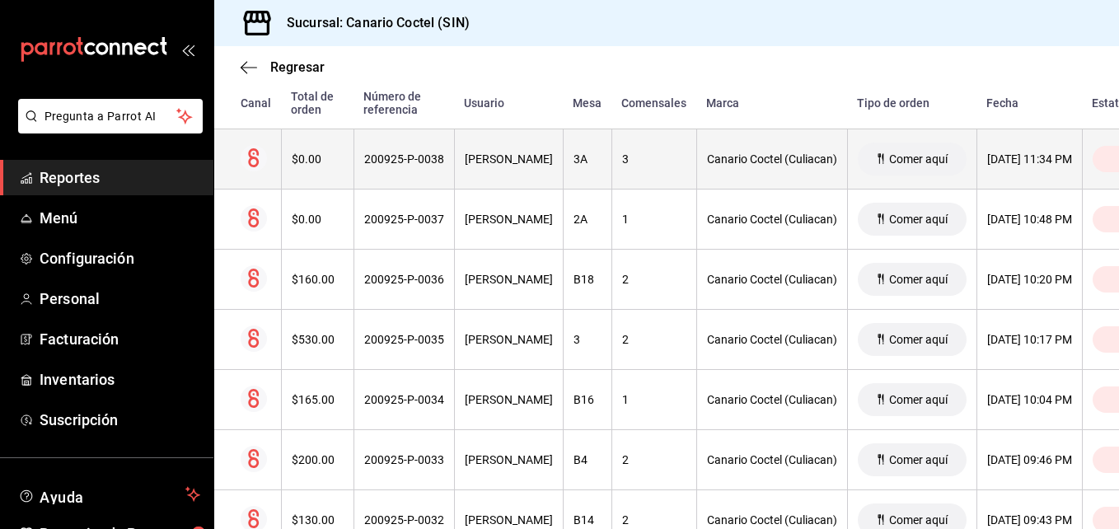
click at [312, 163] on div "$0.00" at bounding box center [318, 158] width 52 height 13
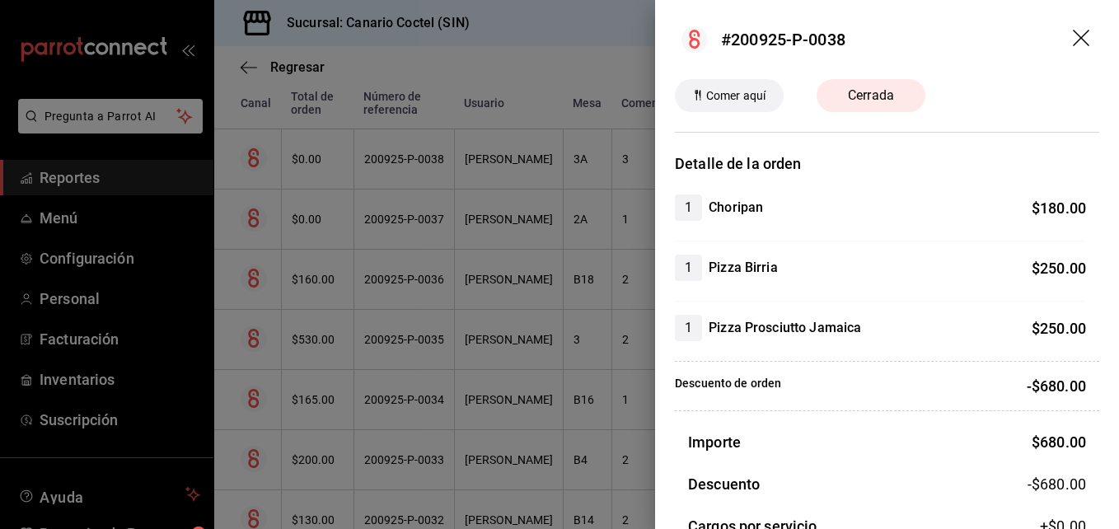
drag, startPoint x: 297, startPoint y: 223, endPoint x: 305, endPoint y: 161, distance: 62.3
click at [305, 161] on div at bounding box center [559, 264] width 1119 height 529
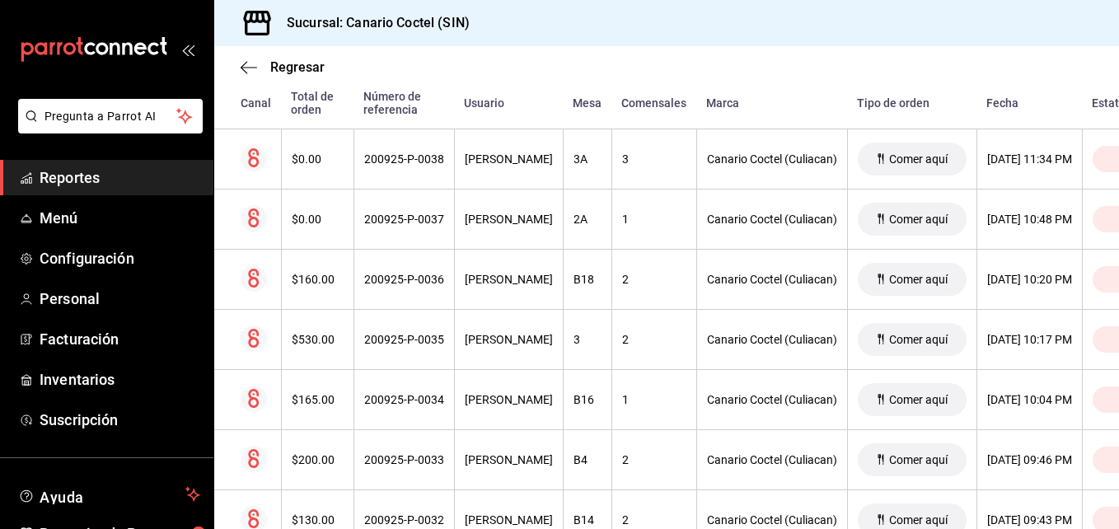
click at [305, 161] on div "$0.00" at bounding box center [318, 158] width 52 height 13
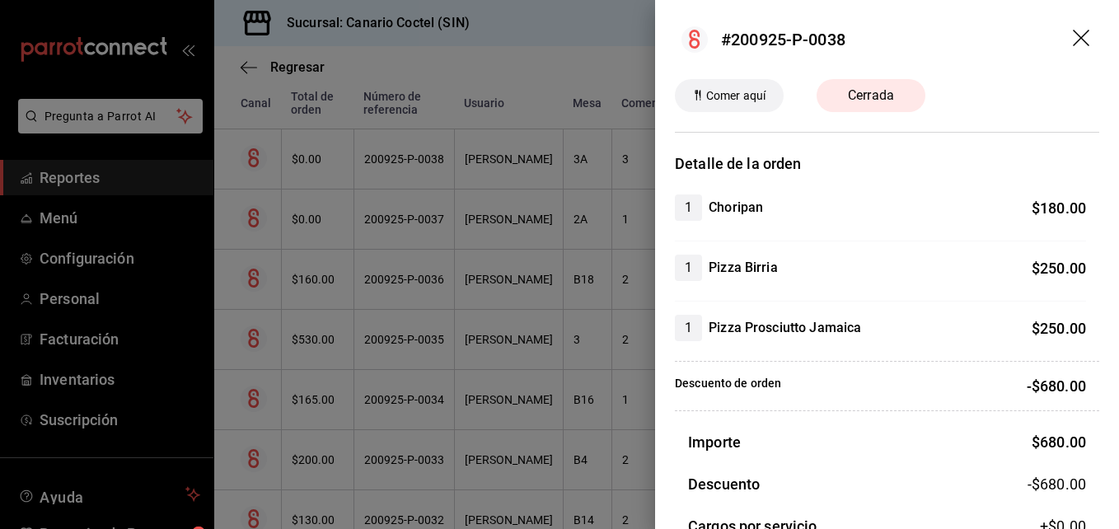
click at [1073, 39] on icon "drag" at bounding box center [1083, 40] width 20 height 20
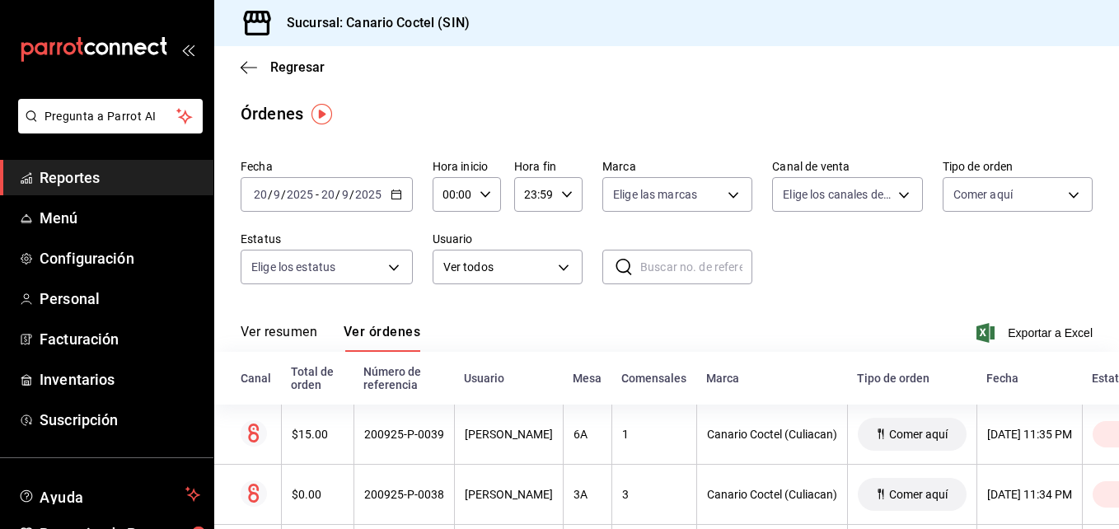
click at [393, 198] on icon "button" at bounding box center [396, 195] width 12 height 12
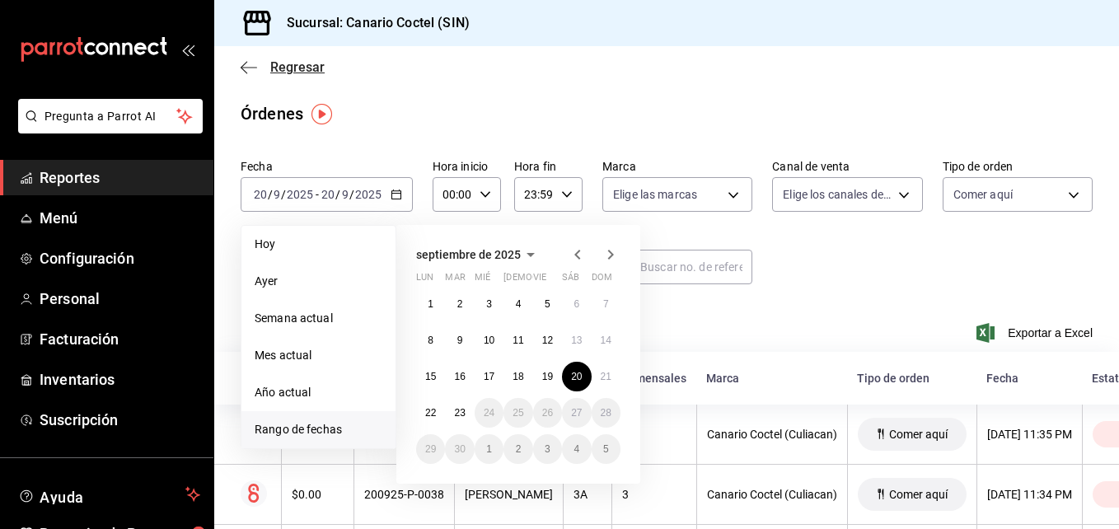
click at [258, 71] on span "Regresar" at bounding box center [283, 67] width 84 height 16
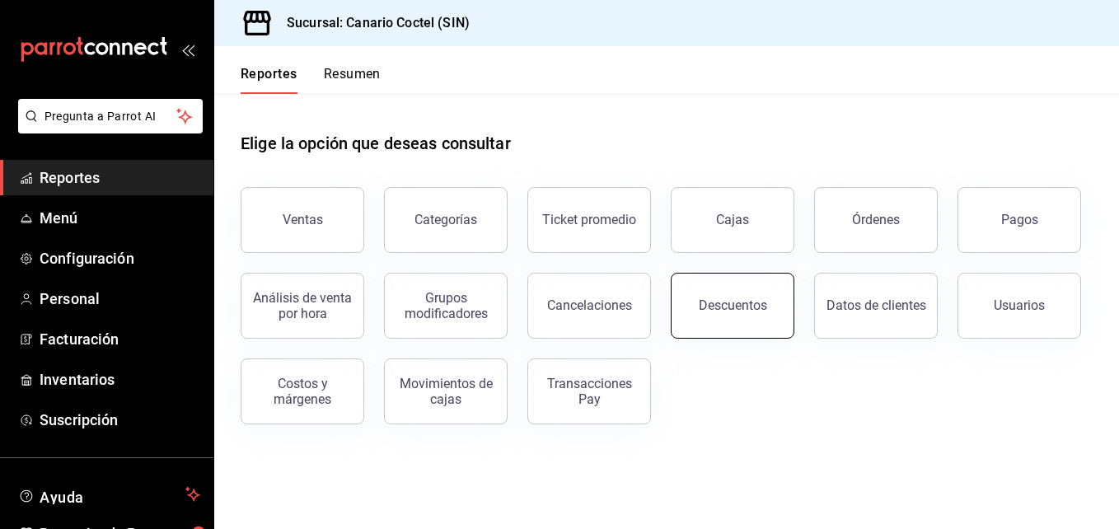
click at [731, 304] on div "Descuentos" at bounding box center [733, 305] width 68 height 16
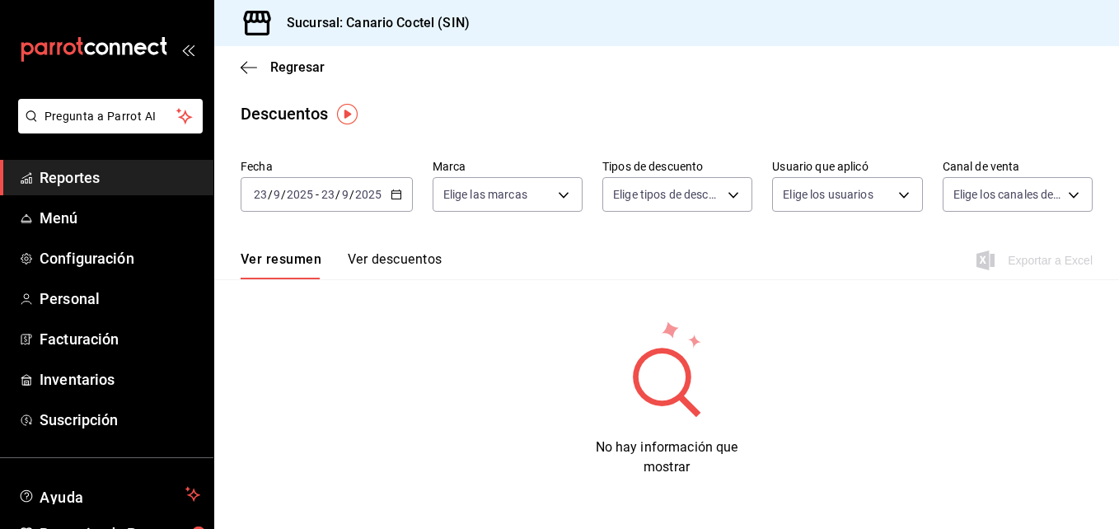
click at [394, 199] on \(Stroke\) "button" at bounding box center [396, 194] width 10 height 9
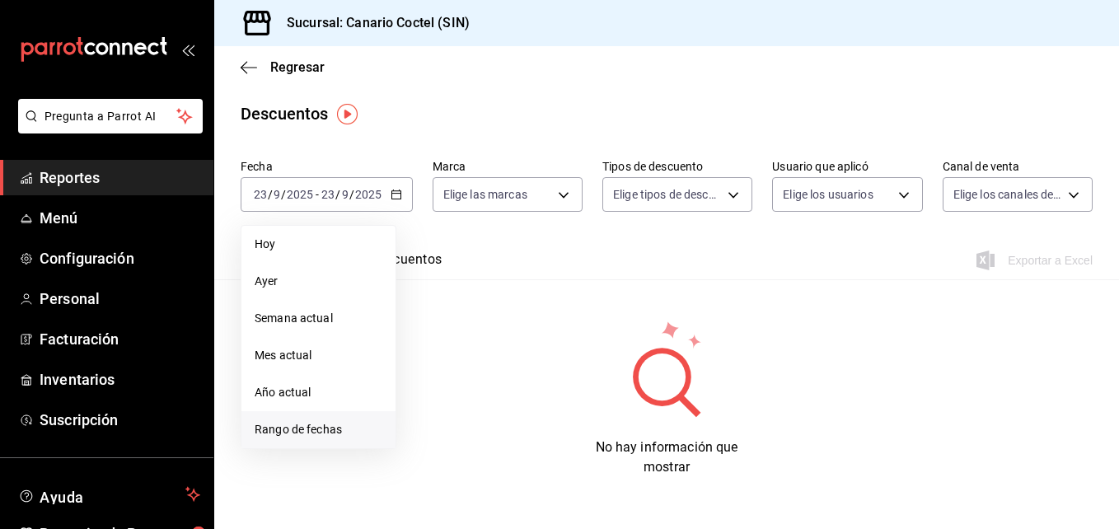
click at [307, 428] on span "Rango de fechas" at bounding box center [319, 429] width 128 height 17
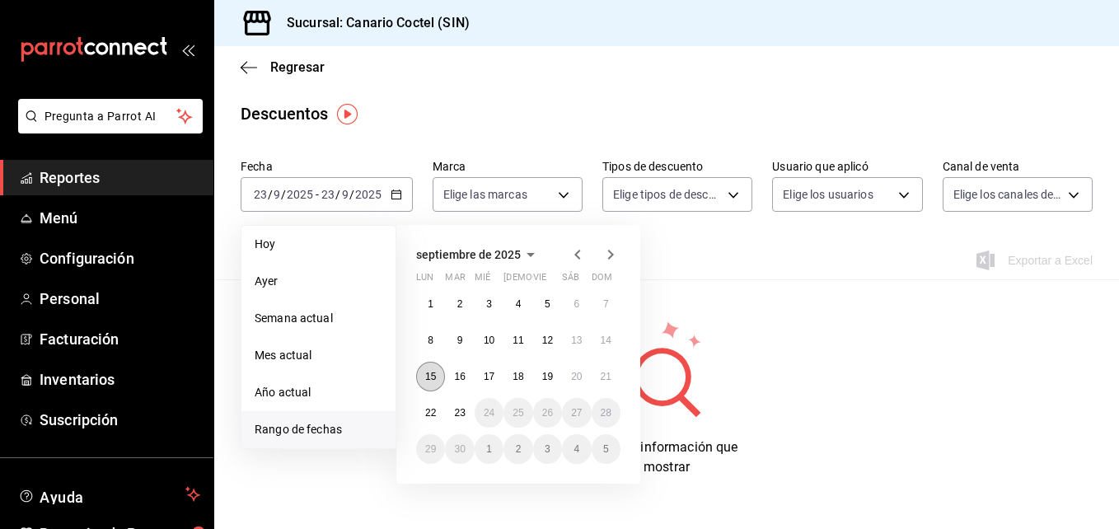
click at [429, 379] on abbr "15" at bounding box center [430, 377] width 11 height 12
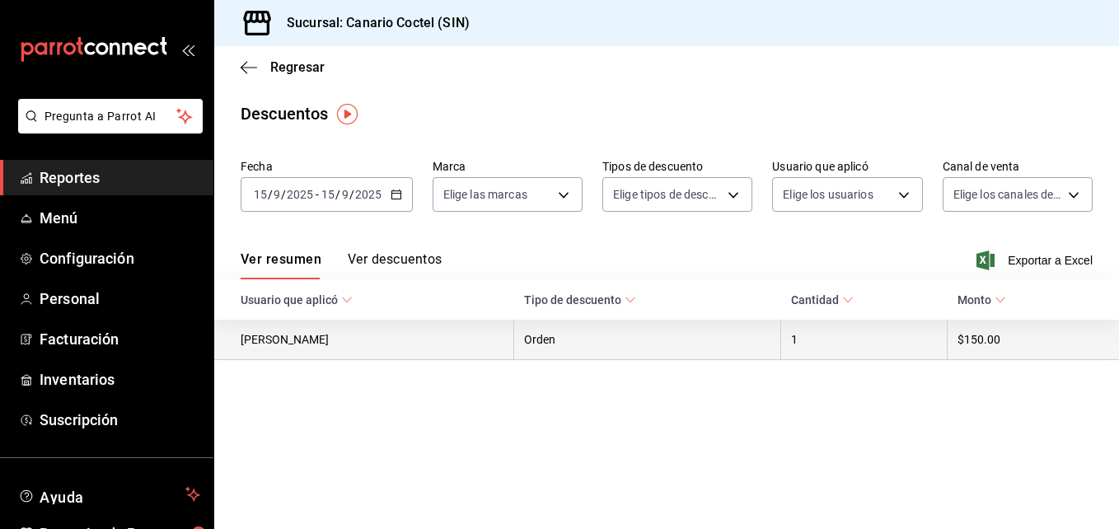
click at [301, 334] on th "[PERSON_NAME]" at bounding box center [364, 340] width 300 height 40
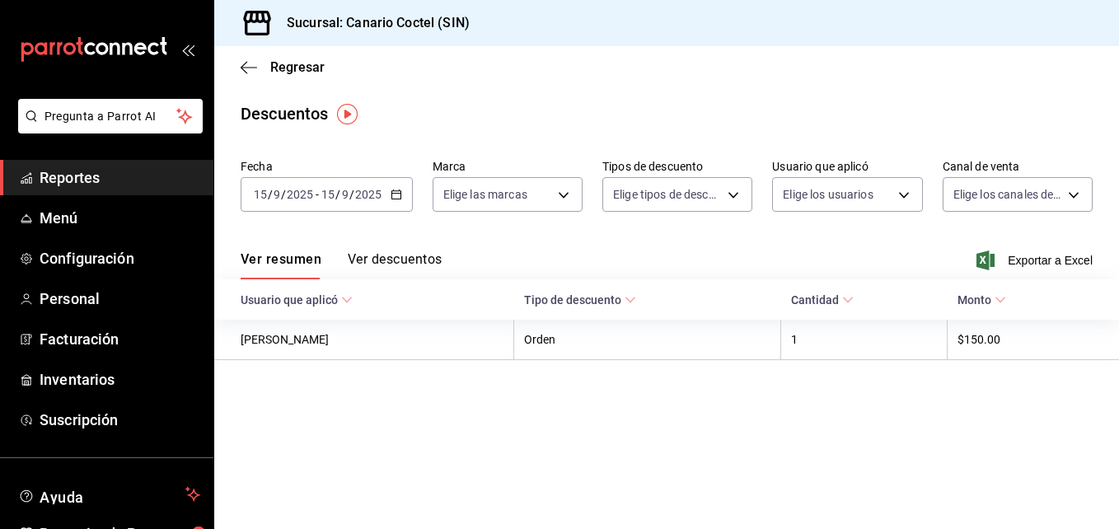
click at [387, 266] on button "Ver descuentos" at bounding box center [395, 265] width 94 height 28
click at [386, 251] on div "Ver resumen Ver descuentos" at bounding box center [341, 265] width 201 height 28
